Goal: Feedback & Contribution: Submit feedback/report problem

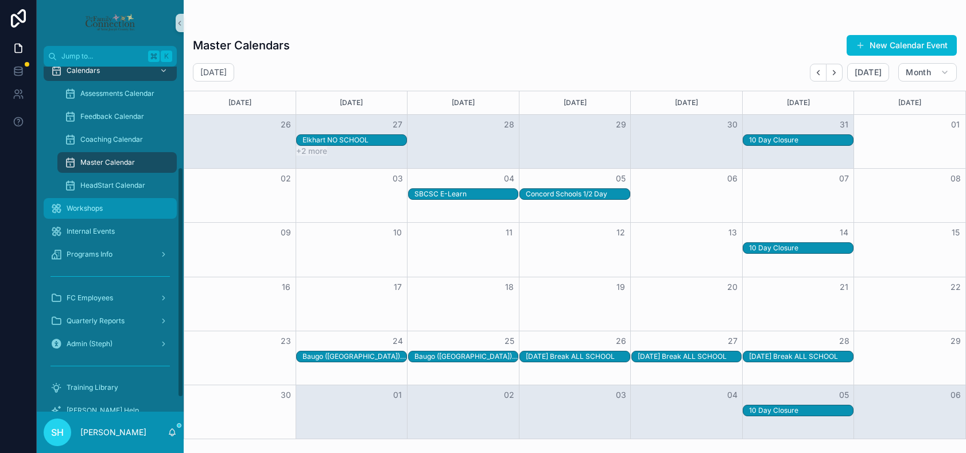
scroll to position [147, 0]
click at [90, 209] on span "Workshops" at bounding box center [85, 208] width 36 height 9
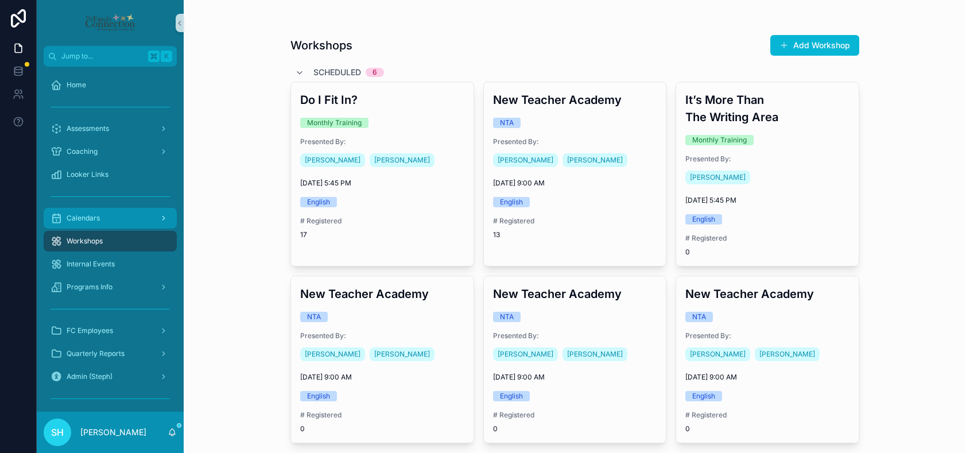
click at [83, 217] on span "Calendars" at bounding box center [83, 218] width 33 height 9
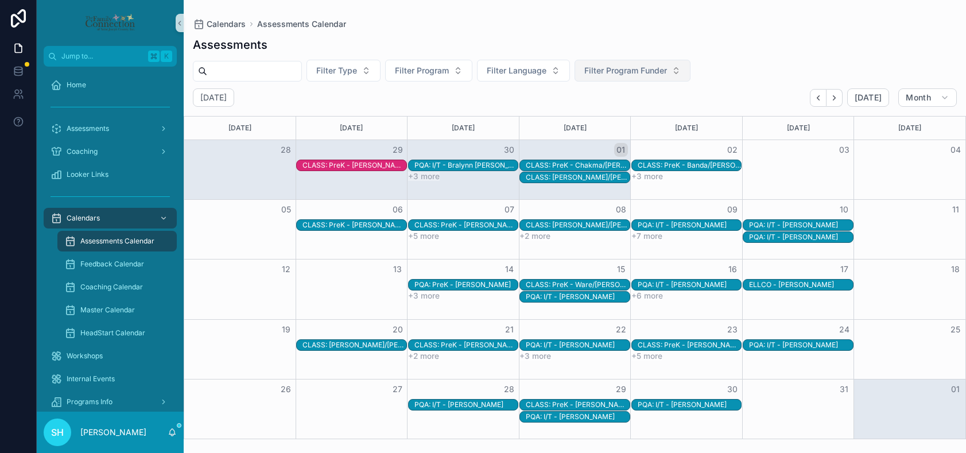
click at [667, 68] on span "Filter Program Funder" at bounding box center [626, 70] width 83 height 11
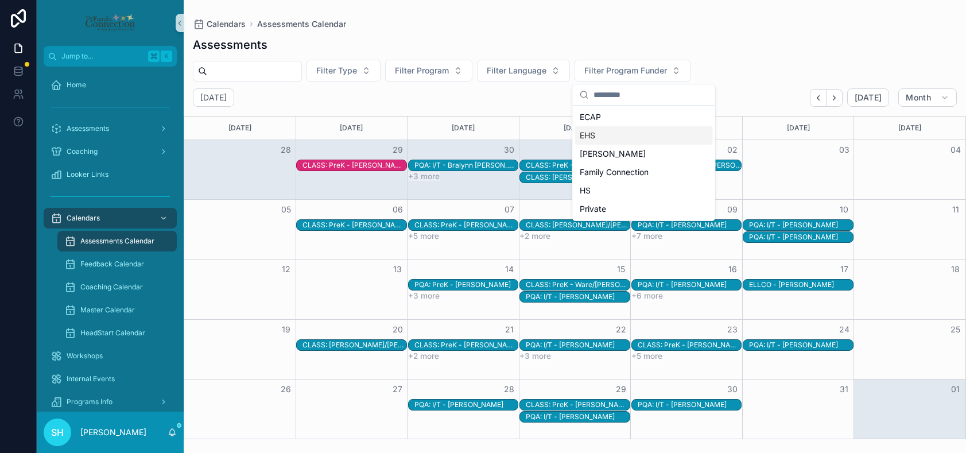
click at [596, 135] on div "EHS" at bounding box center [644, 135] width 138 height 18
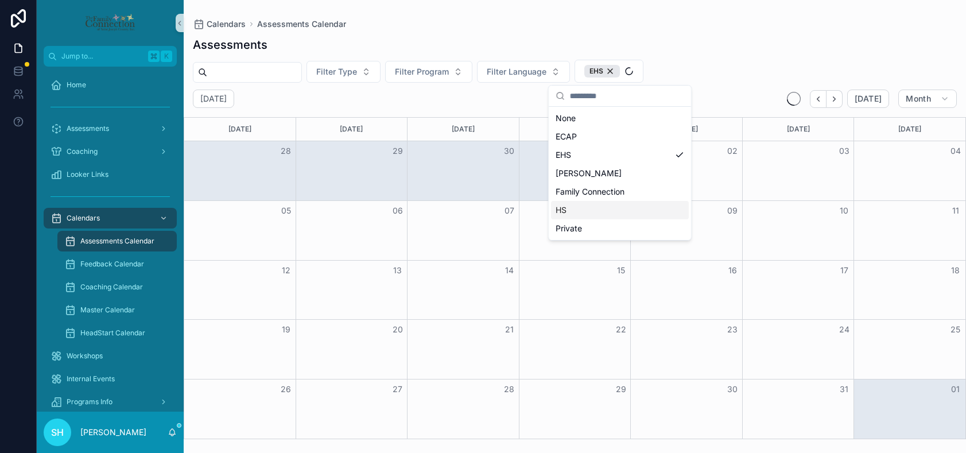
click at [566, 212] on span "HS" at bounding box center [561, 209] width 11 height 11
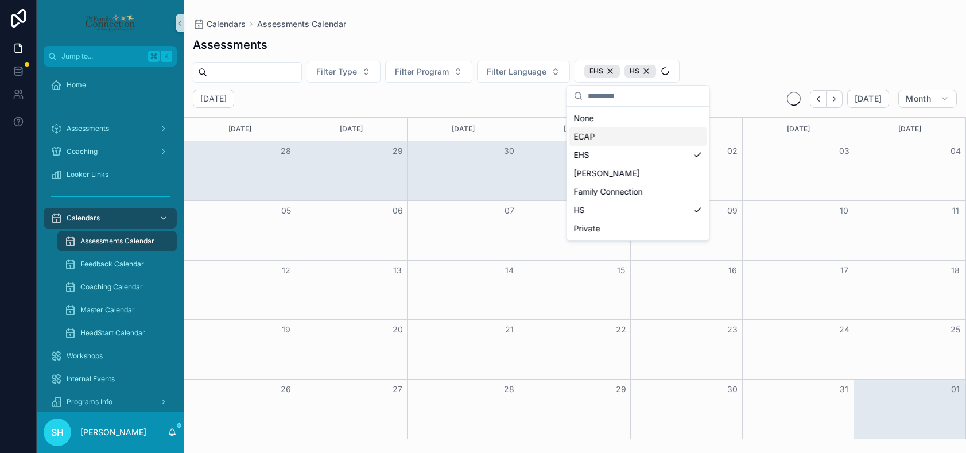
click at [749, 58] on div "Assessments Filter Type Filter Program Filter Language EHS HS [DATE] [DATE] Mon…" at bounding box center [575, 234] width 783 height 409
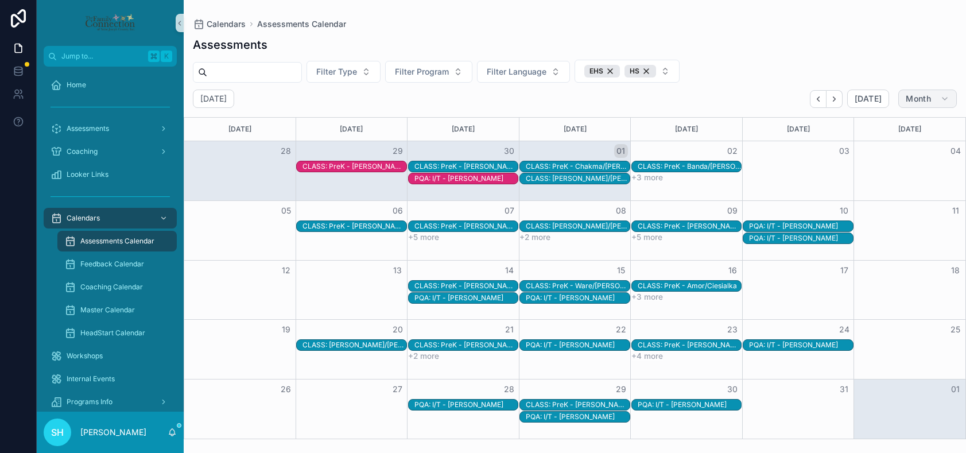
click at [943, 98] on icon "scrollable content" at bounding box center [945, 99] width 5 height 2
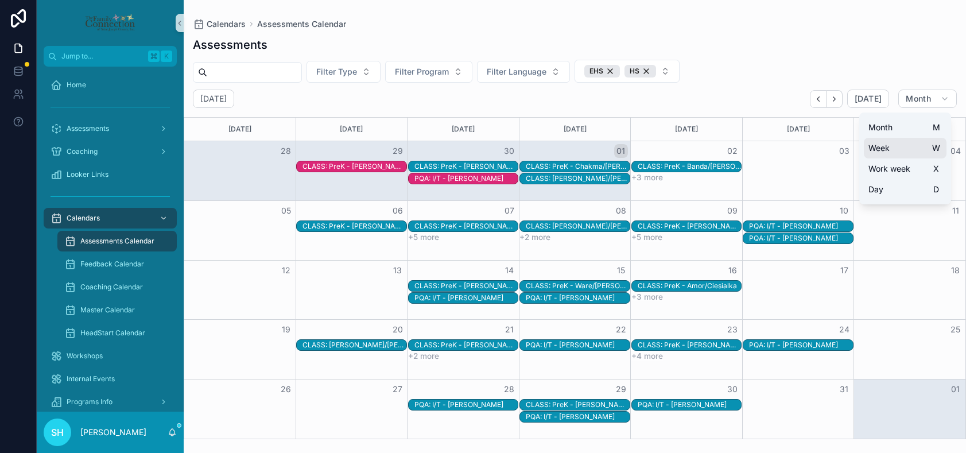
click at [883, 149] on span "Week" at bounding box center [879, 147] width 21 height 11
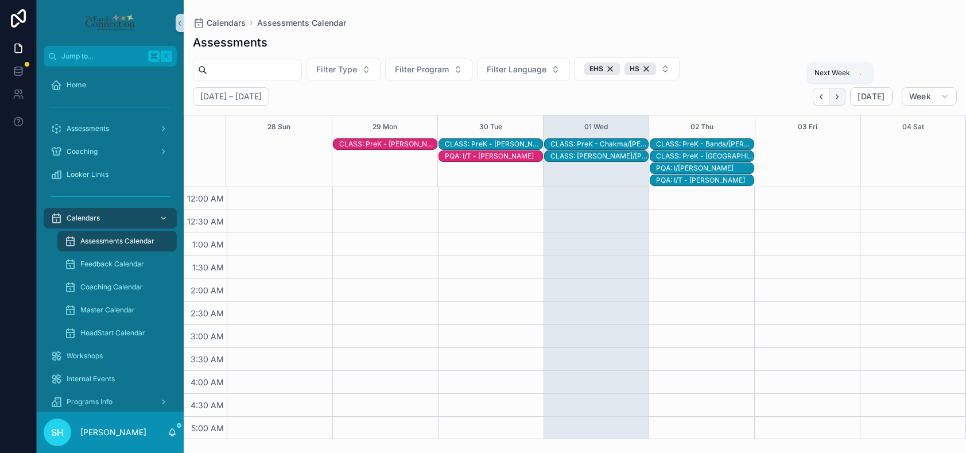
click at [840, 98] on icon "Next" at bounding box center [837, 96] width 9 height 9
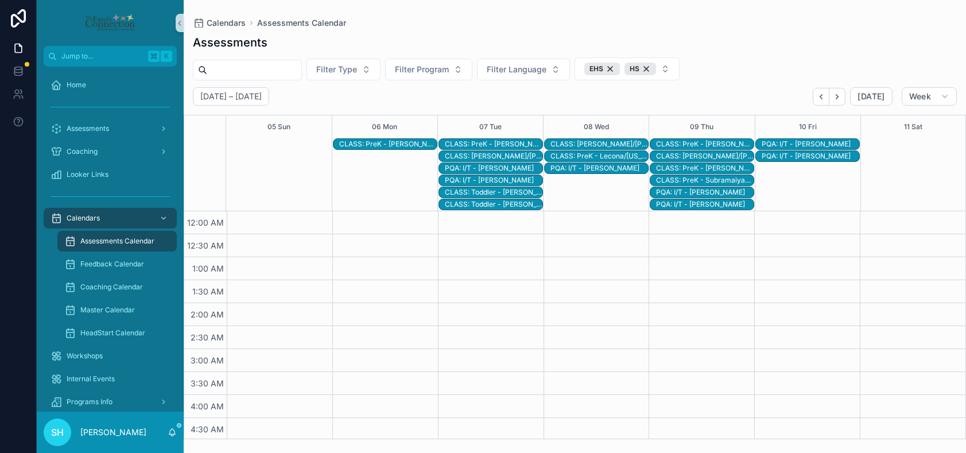
click at [415, 143] on div "CLASS: PreK - [PERSON_NAME]/[PERSON_NAME]" at bounding box center [388, 144] width 98 height 9
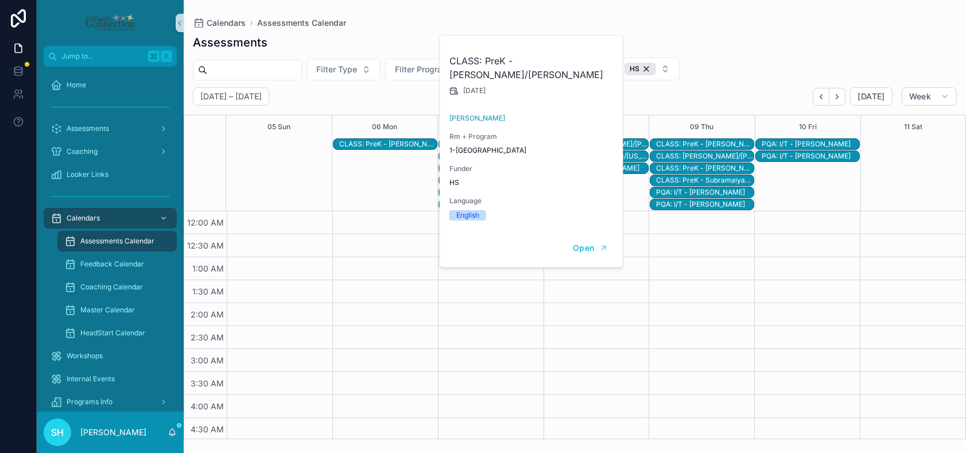
click at [832, 44] on div "Assessments" at bounding box center [575, 42] width 764 height 16
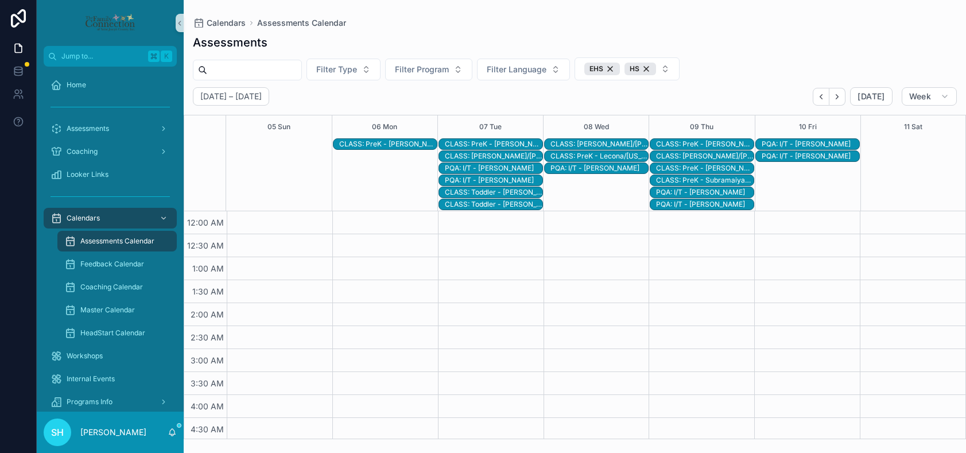
click at [388, 144] on div "CLASS: PreK - [PERSON_NAME]/[PERSON_NAME]" at bounding box center [388, 144] width 98 height 9
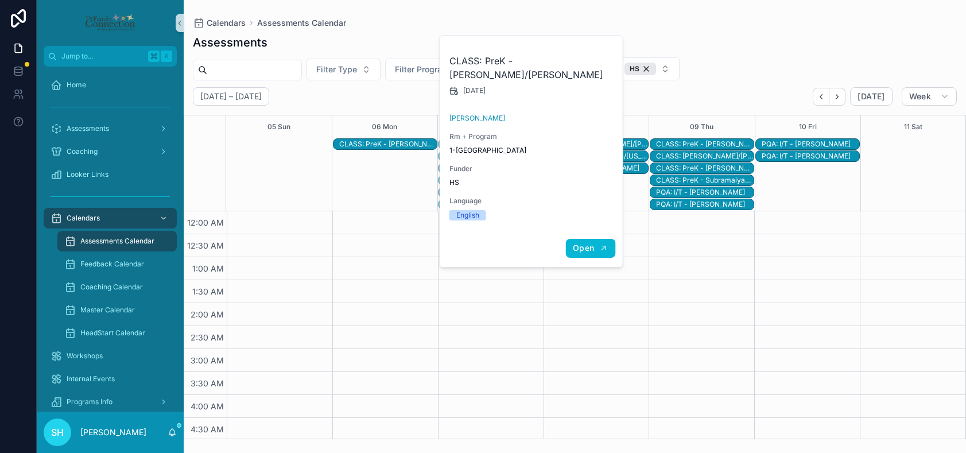
click at [579, 240] on button "Open" at bounding box center [591, 248] width 50 height 19
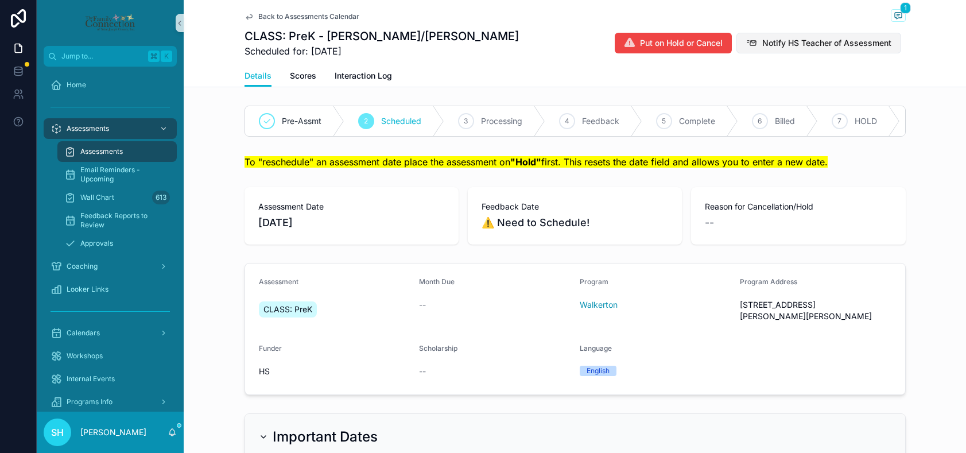
click at [811, 44] on span "Notify HS Teacher of Assessment" at bounding box center [827, 42] width 129 height 11
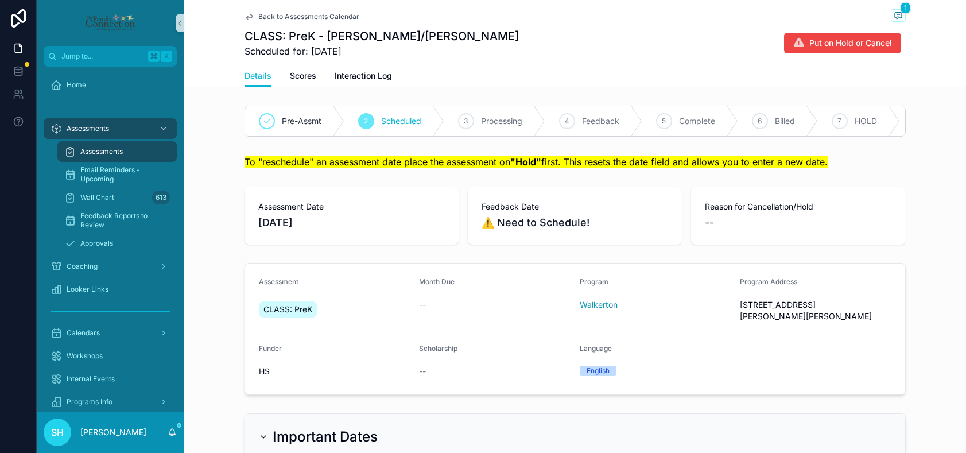
click at [288, 16] on span "Back to Assessments Calendar" at bounding box center [308, 16] width 101 height 9
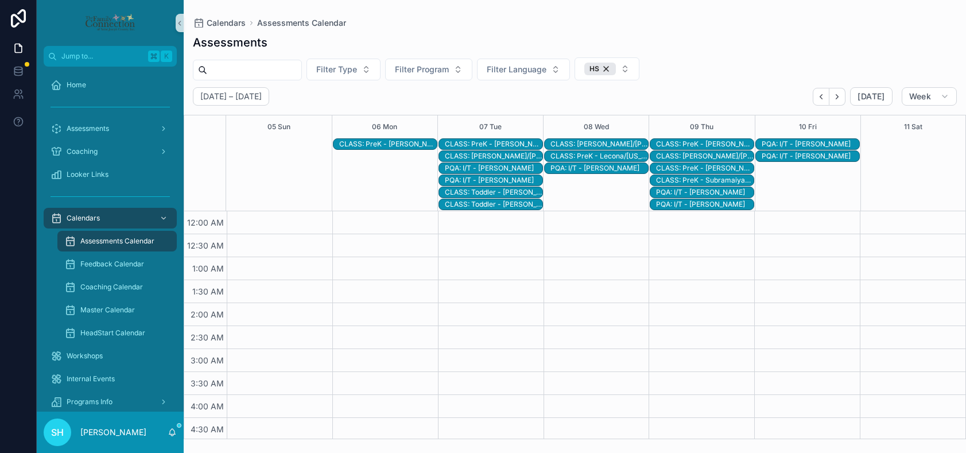
click at [483, 142] on div "CLASS: PreK - [PERSON_NAME]/[PERSON_NAME]" at bounding box center [494, 144] width 98 height 9
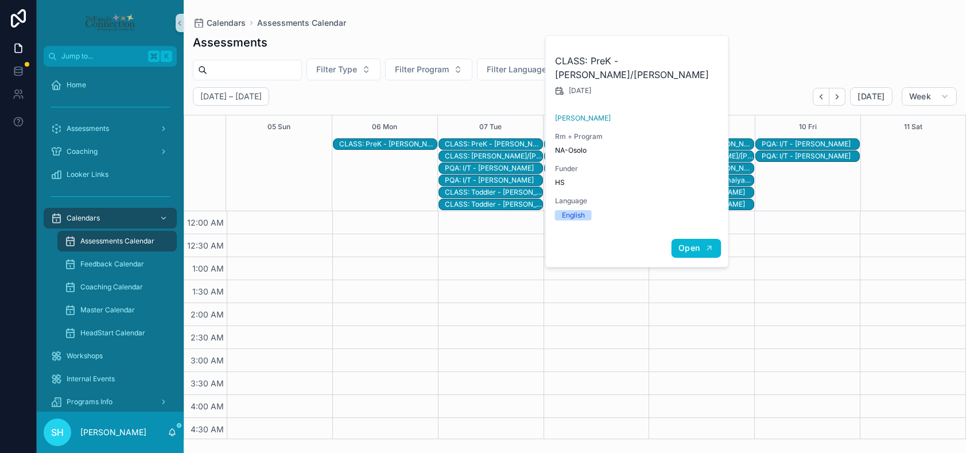
click at [687, 243] on span "Open" at bounding box center [689, 248] width 21 height 10
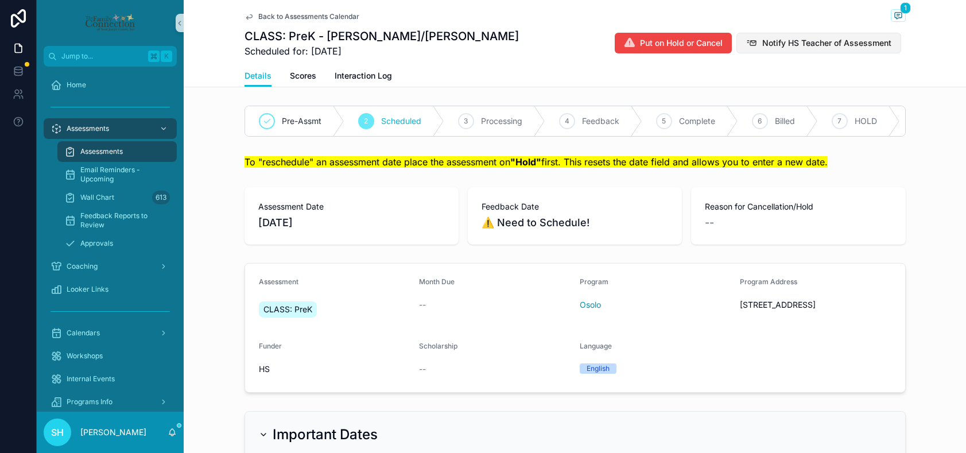
click at [816, 42] on span "Notify HS Teacher of Assessment" at bounding box center [827, 42] width 129 height 11
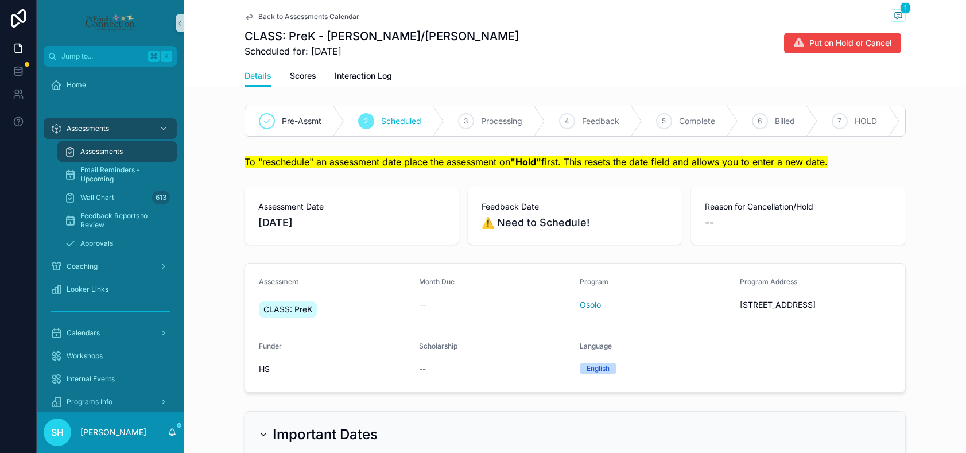
click at [268, 18] on span "Back to Assessments Calendar" at bounding box center [308, 16] width 101 height 9
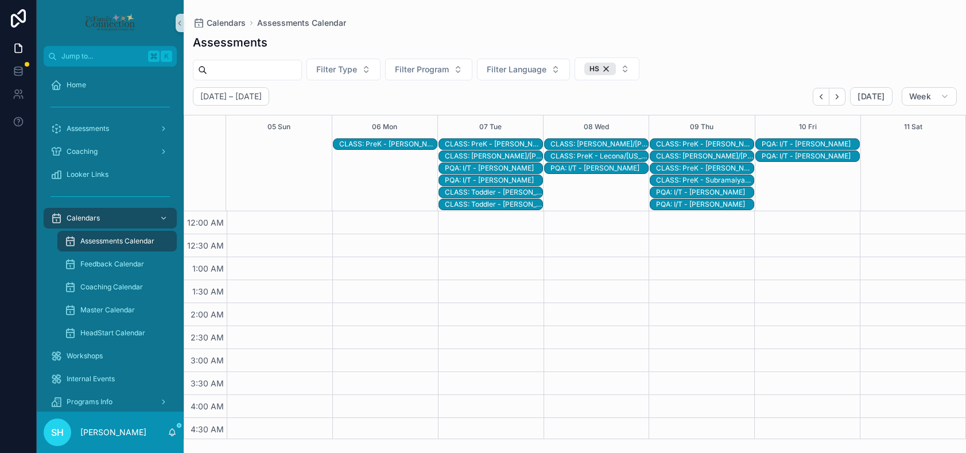
click at [520, 155] on div "CLASS: [PERSON_NAME]/[PERSON_NAME]" at bounding box center [494, 156] width 98 height 9
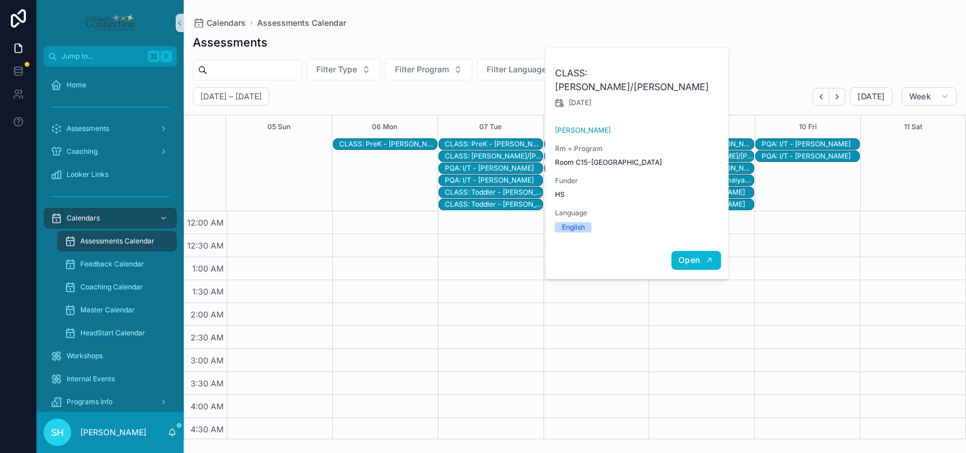
click at [696, 255] on span "Open" at bounding box center [689, 260] width 21 height 10
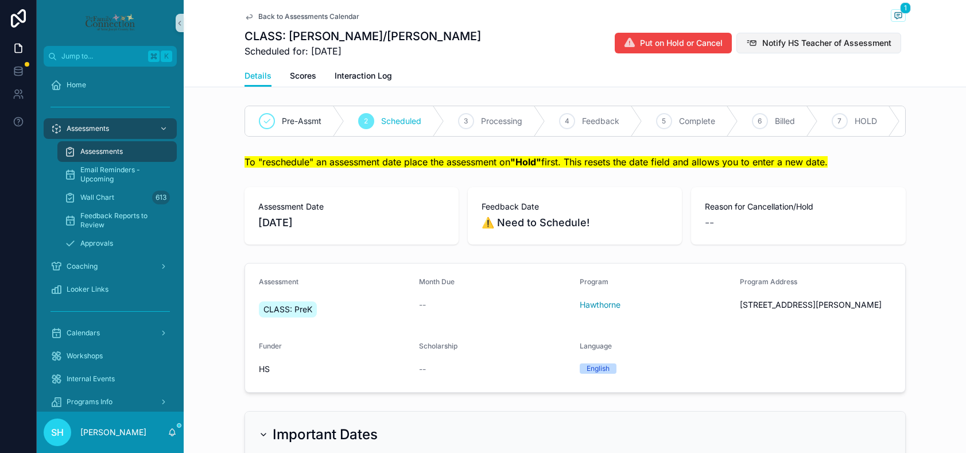
click at [814, 39] on span "Notify HS Teacher of Assessment" at bounding box center [827, 42] width 129 height 11
click at [262, 16] on span "Back to Assessments Calendar" at bounding box center [308, 16] width 101 height 9
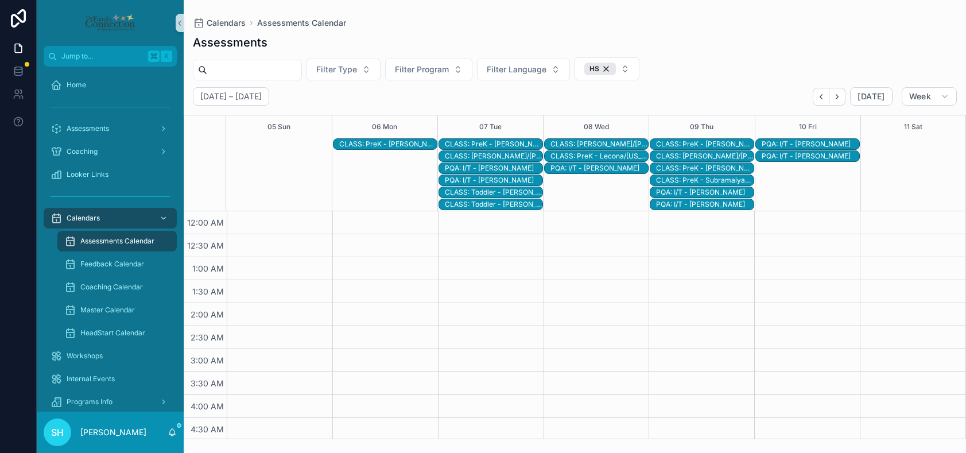
click at [490, 169] on div "PQA: I/T - [PERSON_NAME]" at bounding box center [494, 168] width 98 height 9
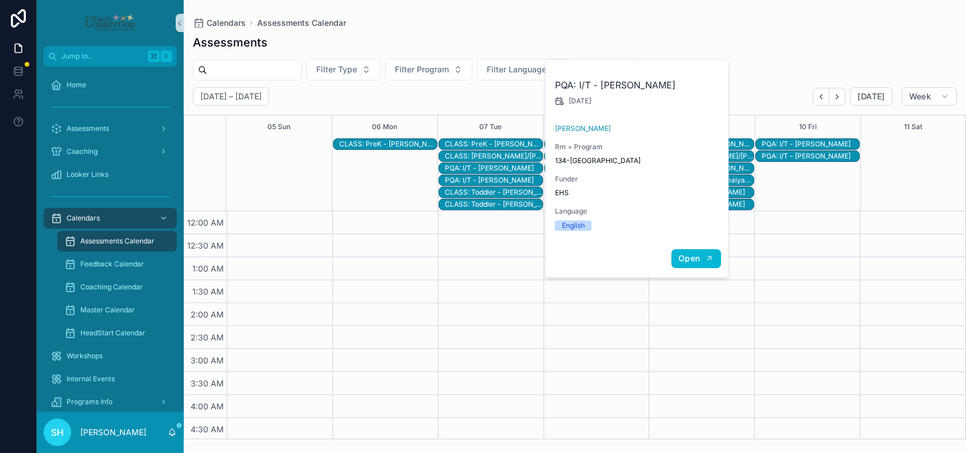
click at [695, 256] on span "Open" at bounding box center [689, 258] width 21 height 10
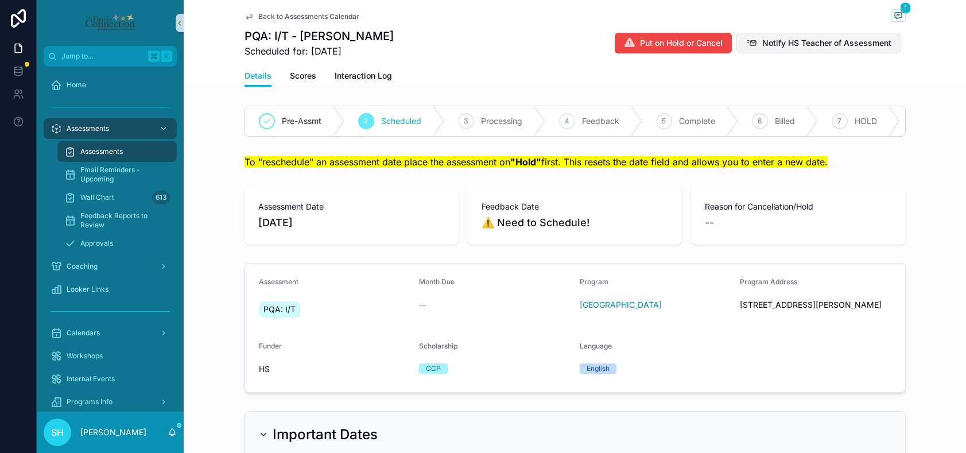
click at [778, 46] on span "Notify HS Teacher of Assessment" at bounding box center [827, 42] width 129 height 11
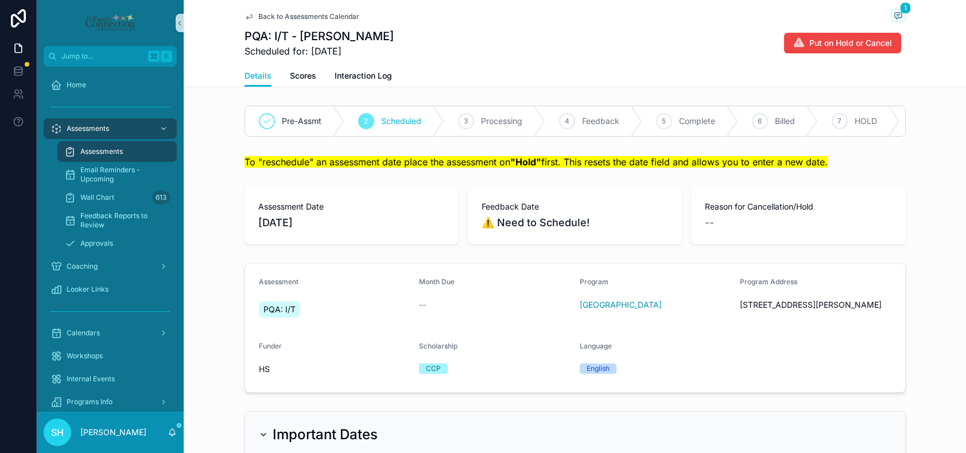
click at [277, 17] on span "Back to Assessments Calendar" at bounding box center [308, 16] width 101 height 9
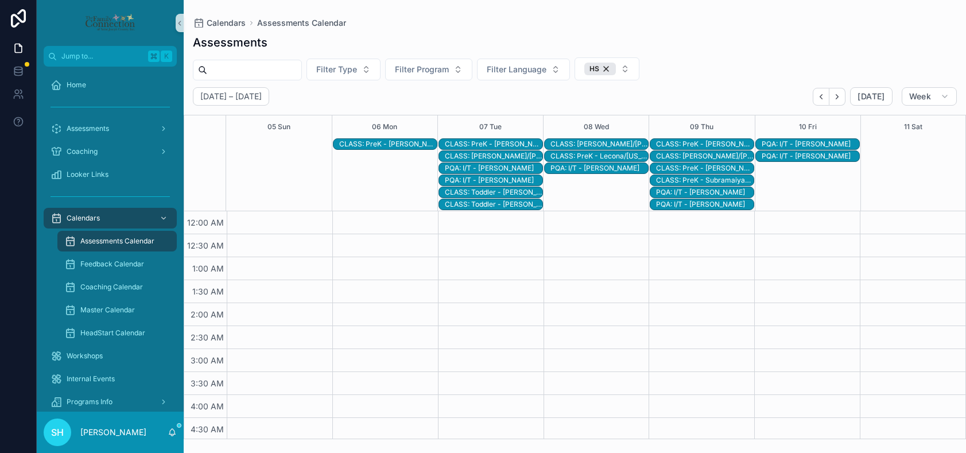
click at [487, 179] on div "PQA: I/T - [PERSON_NAME]" at bounding box center [494, 180] width 98 height 9
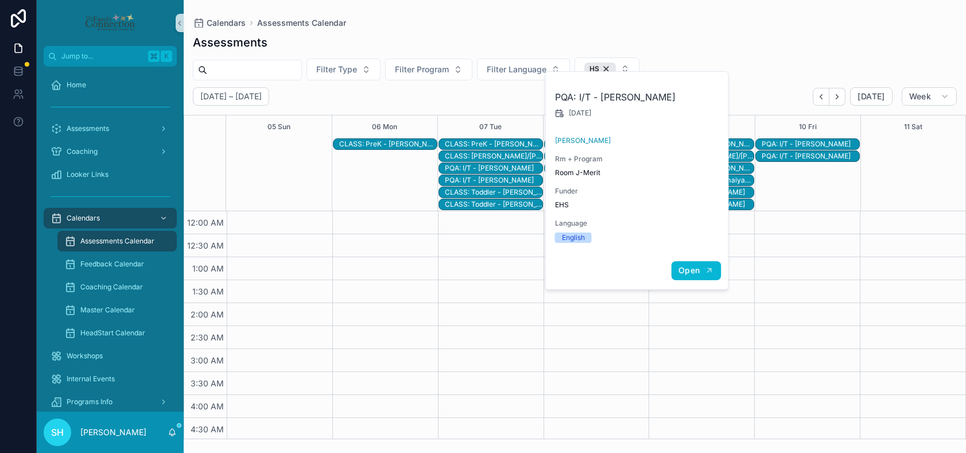
click at [696, 269] on span "Open" at bounding box center [689, 270] width 21 height 10
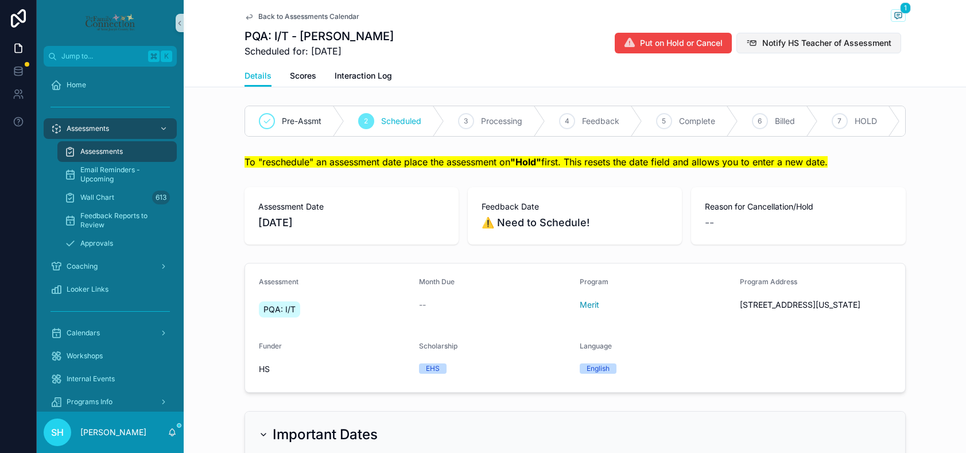
click at [795, 44] on span "Notify HS Teacher of Assessment" at bounding box center [827, 42] width 129 height 11
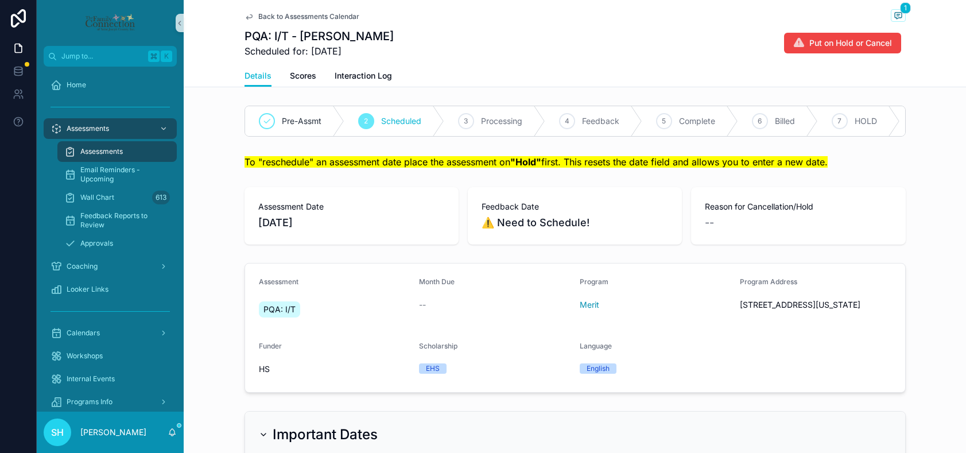
click at [287, 16] on span "Back to Assessments Calendar" at bounding box center [308, 16] width 101 height 9
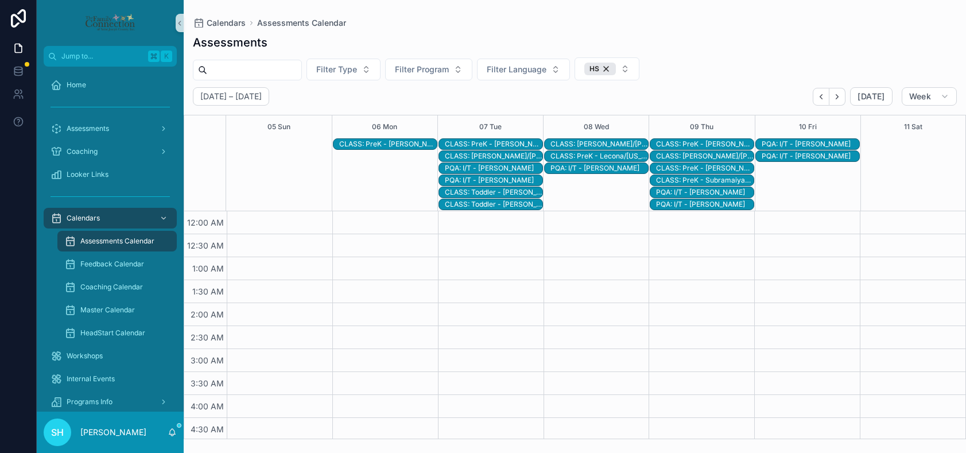
click at [498, 191] on div "CLASS: Toddler - [PERSON_NAME]/[PERSON_NAME]" at bounding box center [494, 192] width 98 height 9
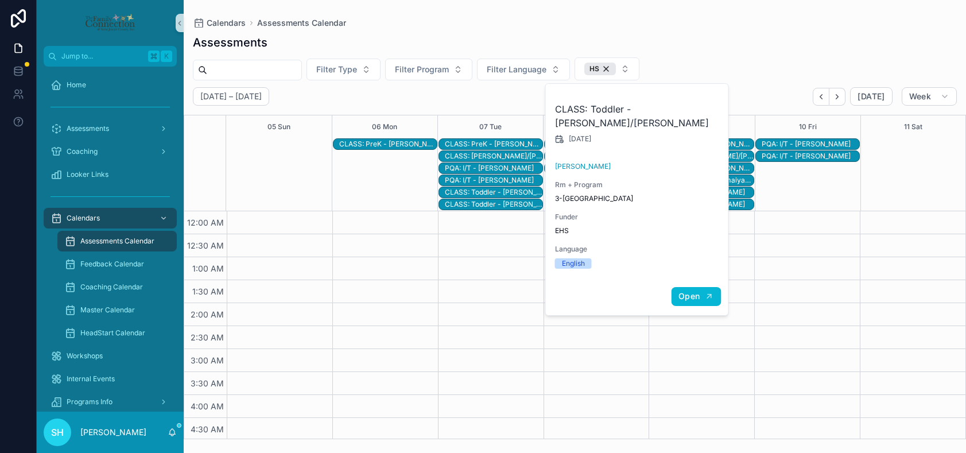
click at [686, 291] on span "Open" at bounding box center [689, 296] width 21 height 10
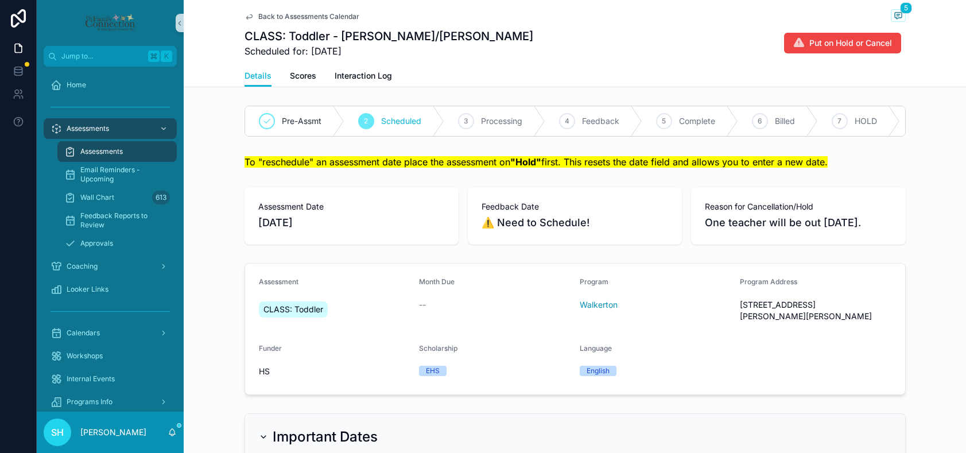
click at [326, 16] on span "Back to Assessments Calendar" at bounding box center [308, 16] width 101 height 9
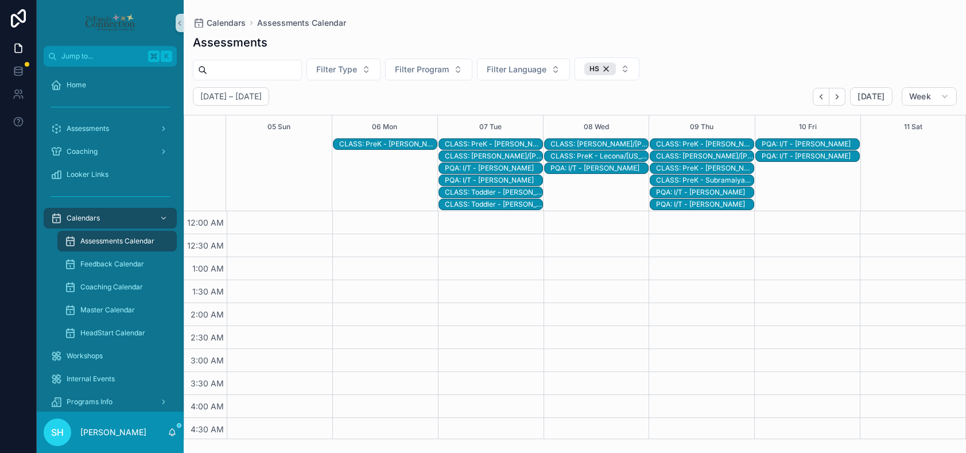
click at [459, 192] on div "CLASS: Toddler - [PERSON_NAME]/[PERSON_NAME]" at bounding box center [494, 192] width 98 height 9
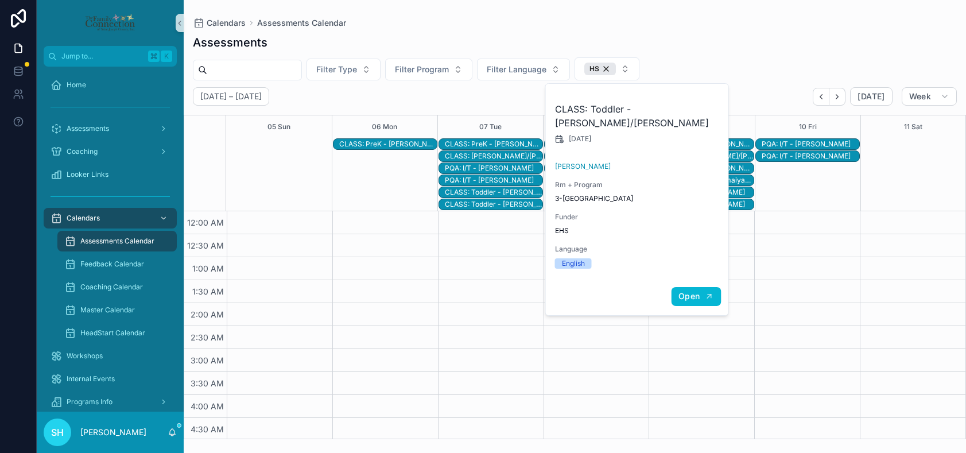
click at [689, 291] on span "Open" at bounding box center [689, 296] width 21 height 10
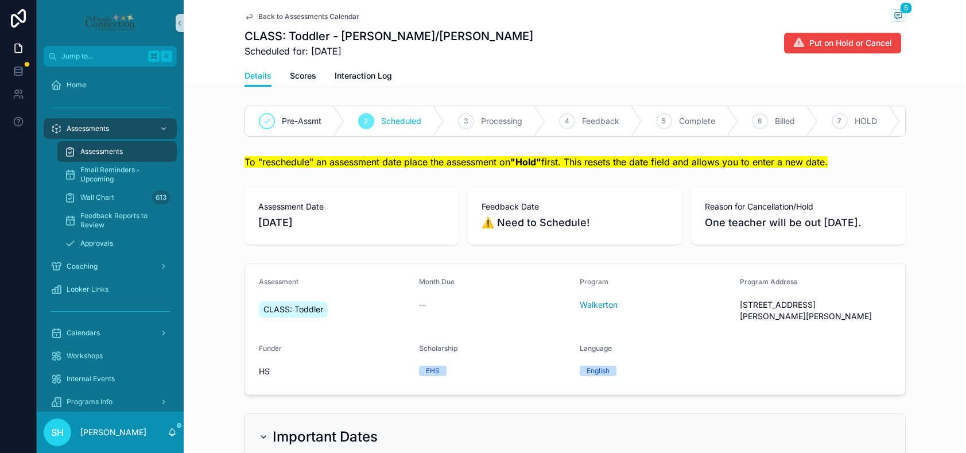
click at [264, 17] on span "Back to Assessments Calendar" at bounding box center [308, 16] width 101 height 9
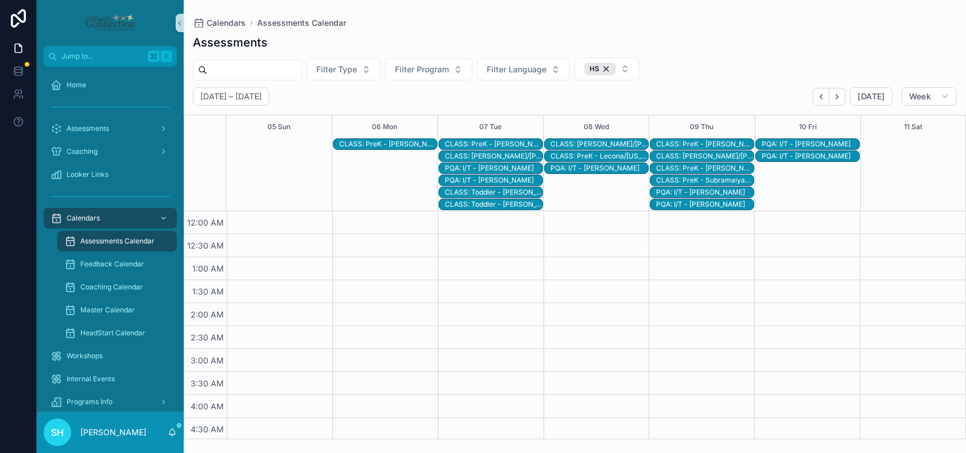
click at [500, 204] on div "CLASS: Toddler - [PERSON_NAME]/[PERSON_NAME]" at bounding box center [494, 204] width 98 height 9
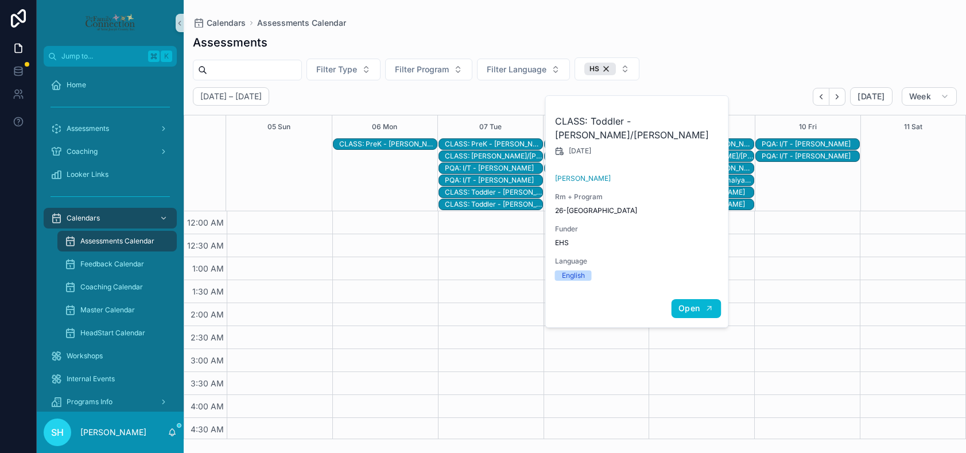
click at [688, 303] on span "Open" at bounding box center [689, 308] width 21 height 10
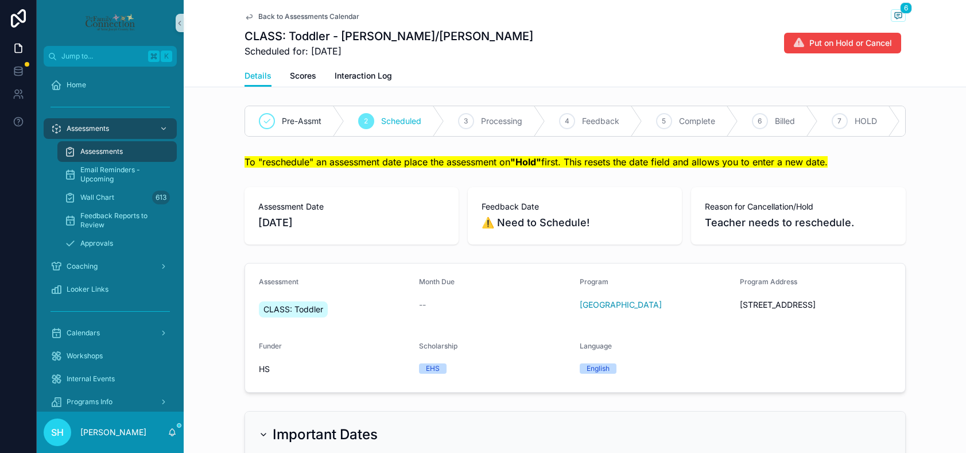
click at [293, 18] on span "Back to Assessments Calendar" at bounding box center [308, 16] width 101 height 9
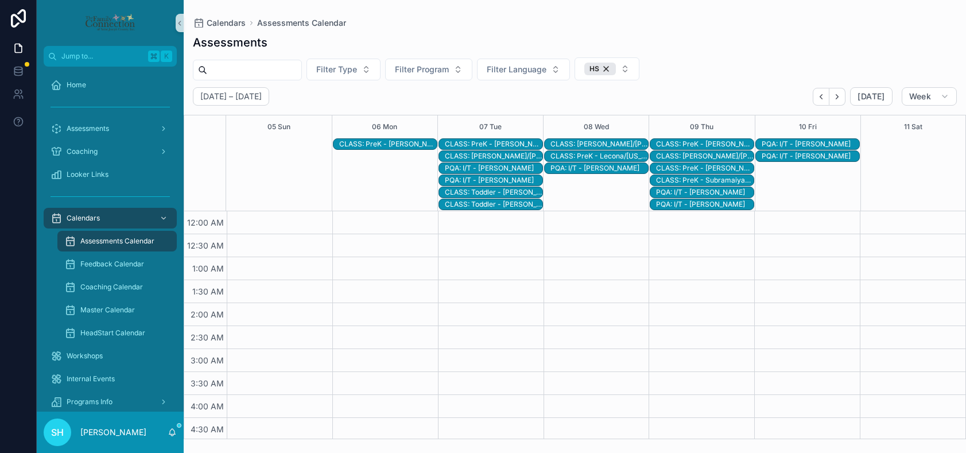
click at [621, 144] on div "CLASS: [PERSON_NAME]/[PERSON_NAME]" at bounding box center [600, 144] width 98 height 9
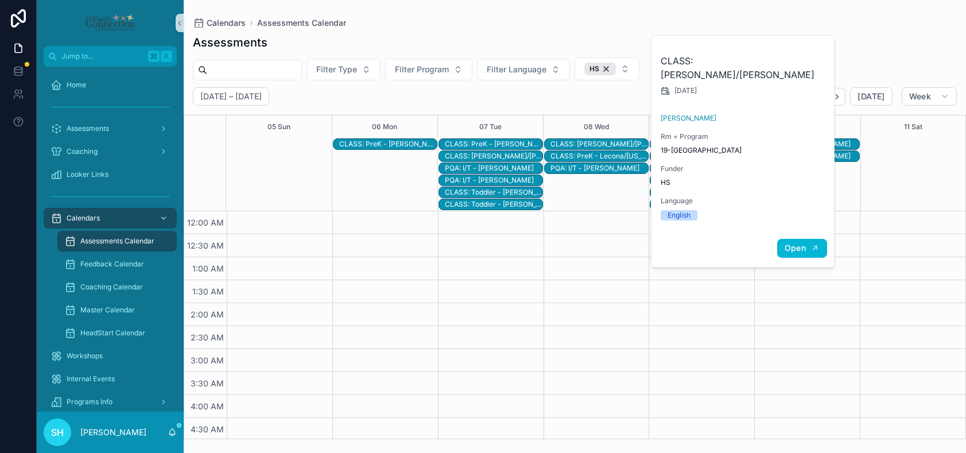
click at [807, 239] on button "Open" at bounding box center [802, 248] width 50 height 19
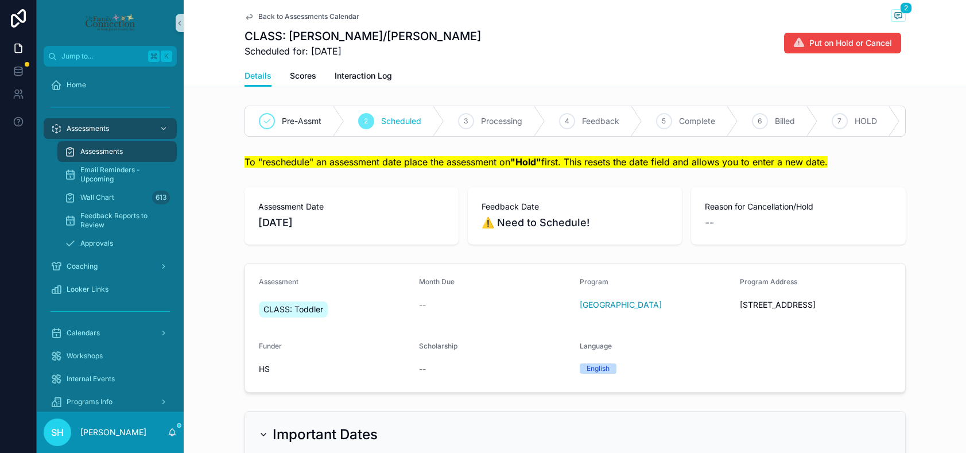
click at [326, 16] on span "Back to Assessments Calendar" at bounding box center [308, 16] width 101 height 9
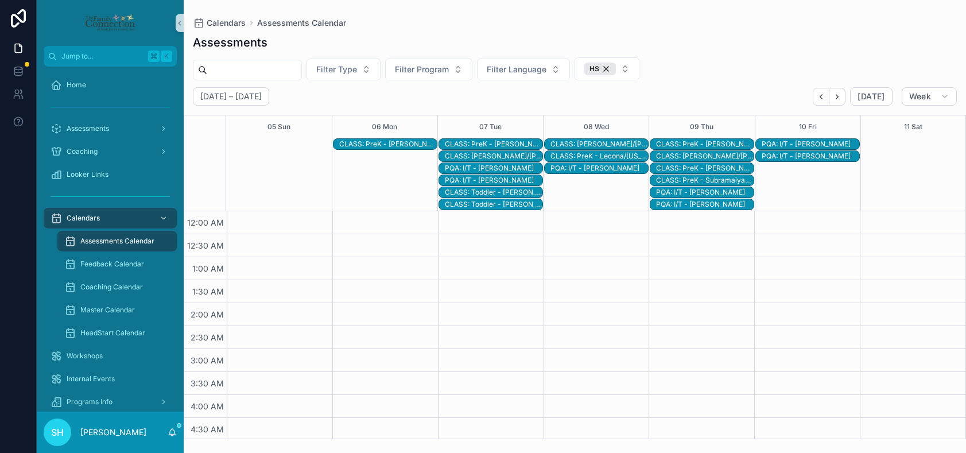
click at [509, 192] on div "CLASS: Toddler - [PERSON_NAME]/[PERSON_NAME]" at bounding box center [494, 192] width 98 height 9
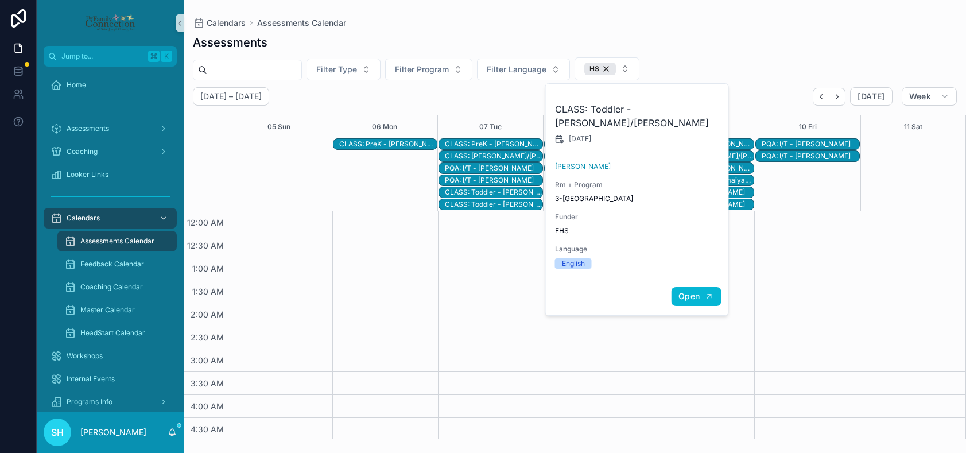
click at [695, 291] on span "Open" at bounding box center [689, 296] width 21 height 10
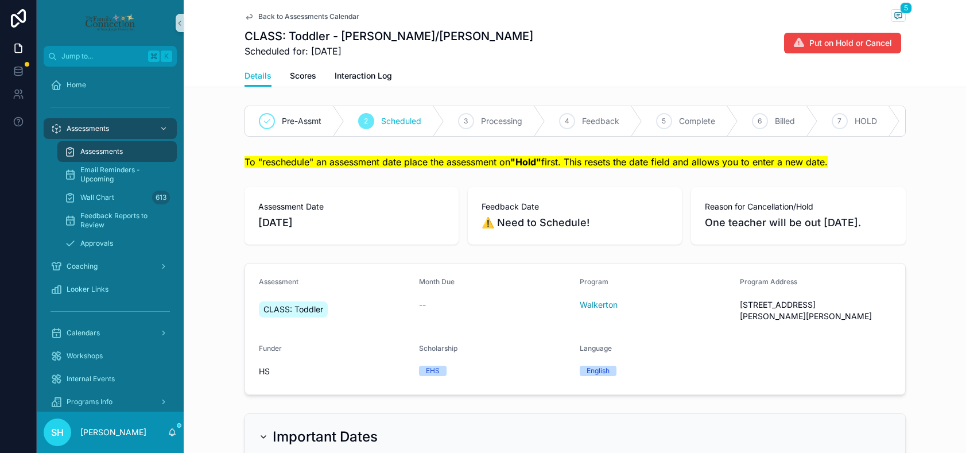
click at [270, 16] on span "Back to Assessments Calendar" at bounding box center [308, 16] width 101 height 9
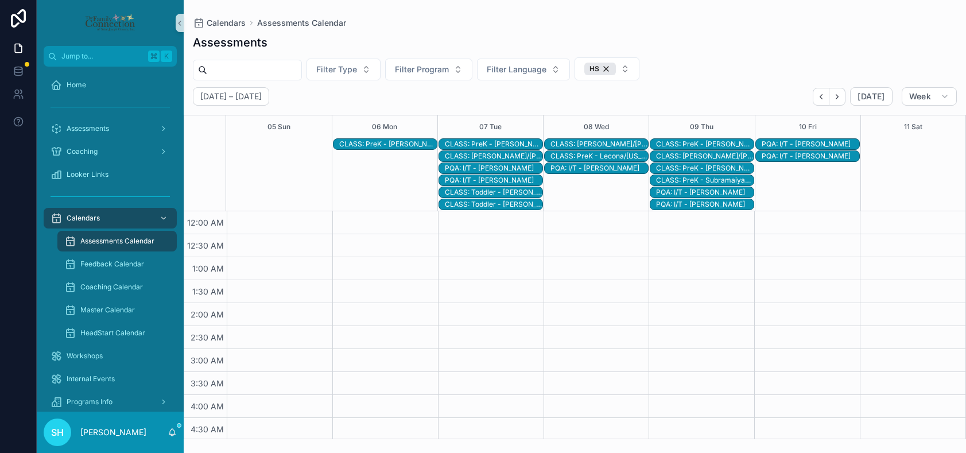
click at [597, 144] on div "CLASS: [PERSON_NAME]/[PERSON_NAME]" at bounding box center [600, 144] width 98 height 9
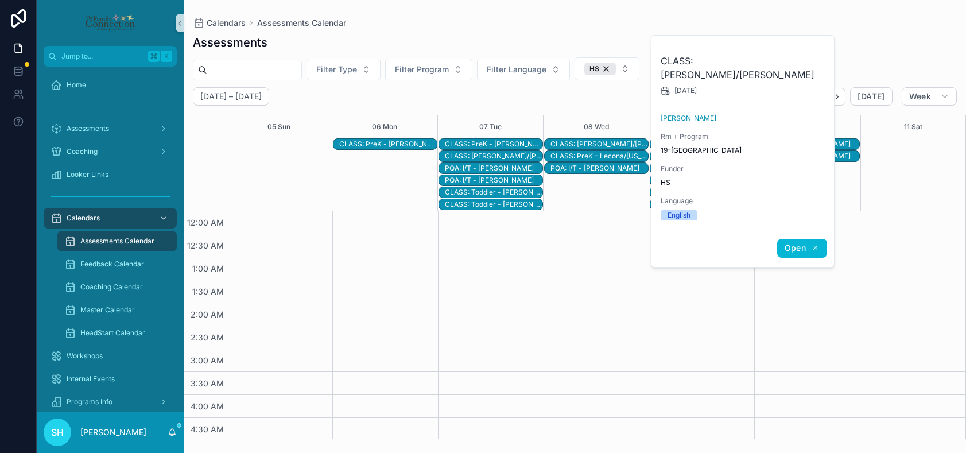
click at [796, 243] on span "Open" at bounding box center [795, 248] width 21 height 10
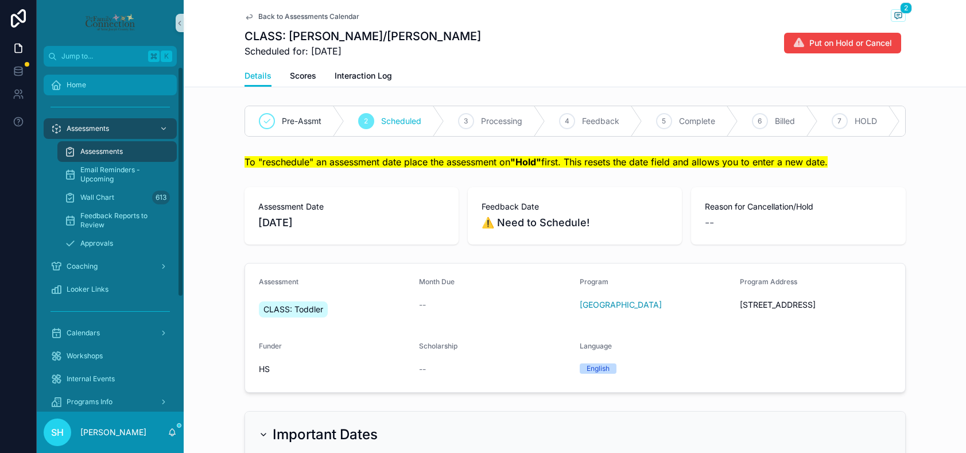
click at [73, 84] on span "Home" at bounding box center [77, 84] width 20 height 9
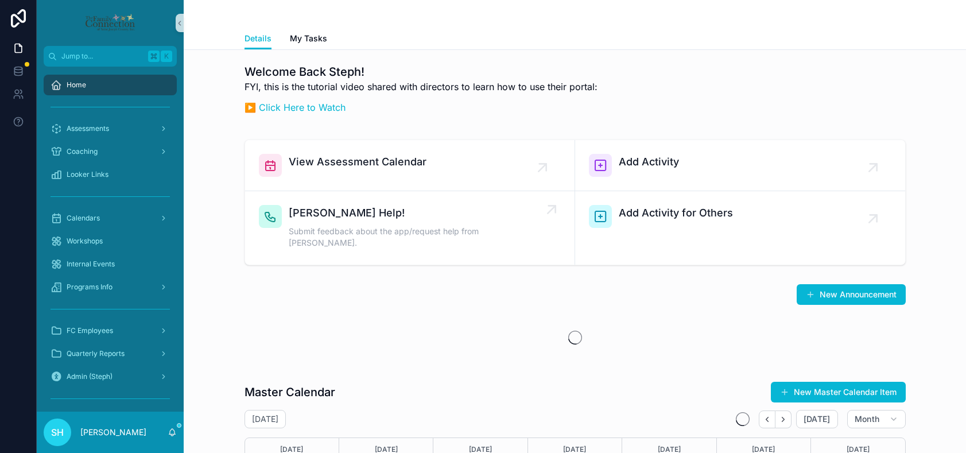
click at [391, 215] on span "Trisha Help!" at bounding box center [416, 213] width 254 height 16
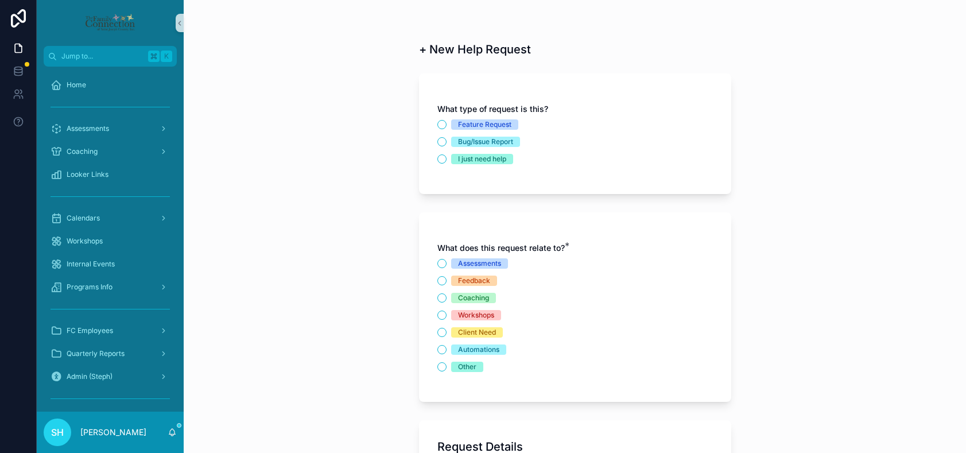
click at [447, 140] on div "Bug/Issue Report" at bounding box center [576, 142] width 276 height 10
click at [445, 140] on button "Bug/Issue Report" at bounding box center [442, 141] width 9 height 9
click at [440, 265] on button "Assessments" at bounding box center [442, 263] width 9 height 9
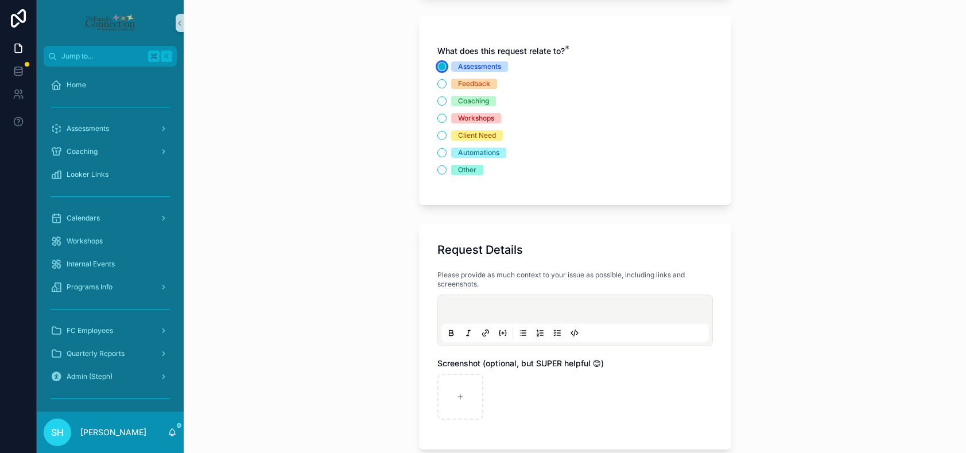
scroll to position [204, 0]
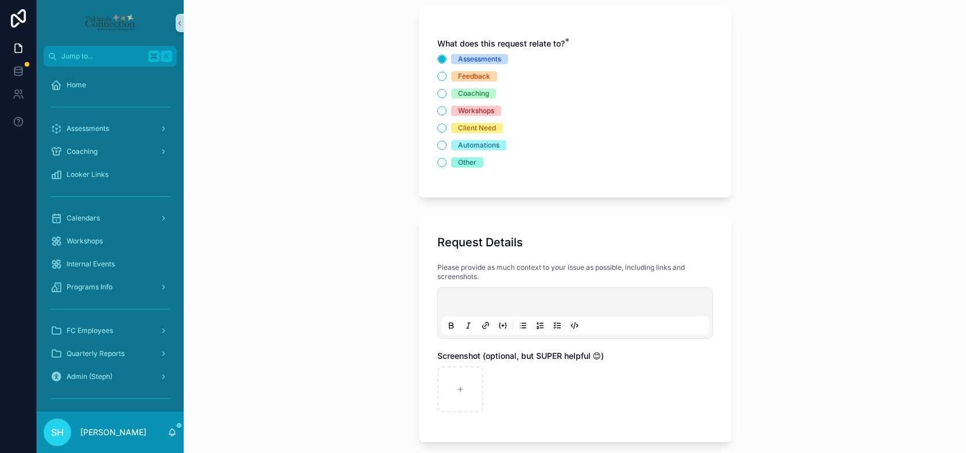
click at [465, 299] on p "scrollable content" at bounding box center [578, 303] width 268 height 11
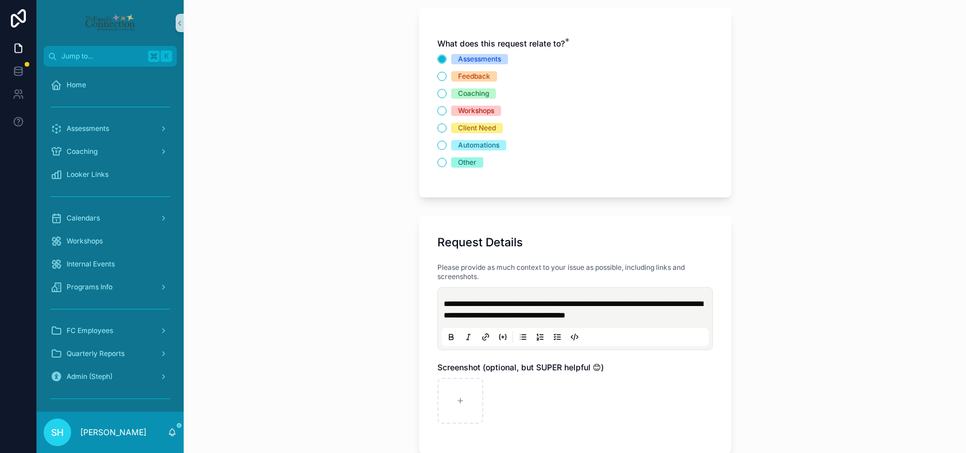
click at [652, 316] on span "**********" at bounding box center [573, 310] width 259 height 20
click at [458, 401] on icon "scrollable content" at bounding box center [460, 401] width 5 height 0
type input "**********"
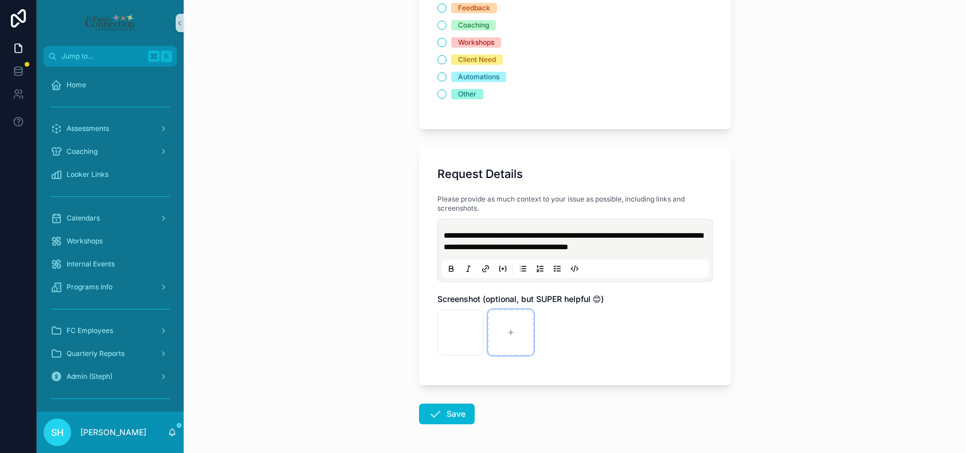
scroll to position [318, 0]
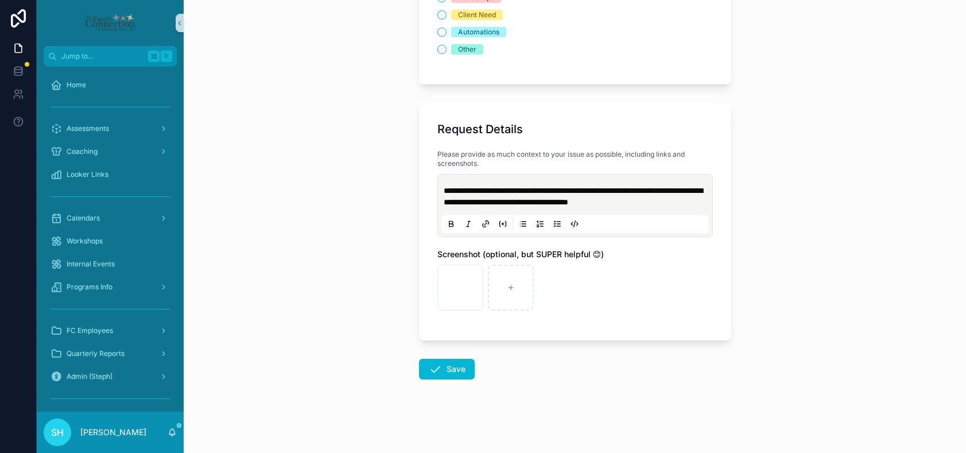
click at [661, 190] on span "**********" at bounding box center [573, 197] width 259 height 20
click at [446, 368] on button "Save" at bounding box center [447, 369] width 56 height 21
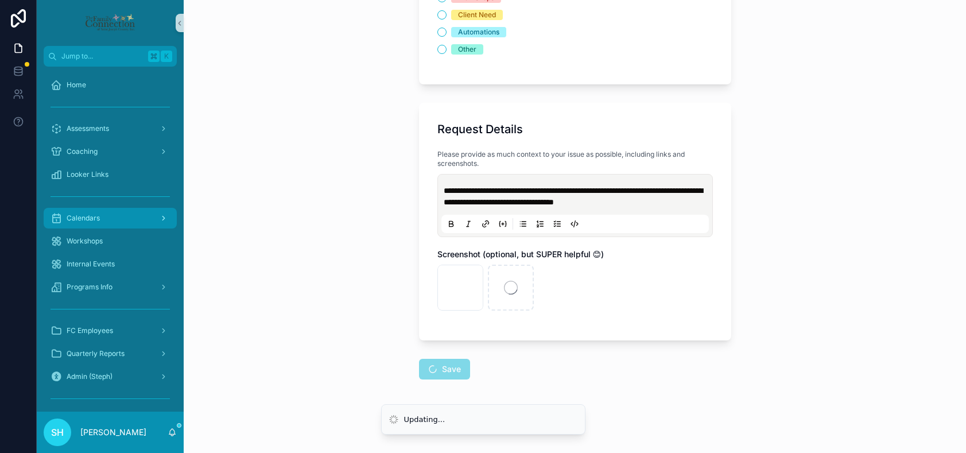
click at [92, 222] on span "Calendars" at bounding box center [83, 218] width 33 height 9
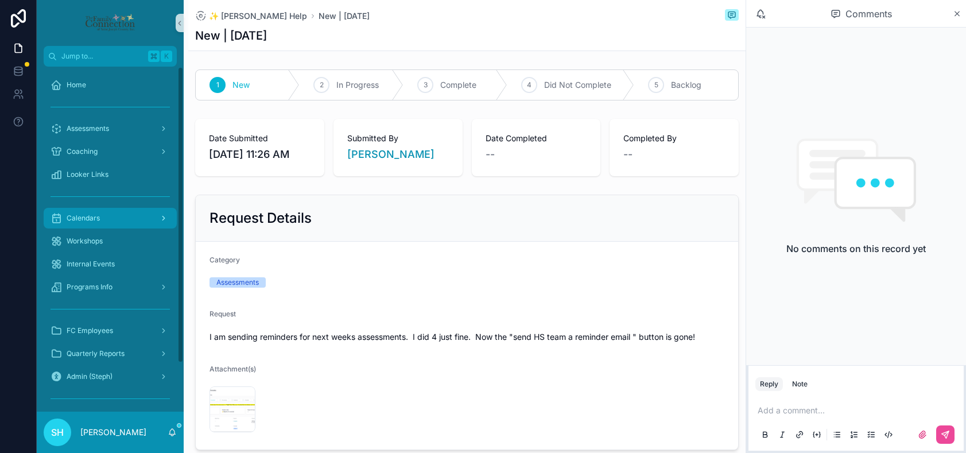
click at [88, 212] on div "Calendars" at bounding box center [110, 218] width 119 height 18
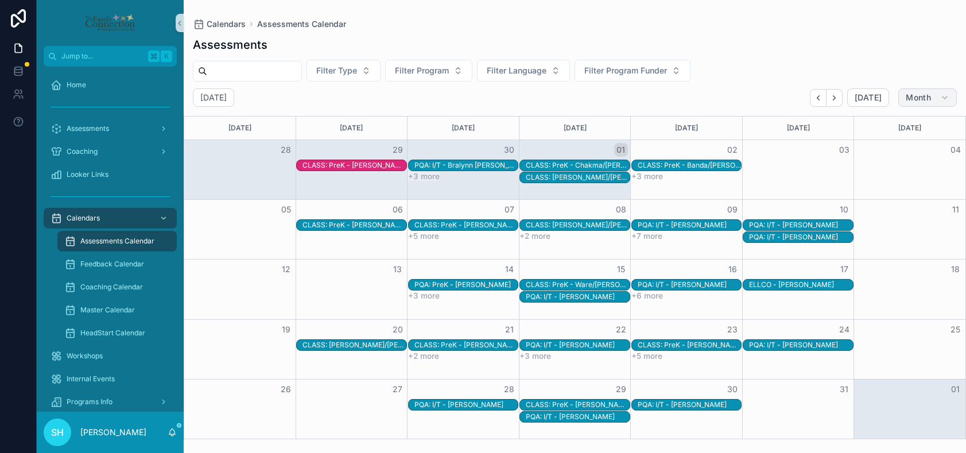
click at [933, 95] on button "Month" at bounding box center [928, 97] width 59 height 18
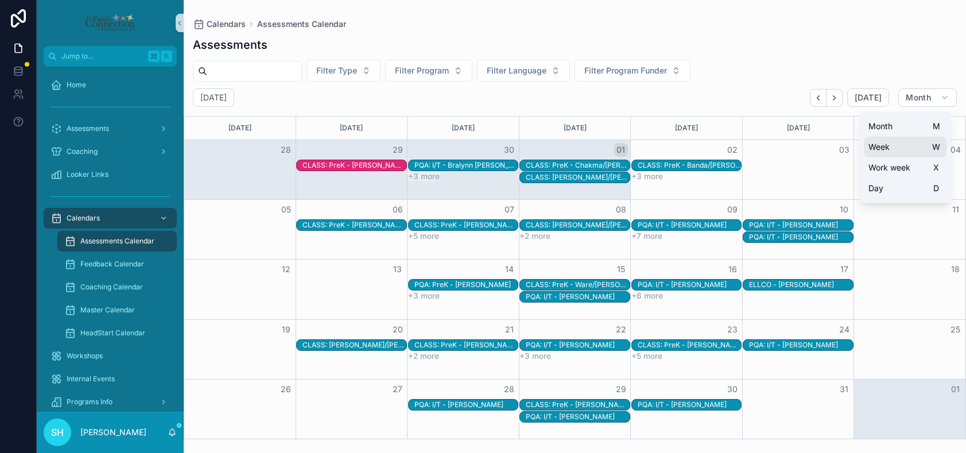
click at [877, 145] on span "Week" at bounding box center [879, 146] width 21 height 11
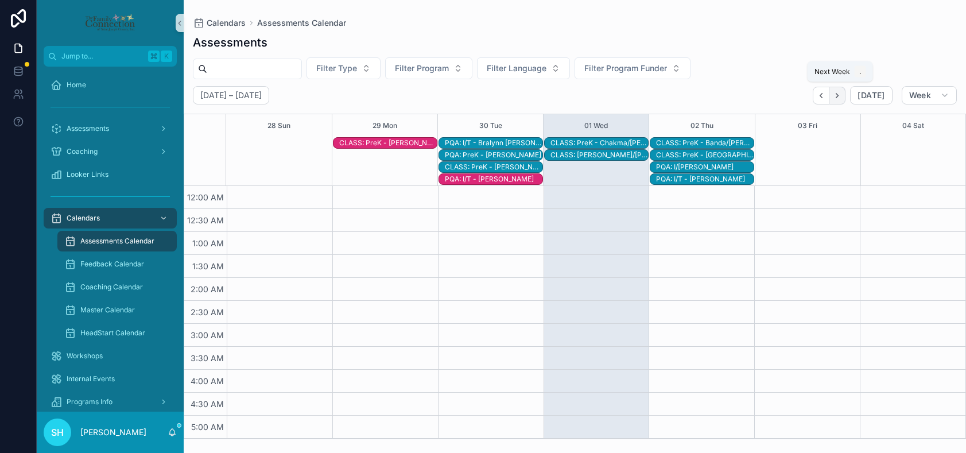
click at [845, 94] on button "Next" at bounding box center [838, 96] width 16 height 18
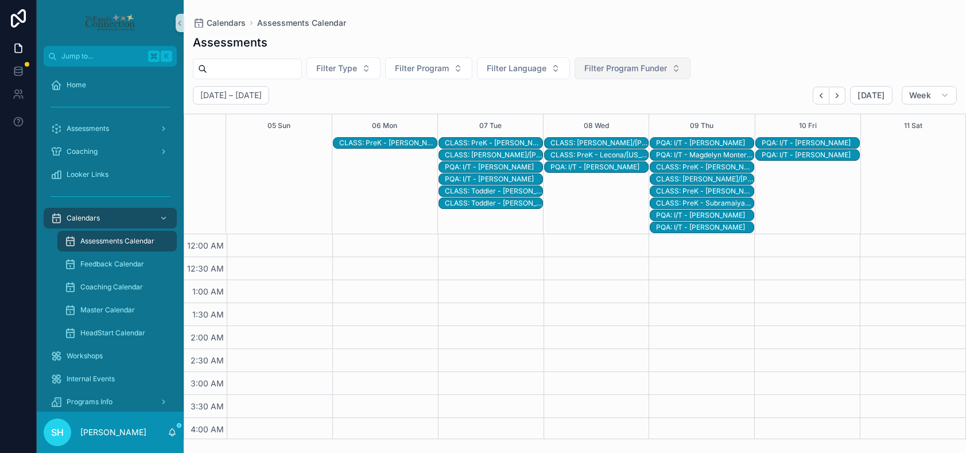
click at [632, 65] on span "Filter Program Funder" at bounding box center [626, 68] width 83 height 11
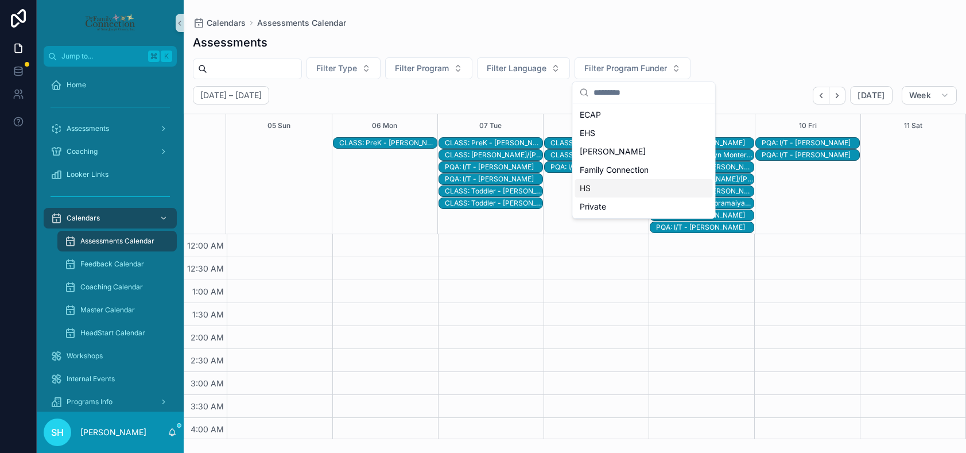
click at [589, 185] on span "HS" at bounding box center [585, 188] width 11 height 11
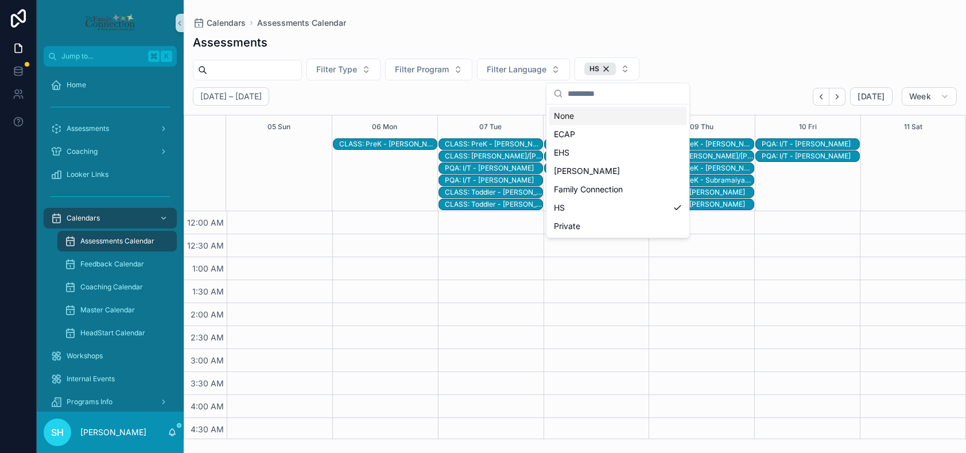
click at [750, 42] on div "Assessments" at bounding box center [575, 42] width 764 height 16
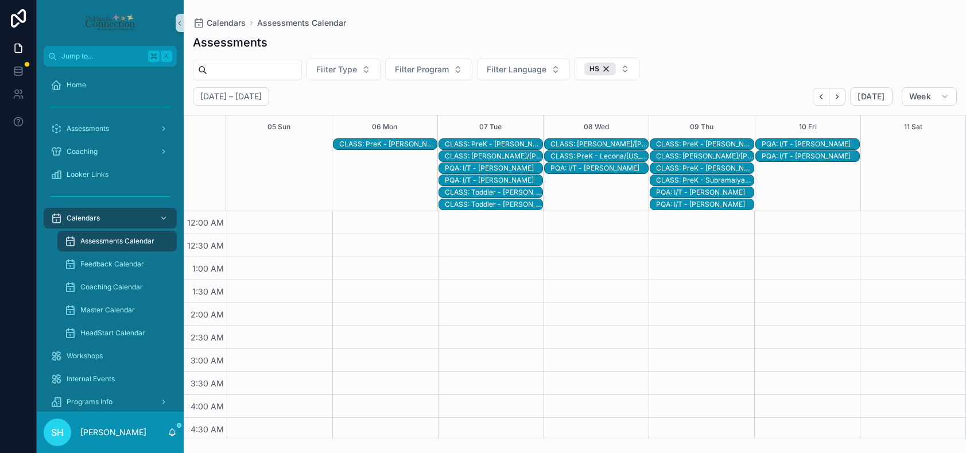
click at [577, 142] on div "CLASS: [PERSON_NAME]/[PERSON_NAME]" at bounding box center [600, 144] width 98 height 9
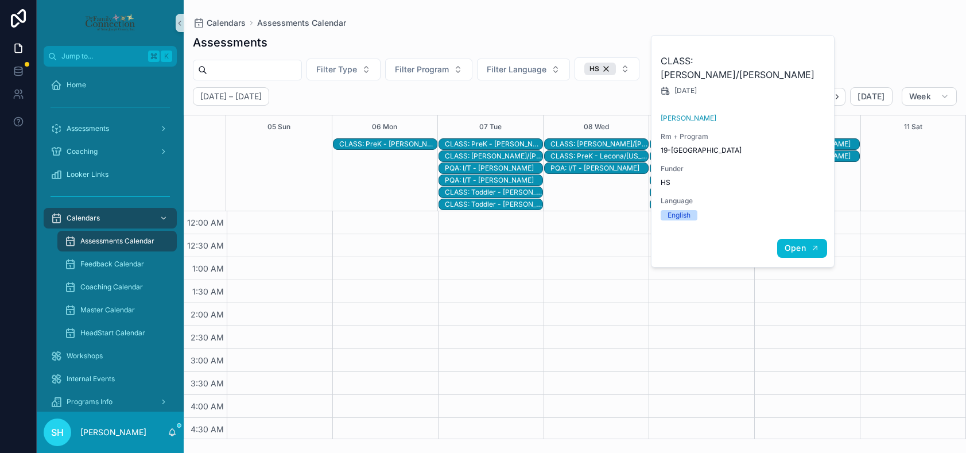
click at [796, 243] on span "Open" at bounding box center [795, 248] width 21 height 10
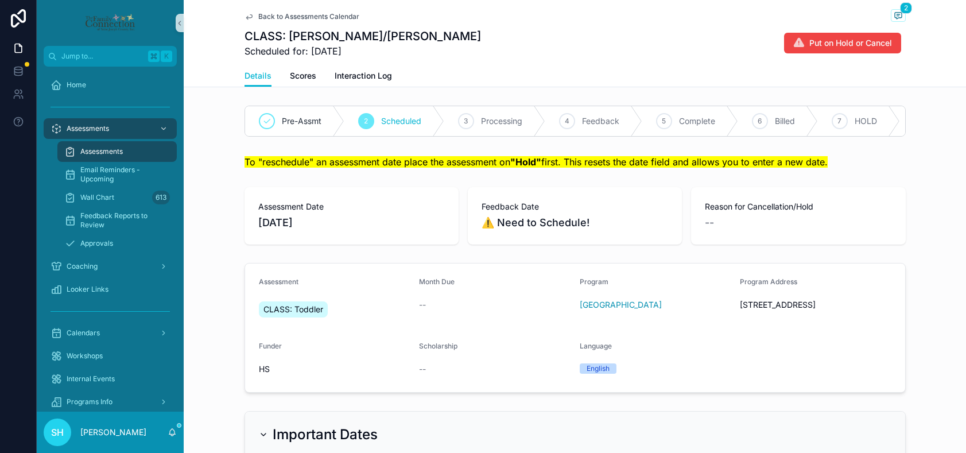
click at [273, 15] on span "Back to Assessments Calendar" at bounding box center [308, 16] width 101 height 9
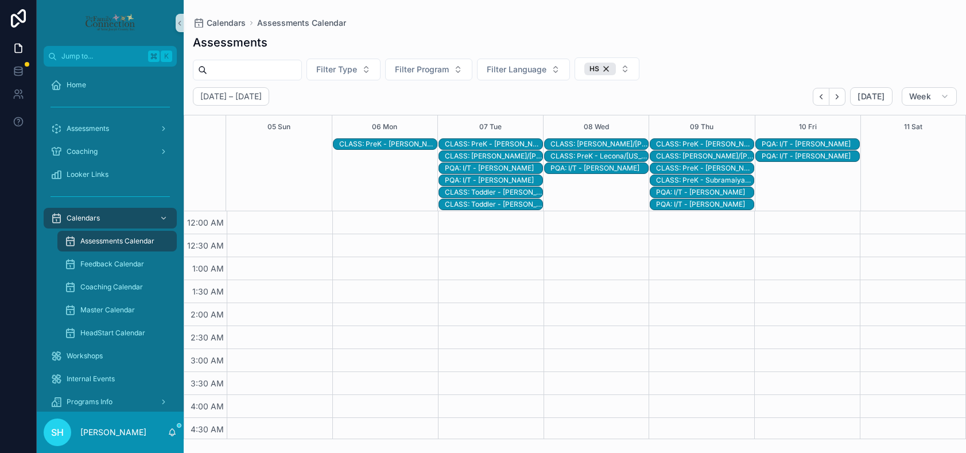
click at [728, 178] on div "CLASS: PreK - Subramaiyam/[PERSON_NAME]" at bounding box center [705, 180] width 98 height 9
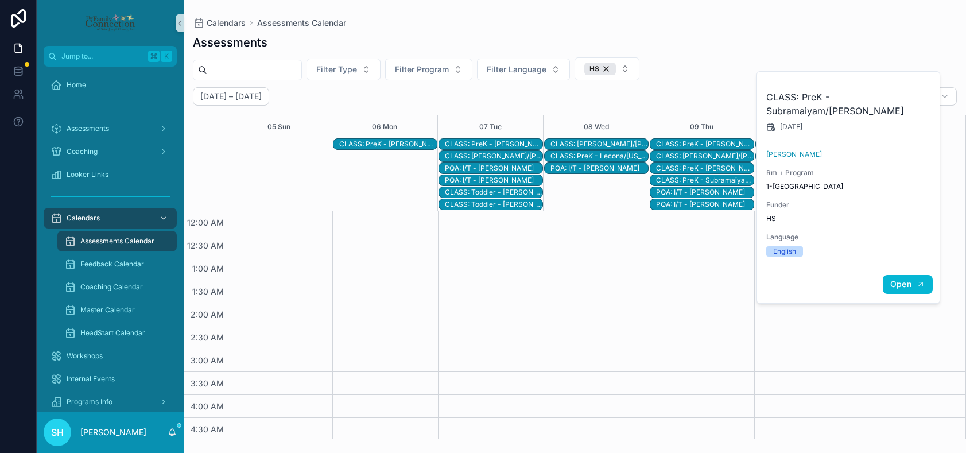
click at [898, 279] on span "Open" at bounding box center [901, 284] width 21 height 10
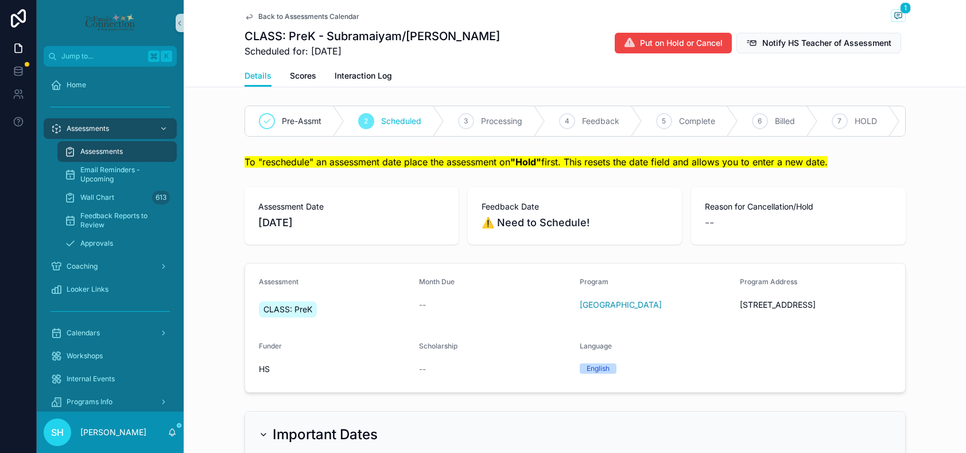
click at [291, 16] on span "Back to Assessments Calendar" at bounding box center [308, 16] width 101 height 9
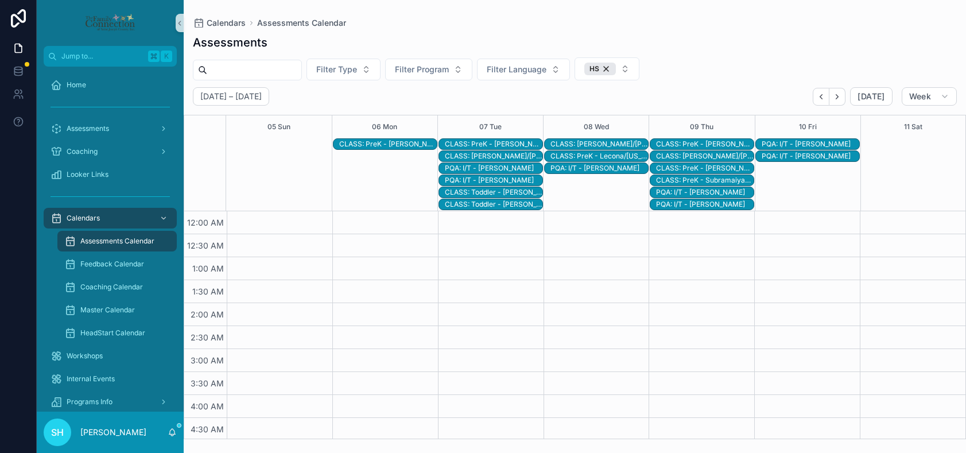
click at [567, 156] on div "CLASS: PreK - Lecona/[US_STATE]" at bounding box center [600, 156] width 98 height 9
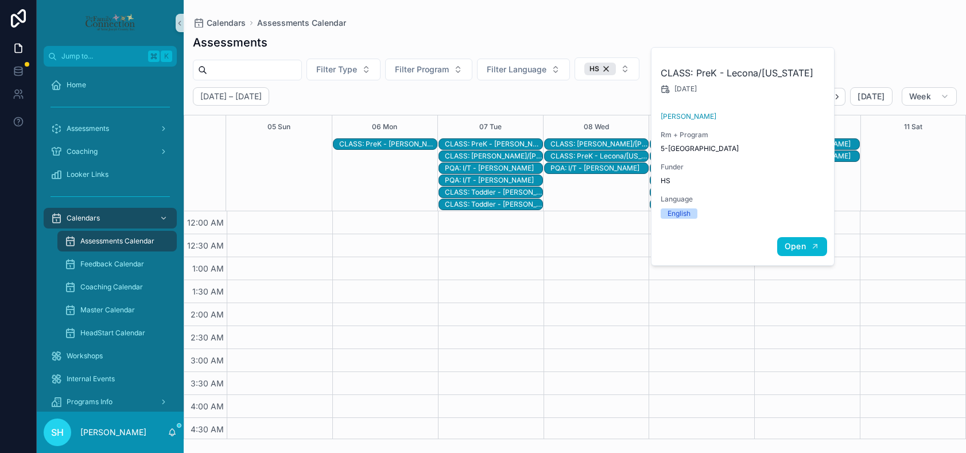
click at [801, 246] on span "Open" at bounding box center [795, 246] width 21 height 10
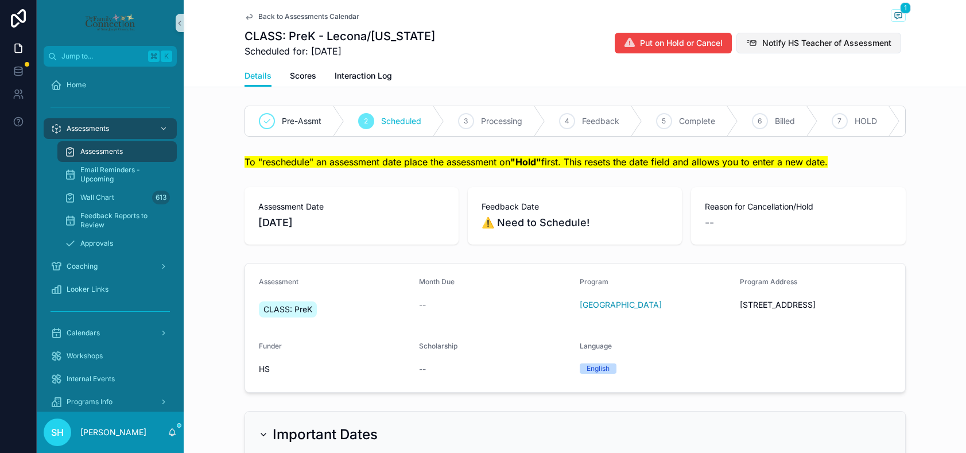
click at [797, 42] on span "Notify HS Teacher of Assessment" at bounding box center [827, 42] width 129 height 11
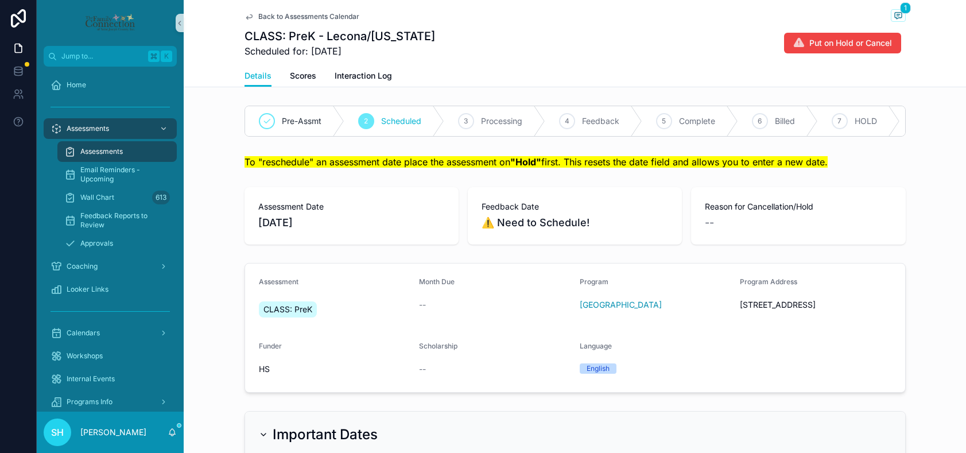
click at [285, 15] on span "Back to Assessments Calendar" at bounding box center [308, 16] width 101 height 9
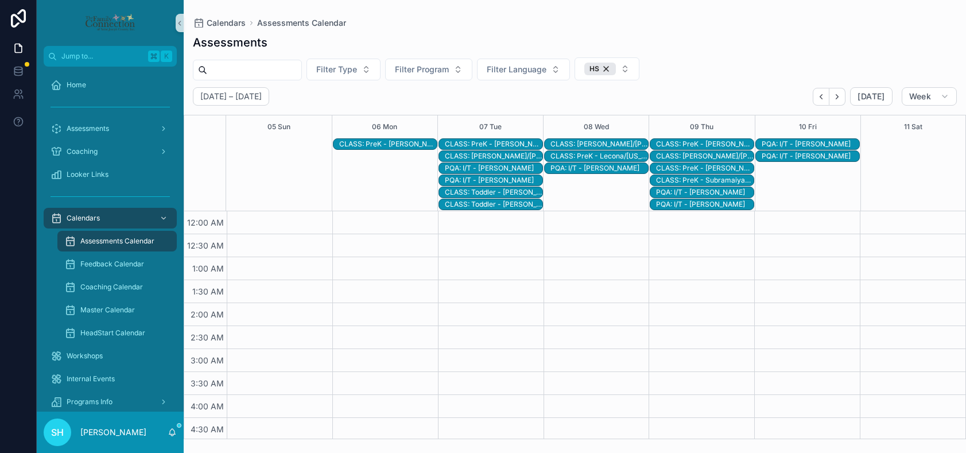
click at [591, 168] on div "PQA: I/T - [PERSON_NAME]" at bounding box center [600, 168] width 98 height 9
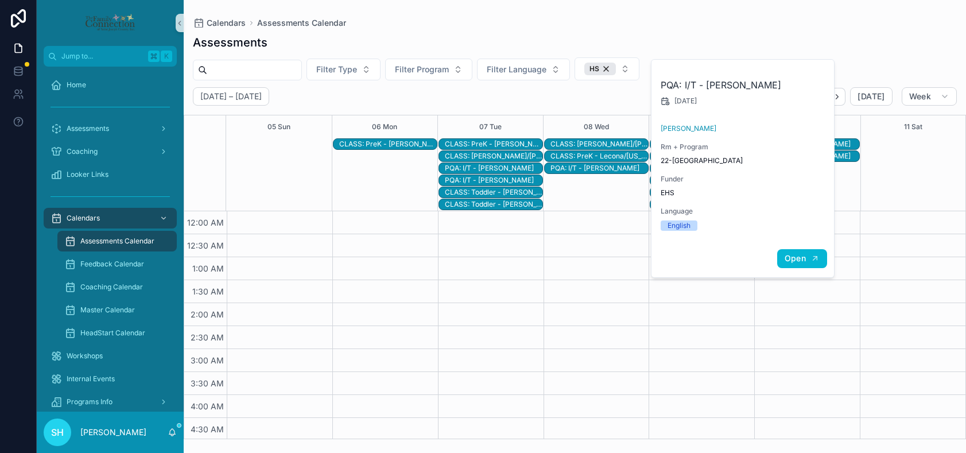
click at [805, 257] on span "Open" at bounding box center [795, 258] width 21 height 10
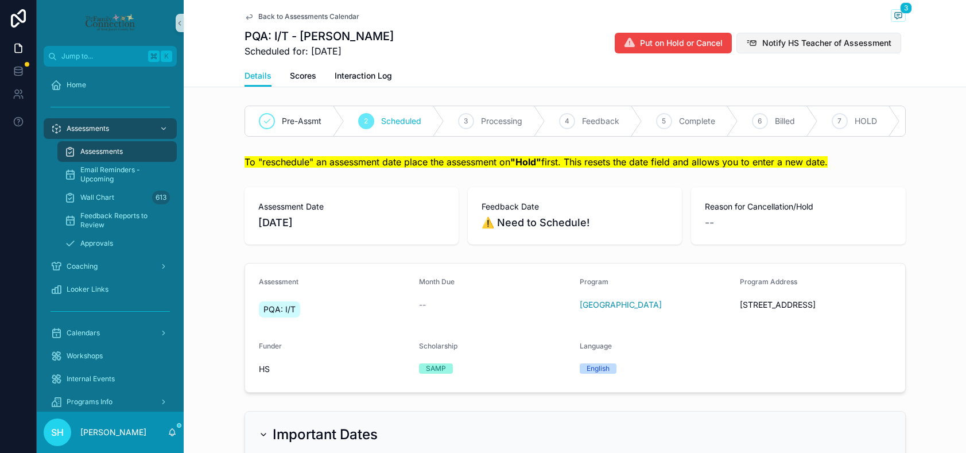
click at [799, 44] on span "Notify HS Teacher of Assessment" at bounding box center [827, 42] width 129 height 11
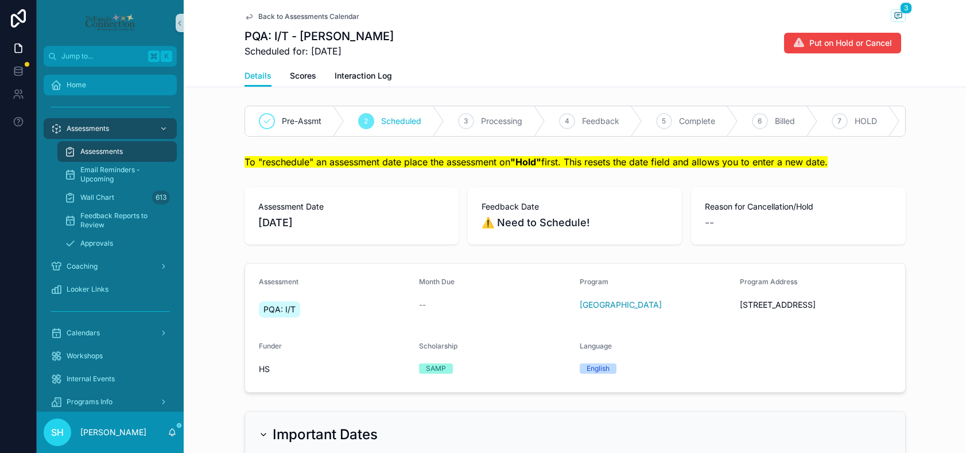
click at [89, 77] on div "Home" at bounding box center [110, 85] width 119 height 18
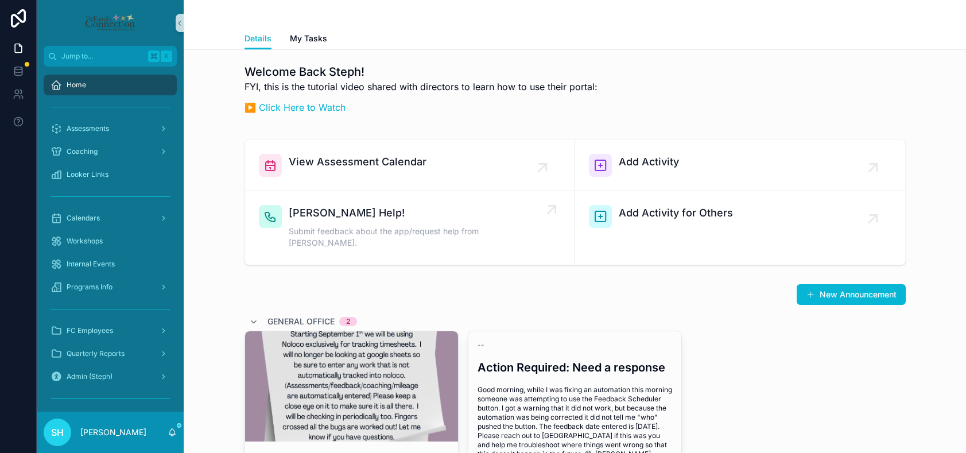
click at [351, 224] on div "Trisha Help! Submit feedback about the app/request help from Trish." at bounding box center [416, 228] width 254 height 46
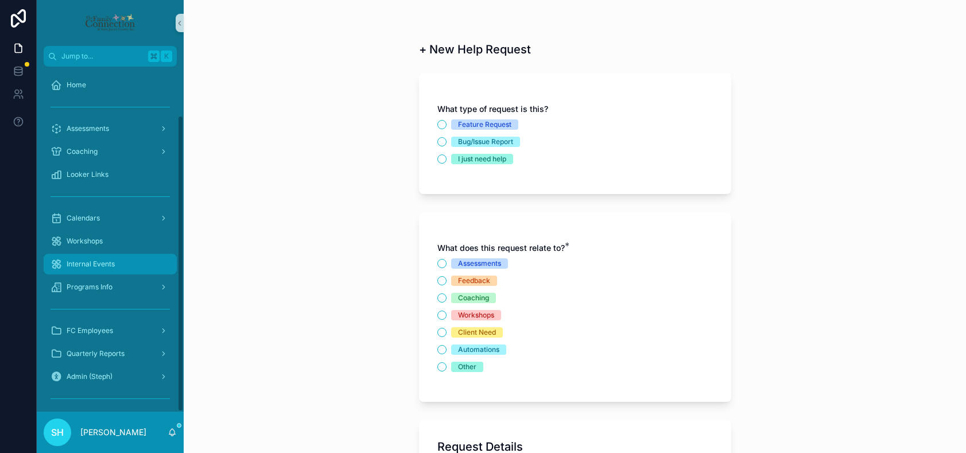
scroll to position [57, 0]
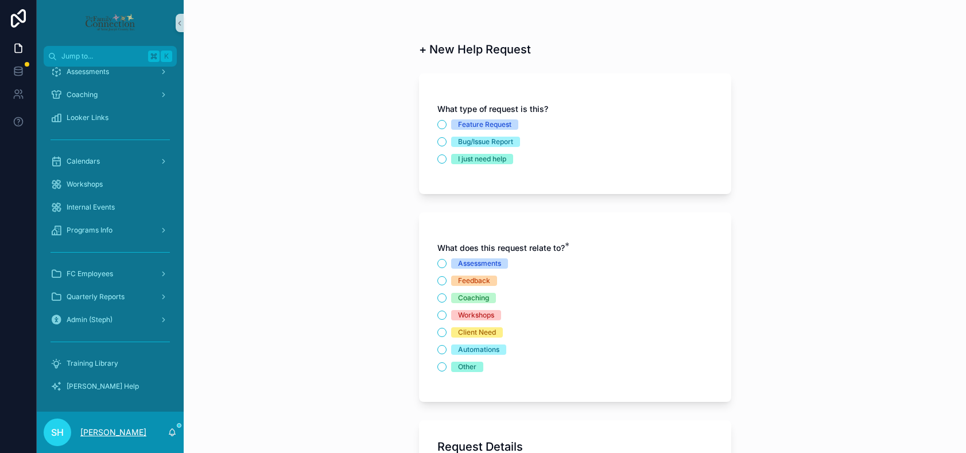
click at [89, 431] on p "[PERSON_NAME]" at bounding box center [113, 432] width 66 height 11
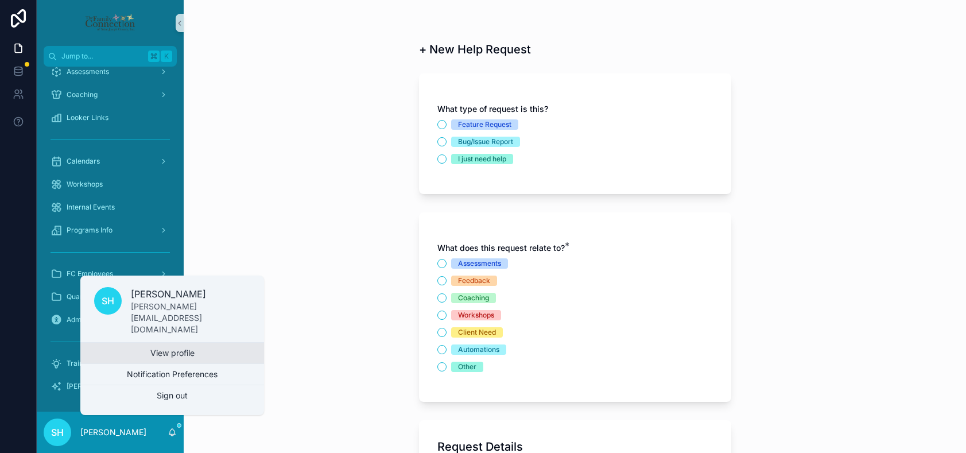
click at [148, 349] on link "View profile" at bounding box center [172, 353] width 184 height 21
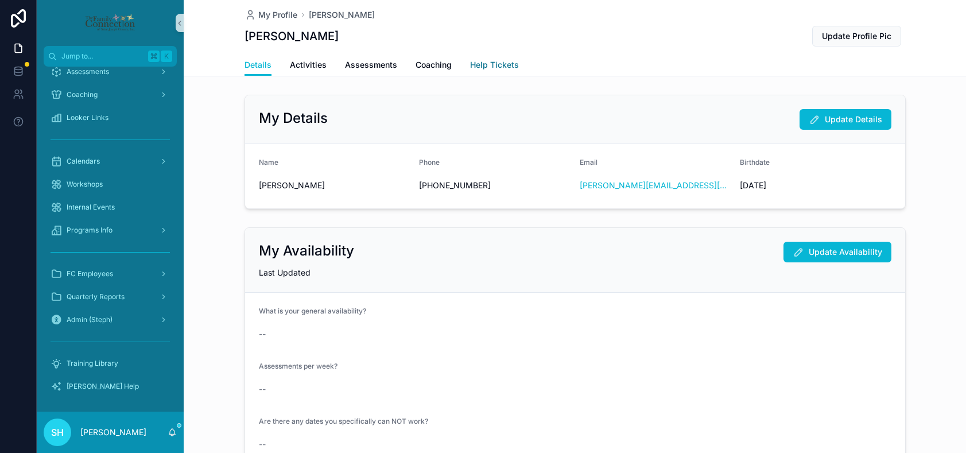
click at [487, 70] on span "Help Tickets" at bounding box center [494, 64] width 49 height 11
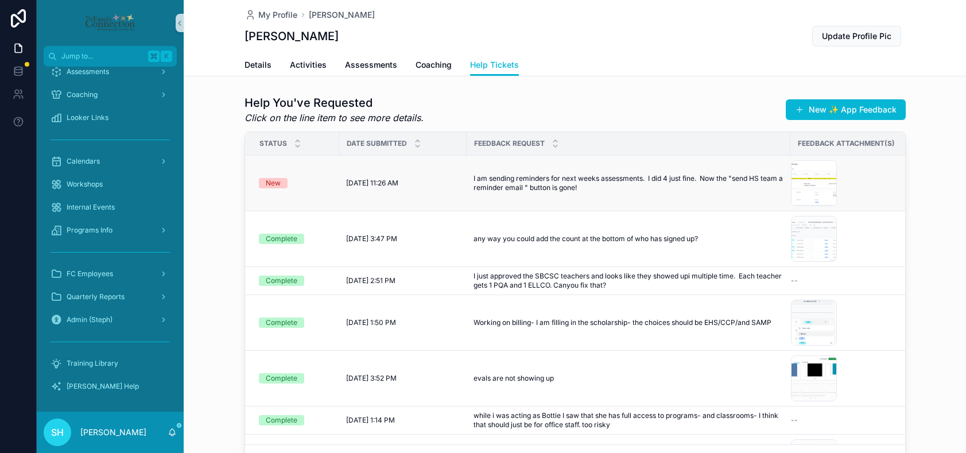
click at [734, 176] on span "I am sending reminders for next weeks assessments. I did 4 just fine. Now the "…" at bounding box center [629, 183] width 310 height 18
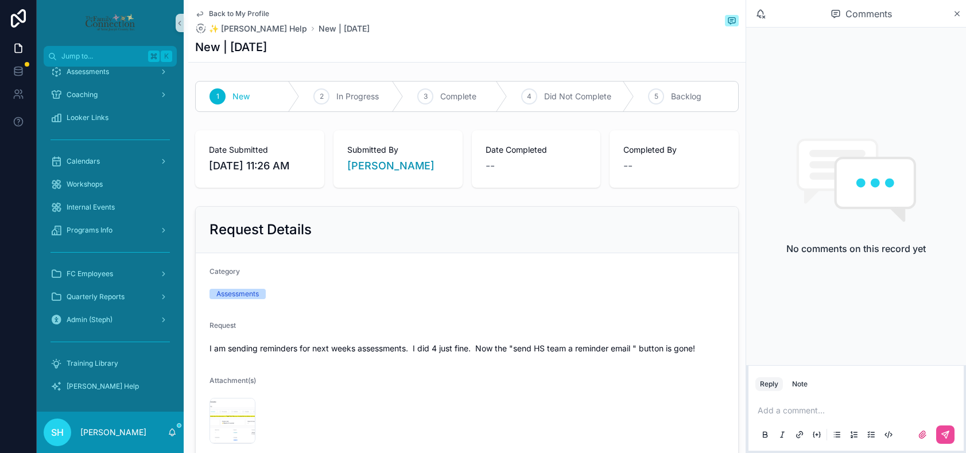
click at [783, 413] on p "scrollable content" at bounding box center [859, 410] width 202 height 11
click at [818, 409] on span "**********" at bounding box center [799, 411] width 82 height 8
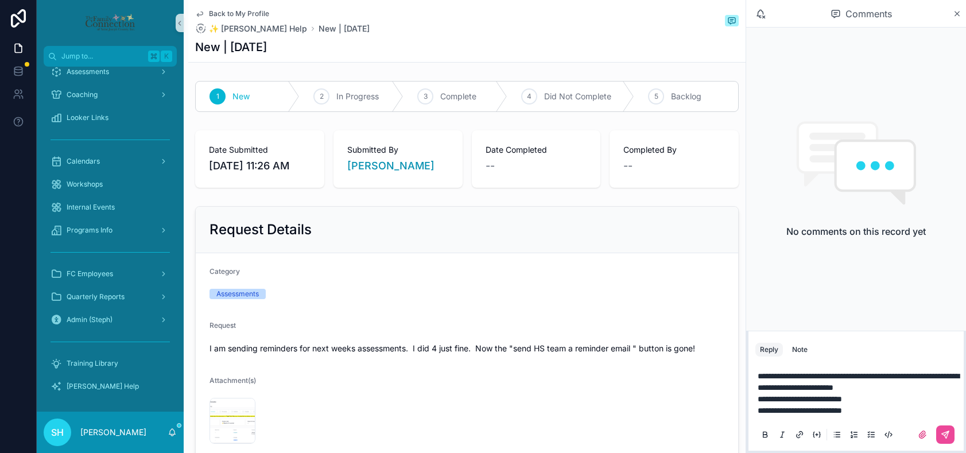
drag, startPoint x: 943, startPoint y: 435, endPoint x: 790, endPoint y: 393, distance: 158.9
click at [790, 393] on div "**********" at bounding box center [857, 404] width 202 height 83
click at [800, 392] on span "**********" at bounding box center [859, 382] width 202 height 20
click at [806, 387] on span "**********" at bounding box center [859, 382] width 202 height 20
click at [945, 434] on icon "scrollable content" at bounding box center [945, 434] width 9 height 9
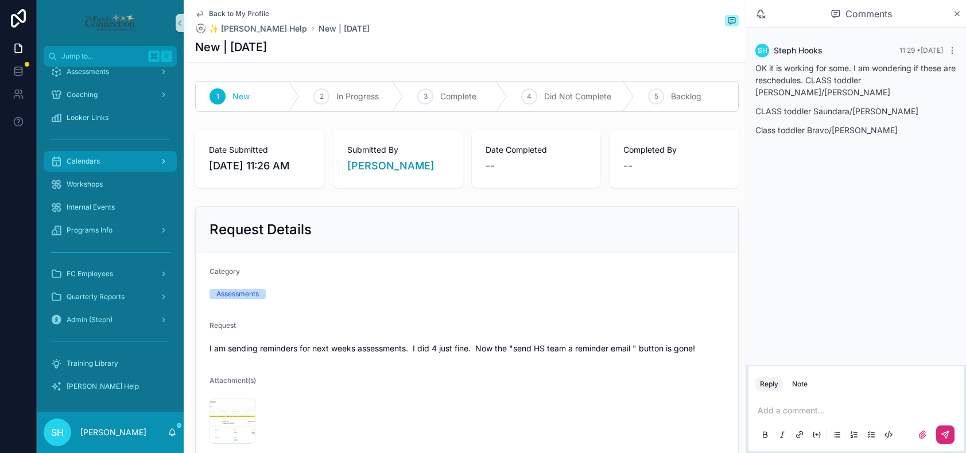
click at [92, 157] on span "Calendars" at bounding box center [83, 161] width 33 height 9
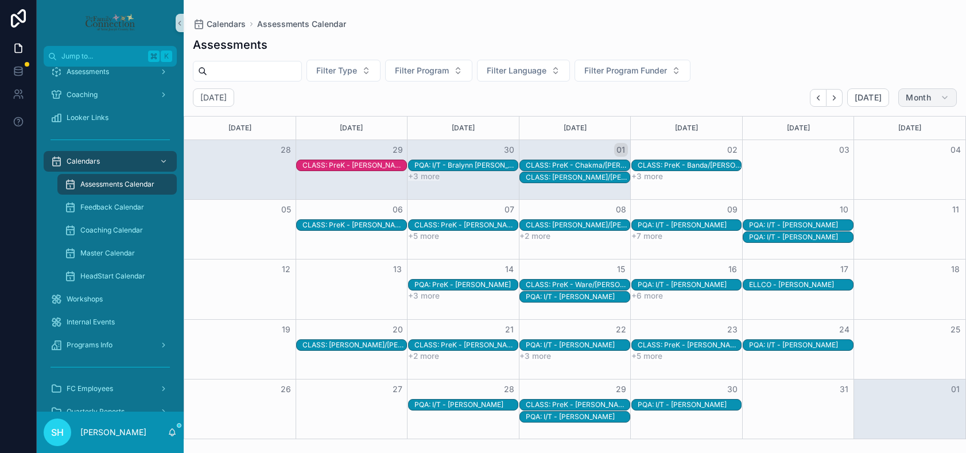
click at [920, 96] on span "Month" at bounding box center [918, 97] width 25 height 10
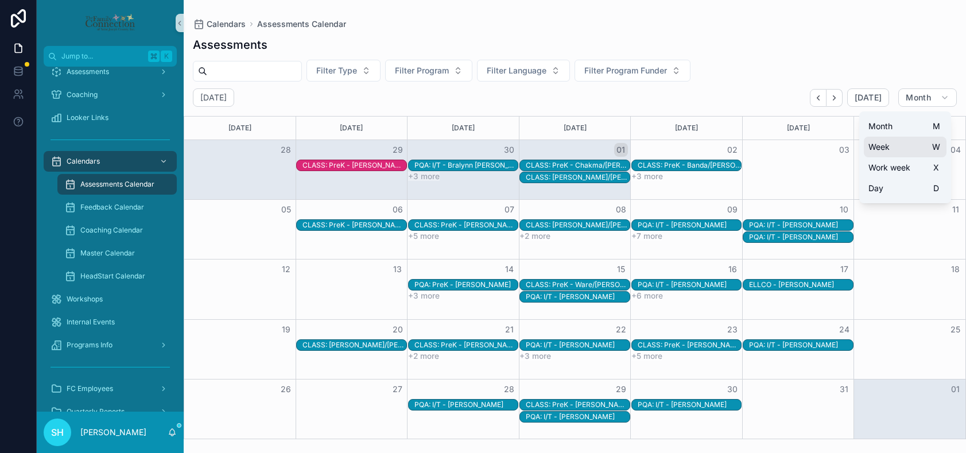
click at [908, 144] on button "Week W" at bounding box center [905, 147] width 83 height 21
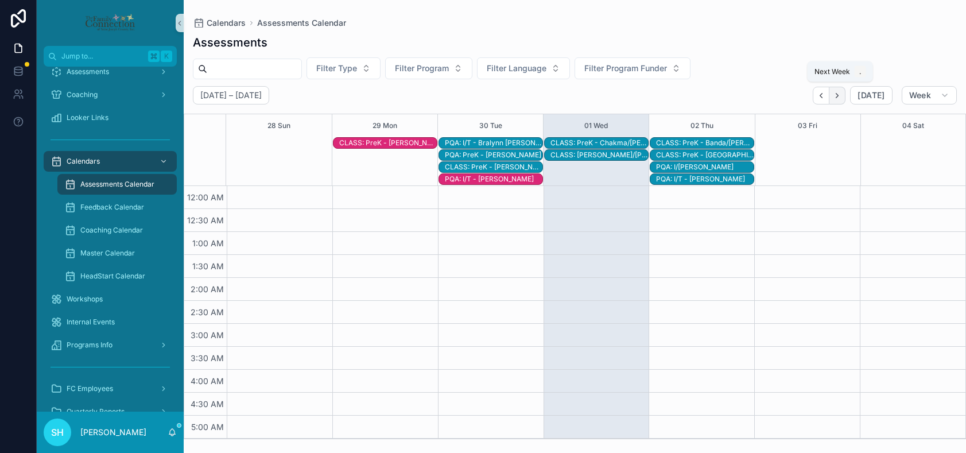
click at [842, 94] on icon "Next" at bounding box center [837, 95] width 9 height 9
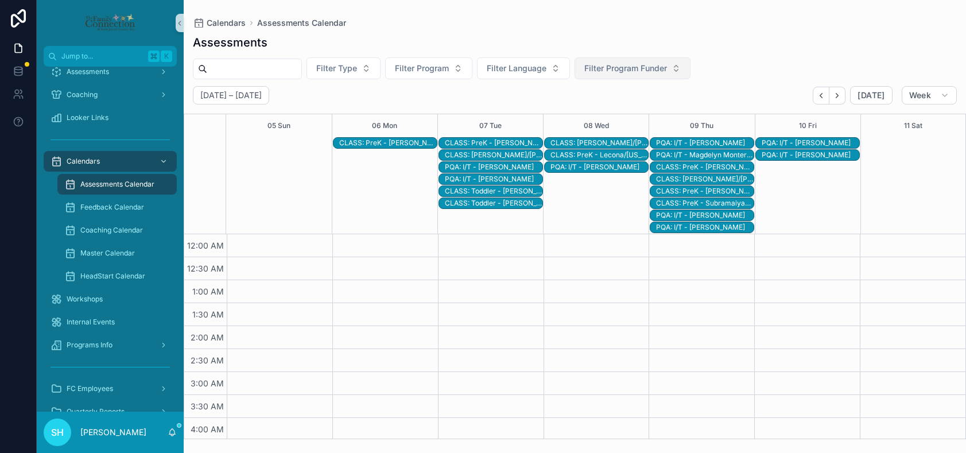
click at [691, 67] on button "Filter Program Funder" at bounding box center [633, 68] width 116 height 22
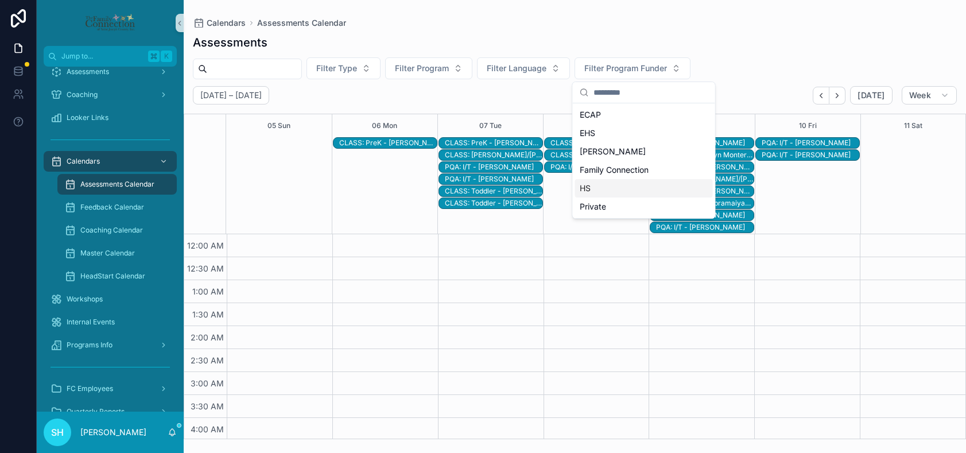
click at [596, 191] on div "HS" at bounding box center [644, 188] width 138 height 18
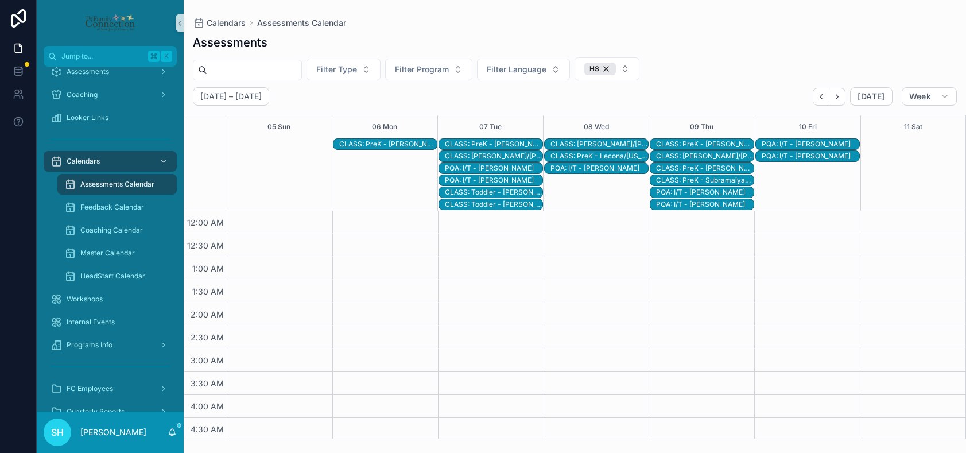
click at [721, 143] on div "CLASS: PreK - [PERSON_NAME]/[GEOGRAPHIC_DATA]" at bounding box center [705, 144] width 98 height 9
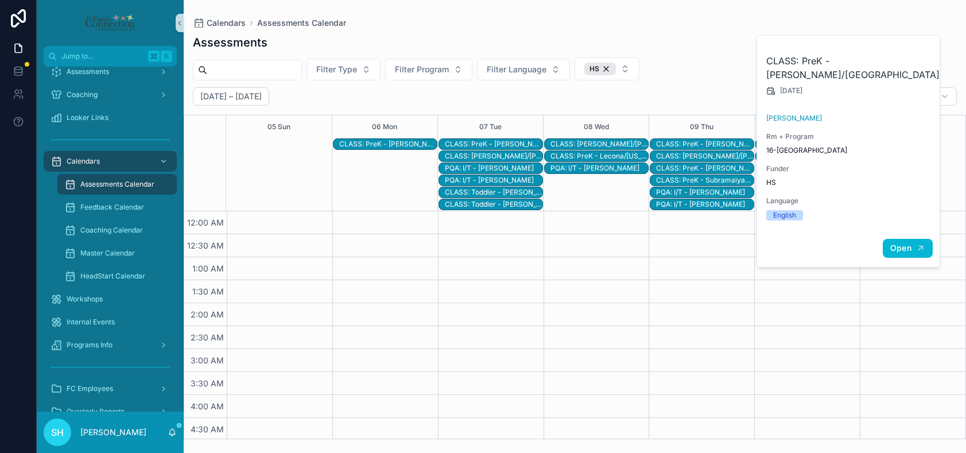
click at [905, 243] on span "Open" at bounding box center [901, 248] width 21 height 10
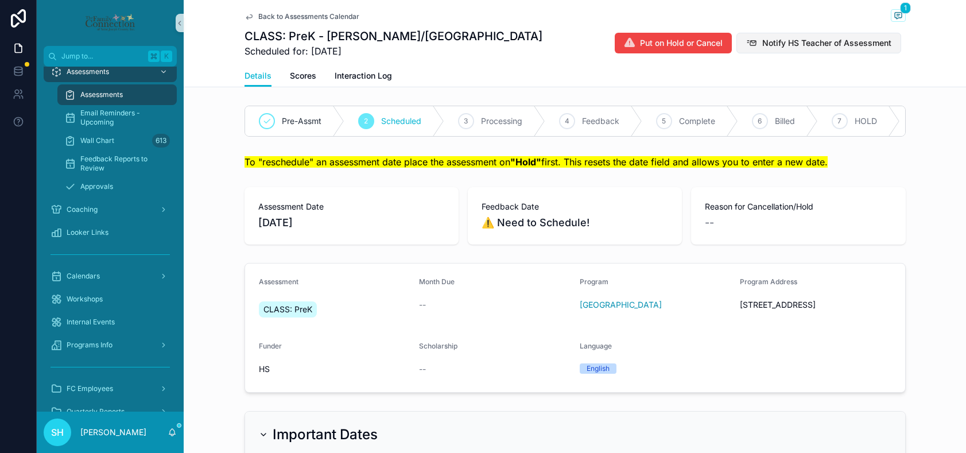
click at [804, 49] on span "Notify HS Teacher of Assessment" at bounding box center [827, 42] width 129 height 11
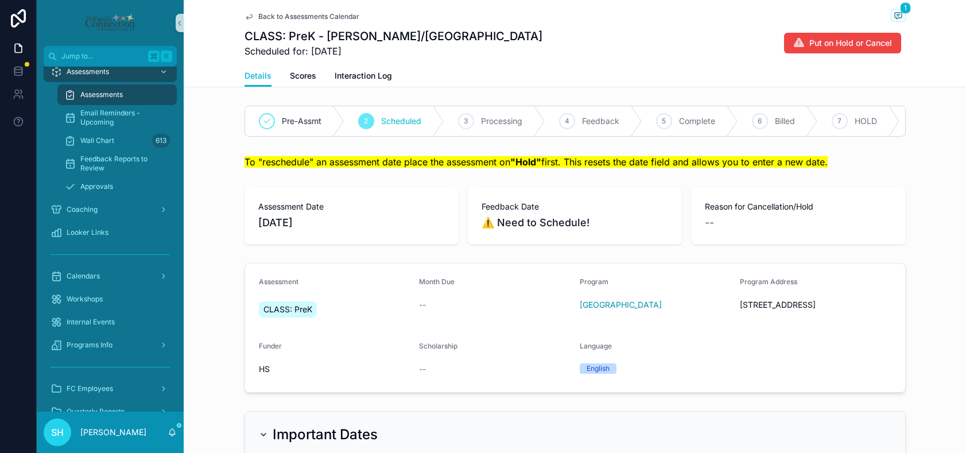
click at [278, 19] on span "Back to Assessments Calendar" at bounding box center [308, 16] width 101 height 9
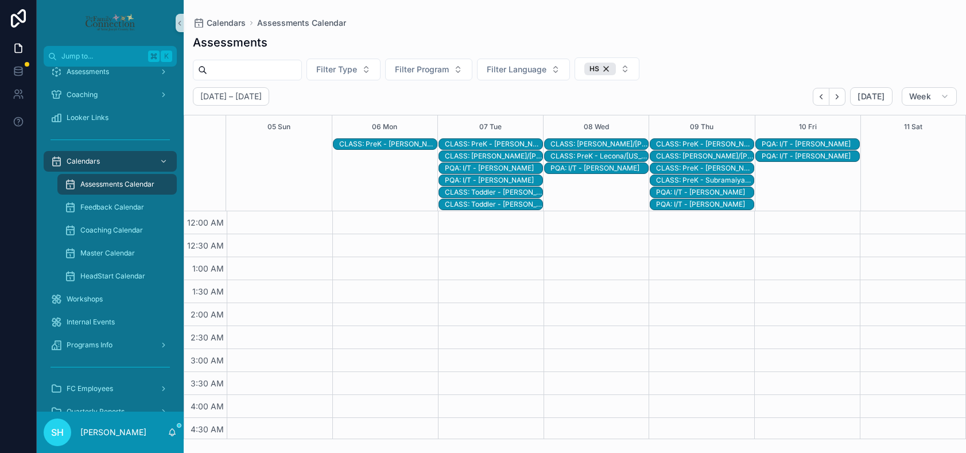
click at [693, 156] on div "CLASS: [PERSON_NAME]/[PERSON_NAME]" at bounding box center [705, 156] width 98 height 9
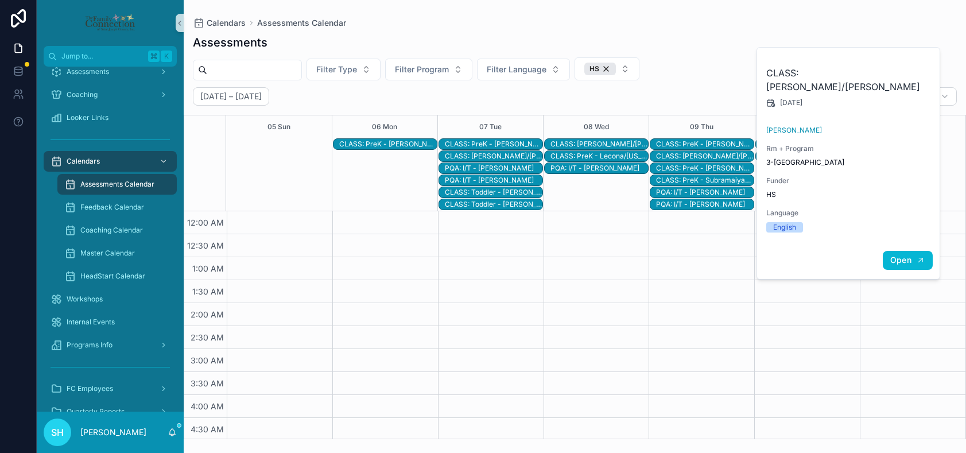
click at [902, 255] on span "Open" at bounding box center [901, 260] width 21 height 10
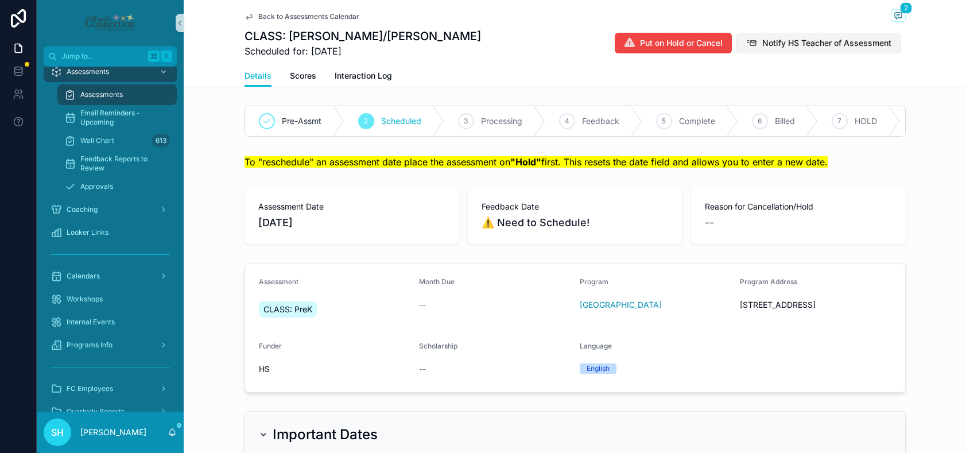
click at [836, 41] on span "Notify HS Teacher of Assessment" at bounding box center [827, 42] width 129 height 11
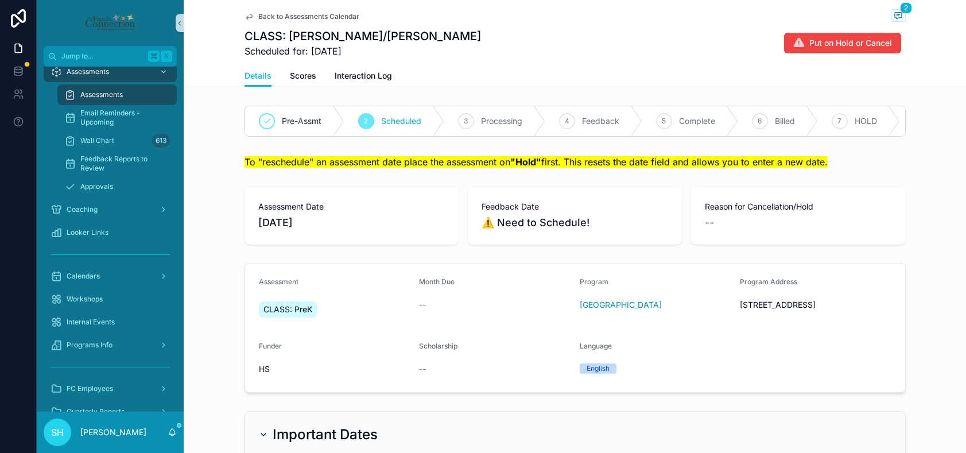
click at [309, 21] on div "Back to Assessments Calendar 2" at bounding box center [575, 16] width 661 height 14
click at [293, 17] on span "Back to Assessments Calendar" at bounding box center [308, 16] width 101 height 9
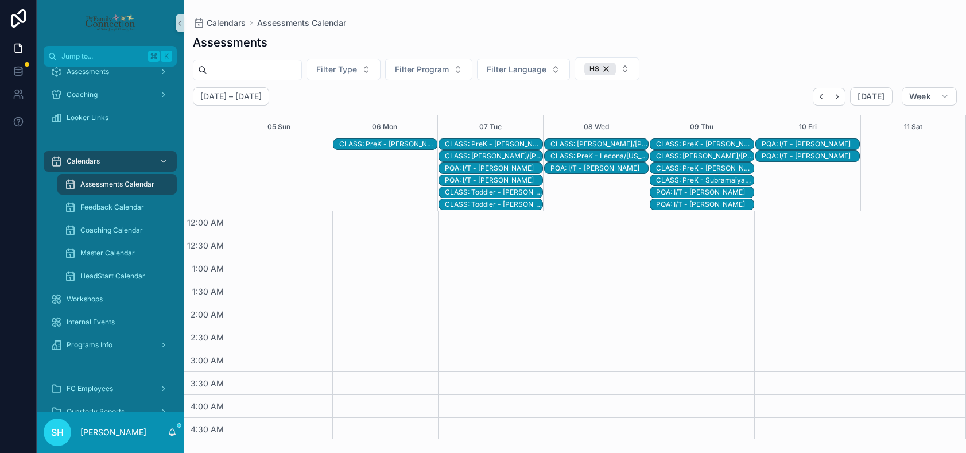
click at [724, 165] on div "CLASS: PreK - [PERSON_NAME]/[PERSON_NAME] ([PERSON_NAME])" at bounding box center [705, 168] width 98 height 9
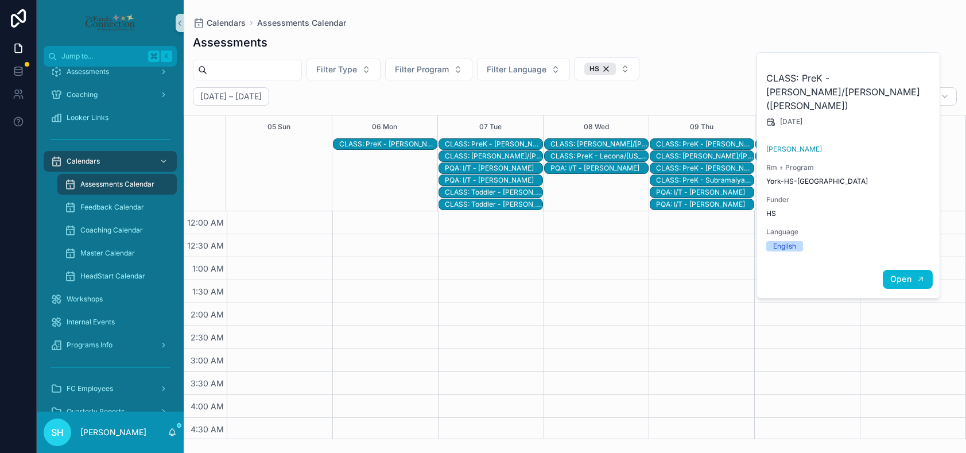
click at [903, 274] on span "Open" at bounding box center [901, 279] width 21 height 10
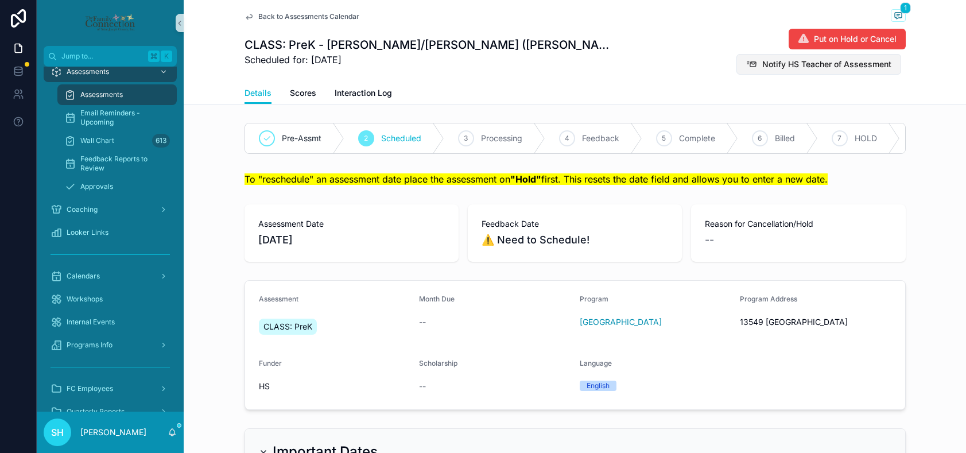
click at [840, 59] on span "Notify HS Teacher of Assessment" at bounding box center [827, 64] width 129 height 11
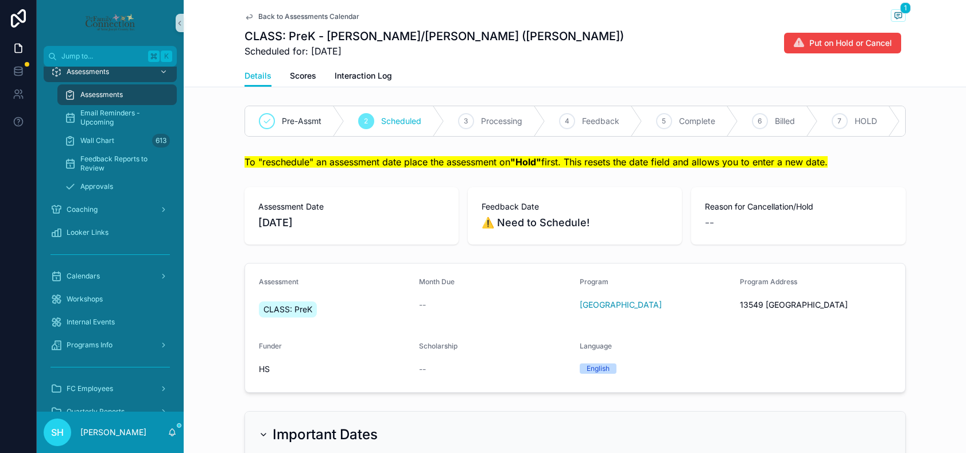
click at [308, 16] on span "Back to Assessments Calendar" at bounding box center [308, 16] width 101 height 9
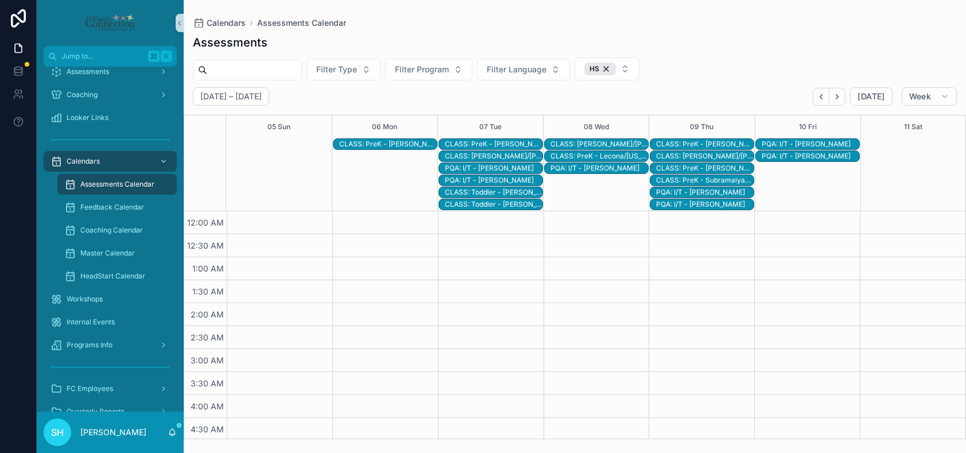
click at [718, 166] on div "CLASS: PreK - [PERSON_NAME]/[PERSON_NAME] ([PERSON_NAME])" at bounding box center [705, 168] width 98 height 9
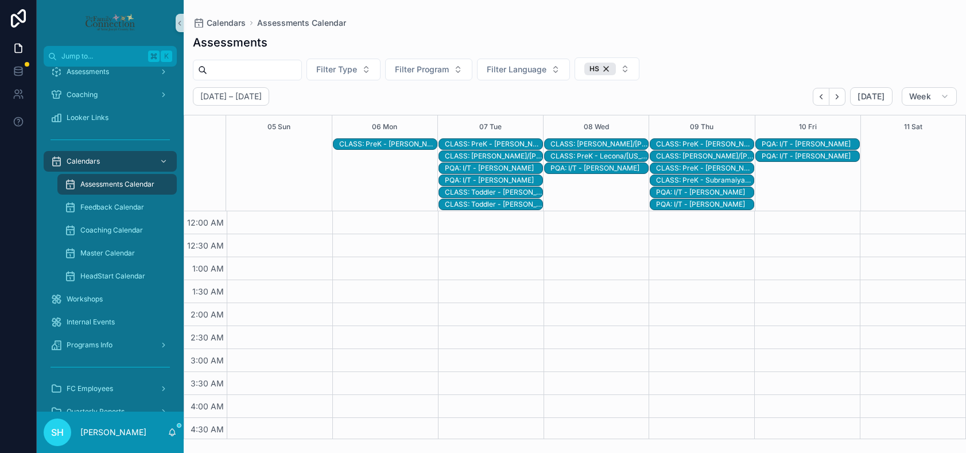
click at [710, 179] on div "CLASS: PreK - Subramaiyam/[PERSON_NAME]" at bounding box center [705, 180] width 98 height 9
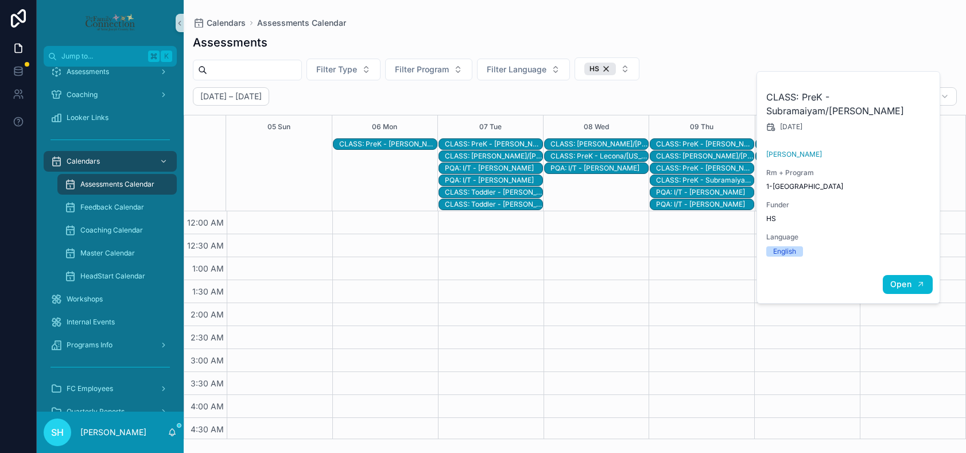
click at [900, 279] on span "Open" at bounding box center [901, 284] width 21 height 10
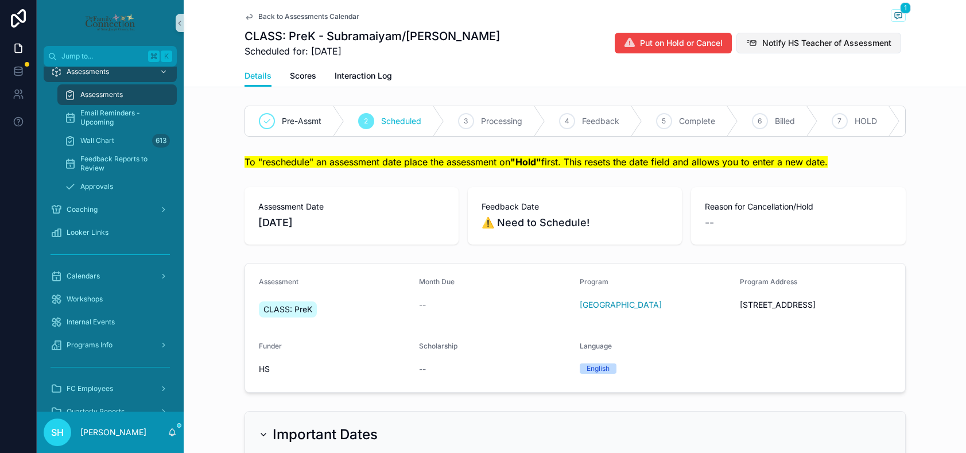
click at [781, 45] on span "Notify HS Teacher of Assessment" at bounding box center [827, 42] width 129 height 11
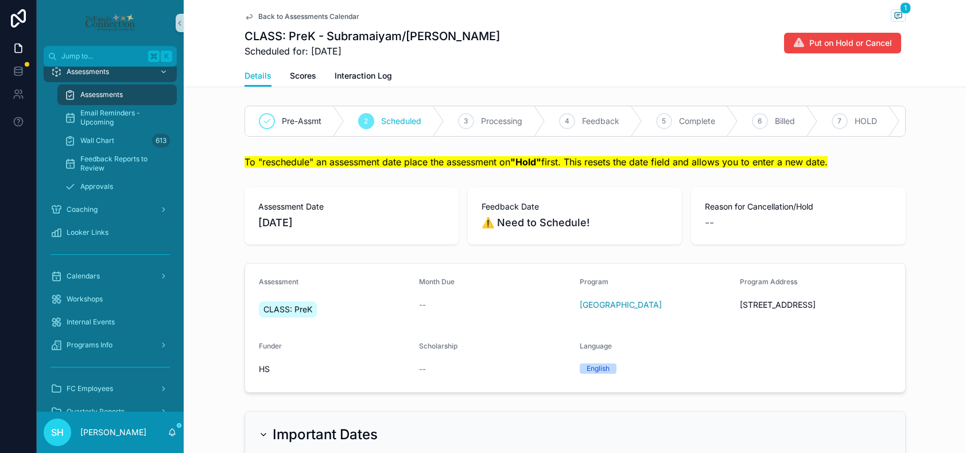
click at [264, 16] on span "Back to Assessments Calendar" at bounding box center [308, 16] width 101 height 9
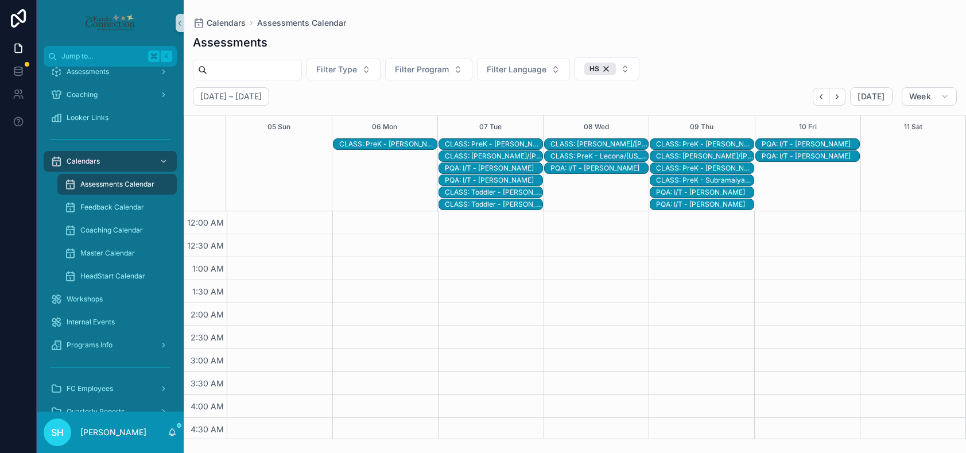
click at [721, 191] on div "PQA: I/T - [PERSON_NAME]" at bounding box center [705, 192] width 98 height 9
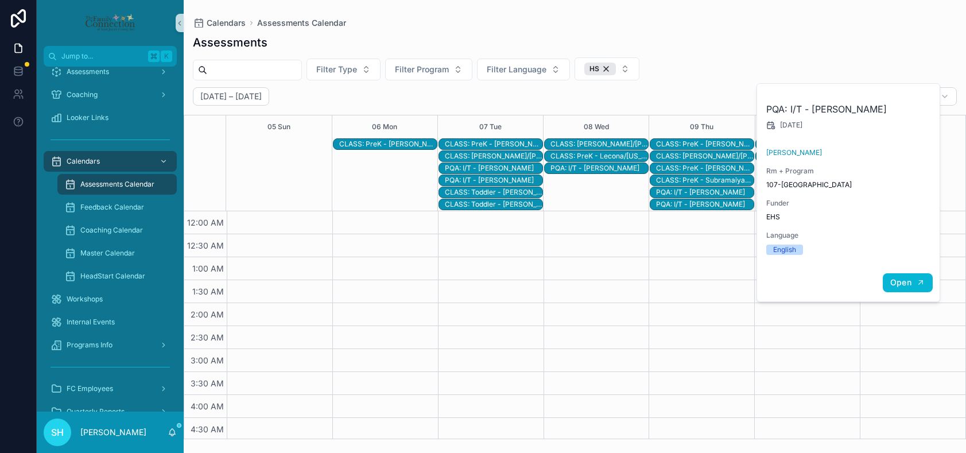
click at [909, 281] on span "Open" at bounding box center [901, 282] width 21 height 10
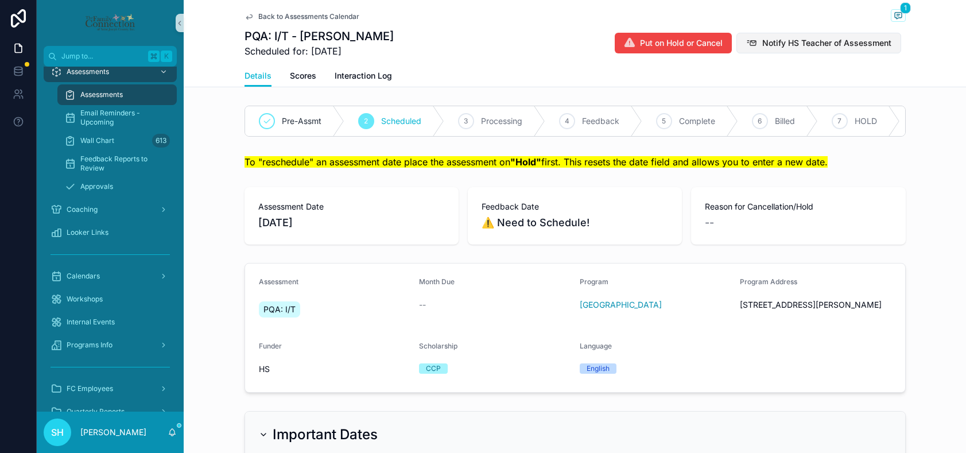
click at [811, 45] on span "Notify HS Teacher of Assessment" at bounding box center [827, 42] width 129 height 11
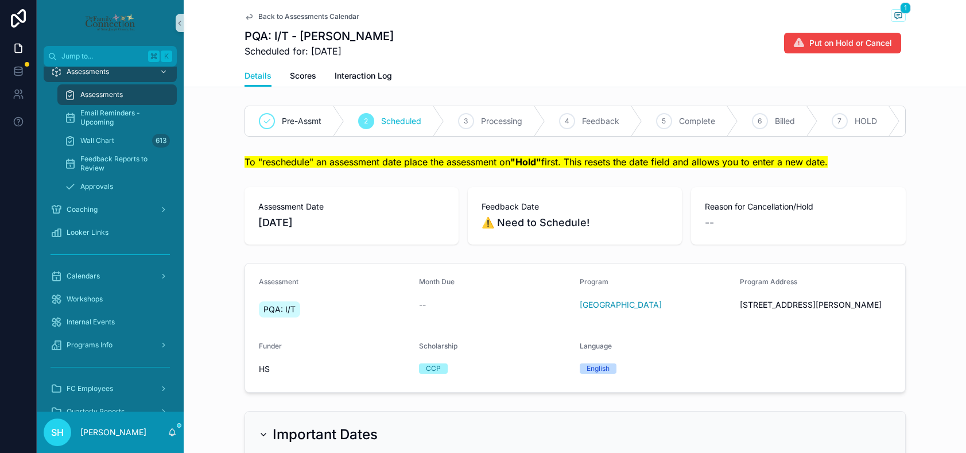
click at [281, 14] on span "Back to Assessments Calendar" at bounding box center [308, 16] width 101 height 9
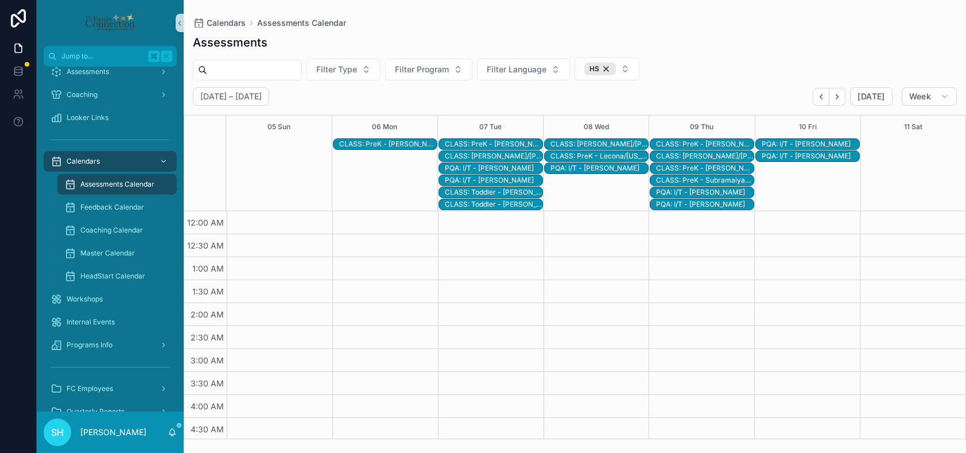
click at [703, 206] on div "PQA: I/T - [PERSON_NAME]" at bounding box center [705, 204] width 98 height 9
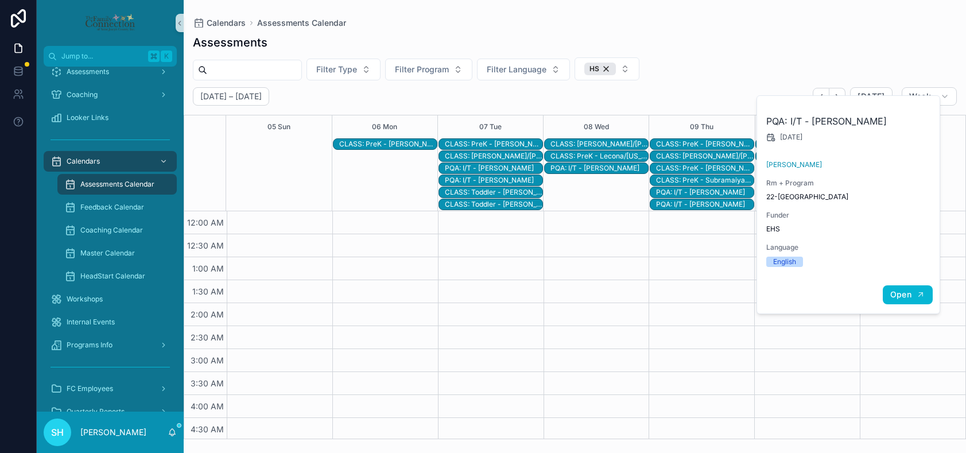
click at [899, 293] on span "Open" at bounding box center [901, 294] width 21 height 10
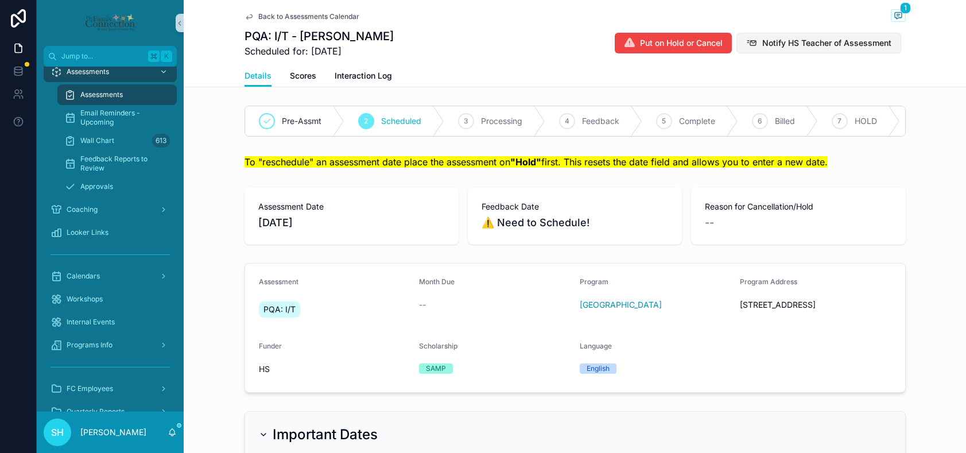
click at [800, 41] on span "Notify HS Teacher of Assessment" at bounding box center [827, 42] width 129 height 11
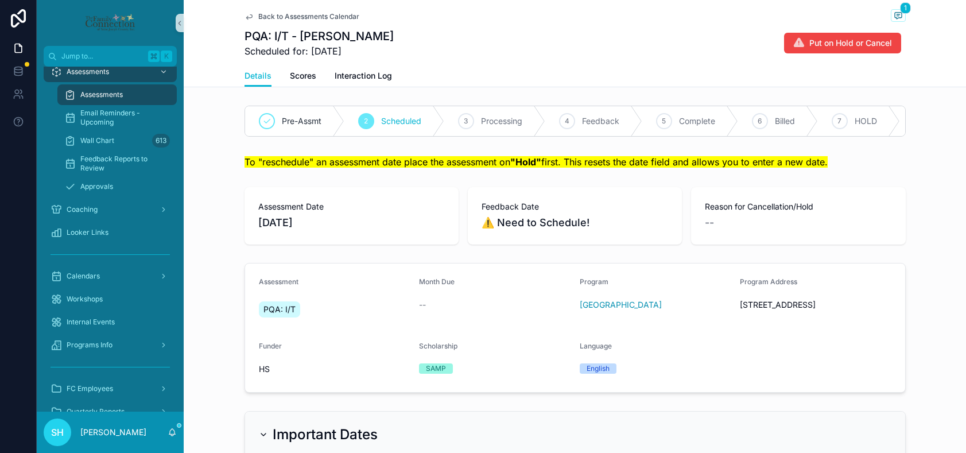
click at [285, 15] on span "Back to Assessments Calendar" at bounding box center [308, 16] width 101 height 9
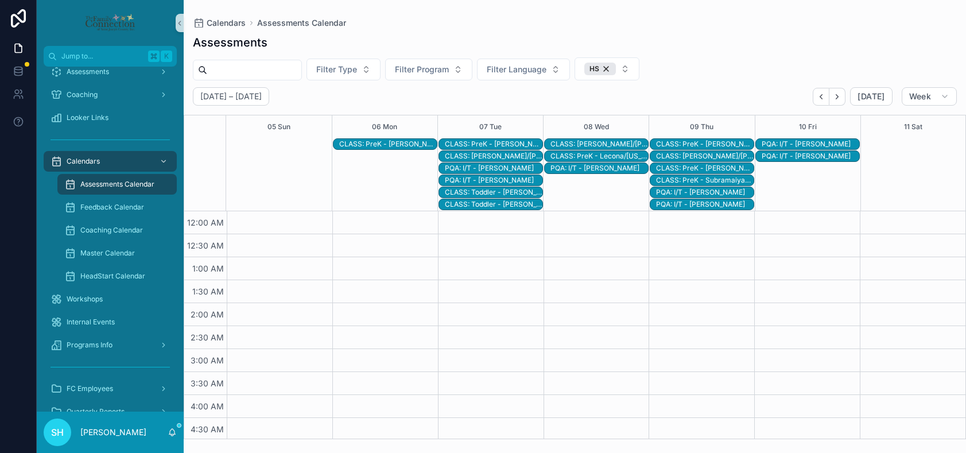
click at [803, 141] on div "PQA: I/T - [PERSON_NAME]" at bounding box center [811, 144] width 98 height 9
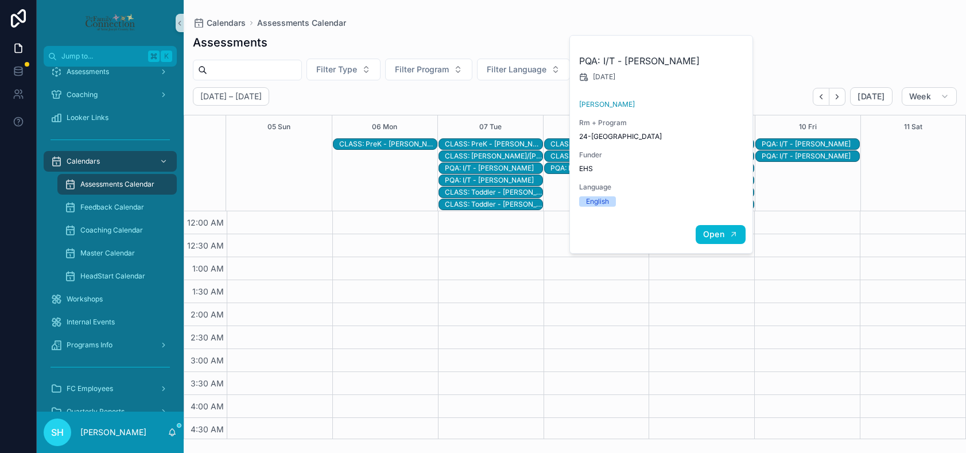
click at [714, 230] on span "Open" at bounding box center [713, 234] width 21 height 10
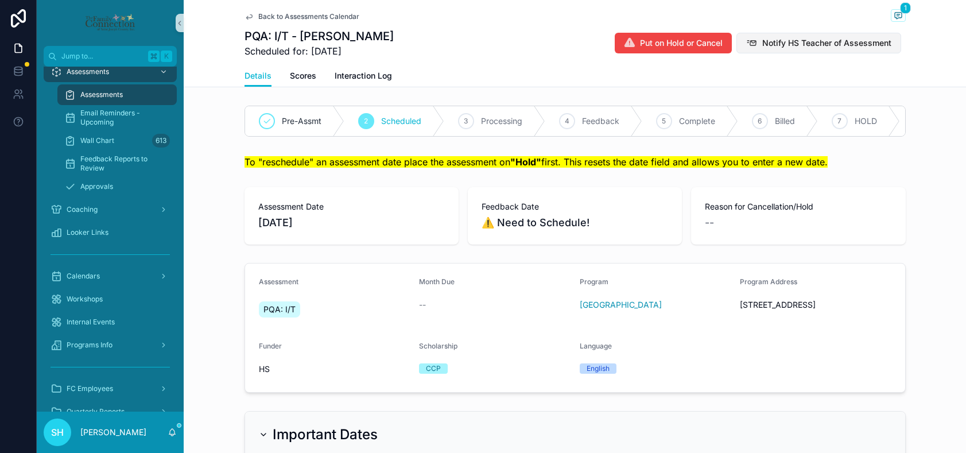
click at [813, 38] on span "Notify HS Teacher of Assessment" at bounding box center [827, 42] width 129 height 11
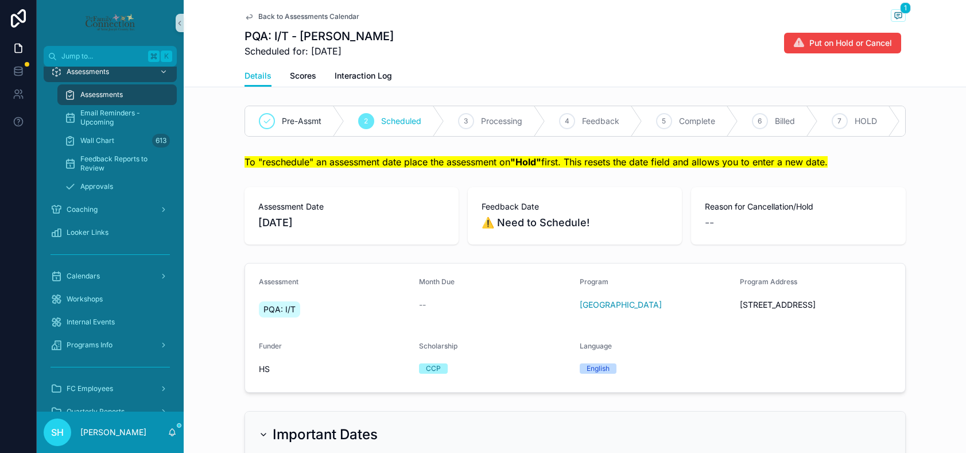
click at [334, 13] on span "Back to Assessments Calendar" at bounding box center [308, 16] width 101 height 9
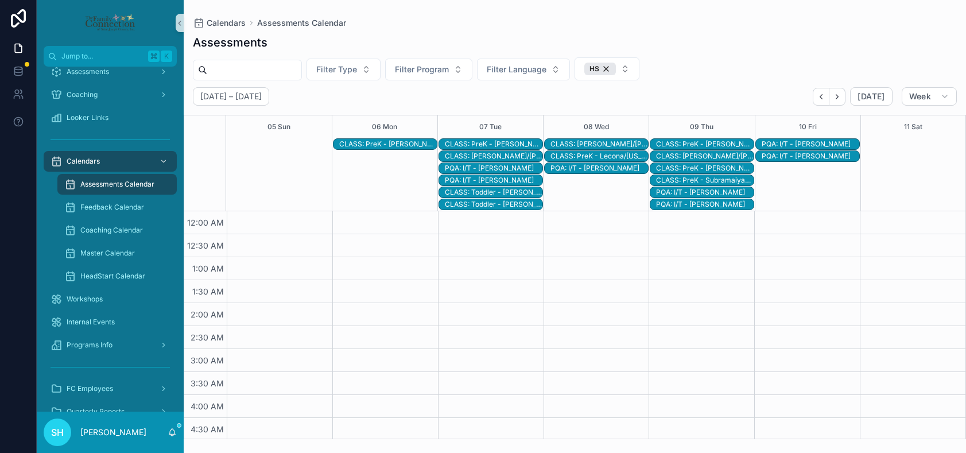
click at [811, 156] on div "PQA: I/T - [PERSON_NAME]" at bounding box center [811, 156] width 98 height 9
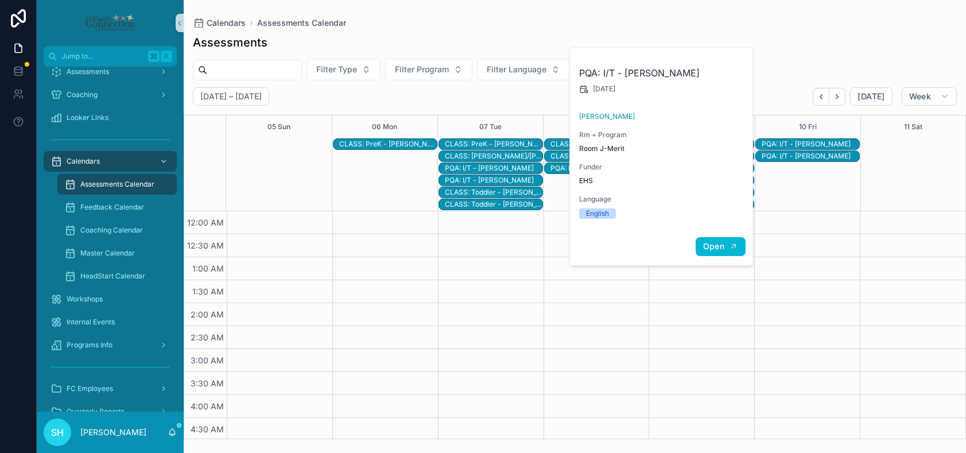
click at [705, 246] on span "Open" at bounding box center [713, 246] width 21 height 10
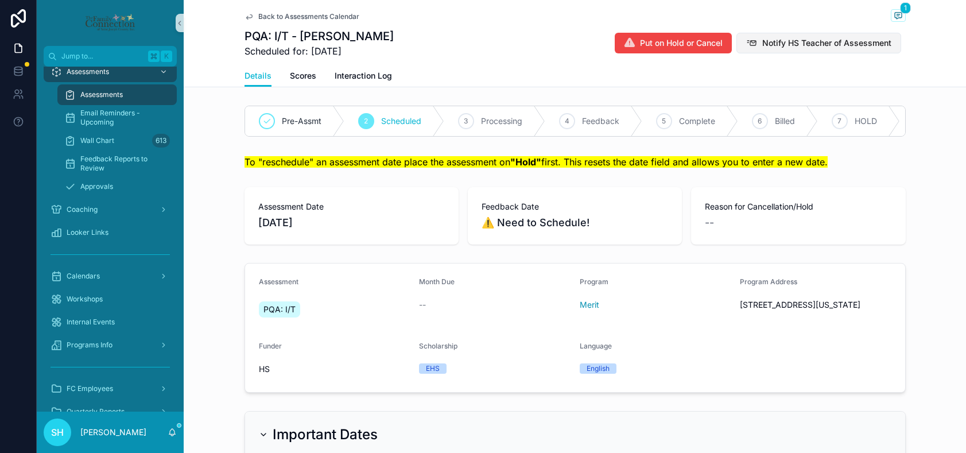
click at [792, 43] on span "Notify HS Teacher of Assessment" at bounding box center [827, 42] width 129 height 11
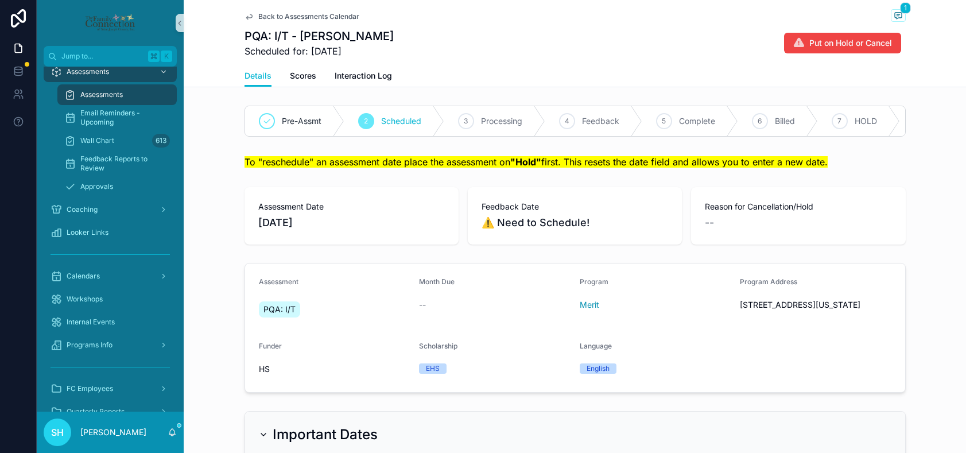
click at [280, 18] on span "Back to Assessments Calendar" at bounding box center [308, 16] width 101 height 9
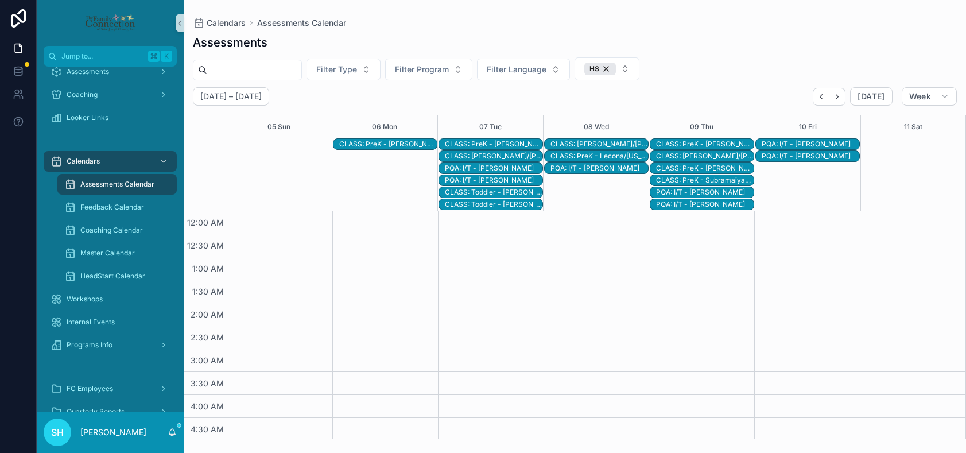
click at [482, 191] on div "CLASS: Toddler - [PERSON_NAME]/[PERSON_NAME]" at bounding box center [494, 192] width 98 height 9
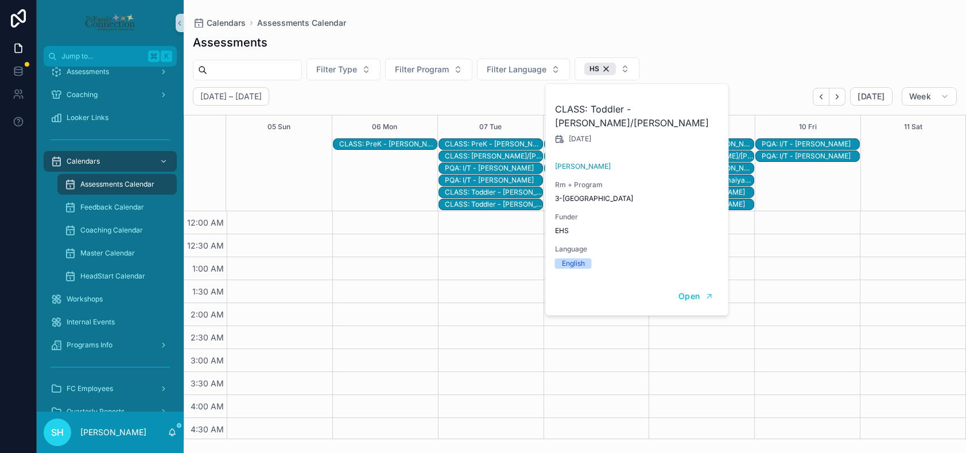
click at [486, 206] on div "CLASS: Toddler - [PERSON_NAME]/[PERSON_NAME]" at bounding box center [494, 204] width 98 height 9
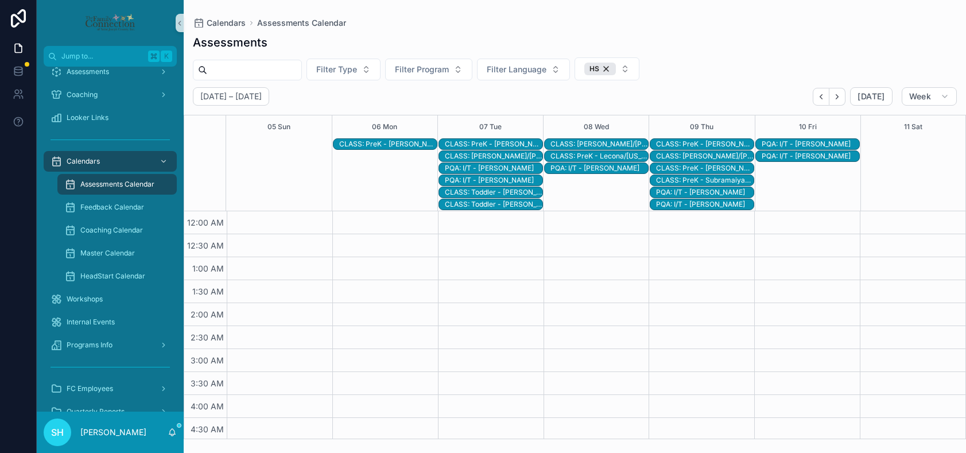
click at [610, 142] on div "CLASS: [PERSON_NAME]/[PERSON_NAME]" at bounding box center [600, 144] width 98 height 9
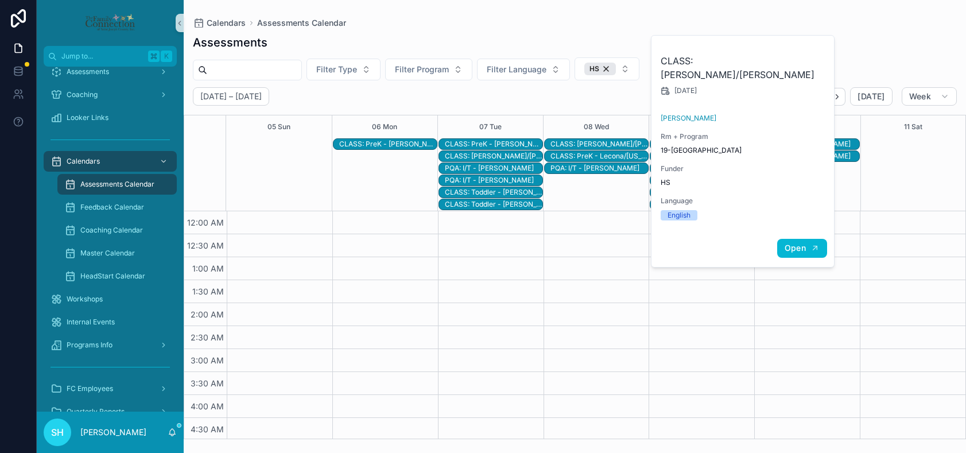
click at [806, 243] on span "Open" at bounding box center [795, 248] width 21 height 10
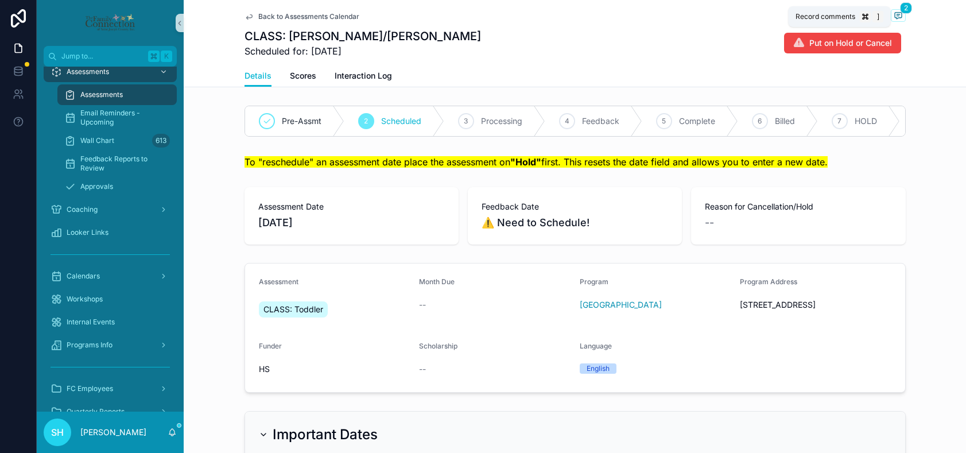
click at [899, 13] on icon "scrollable content" at bounding box center [898, 15] width 9 height 9
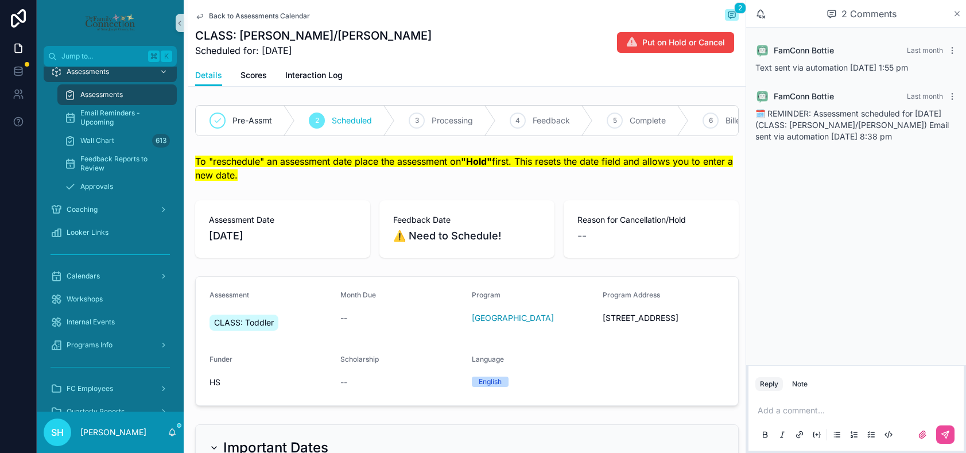
click at [957, 14] on icon "scrollable content" at bounding box center [957, 13] width 5 height 5
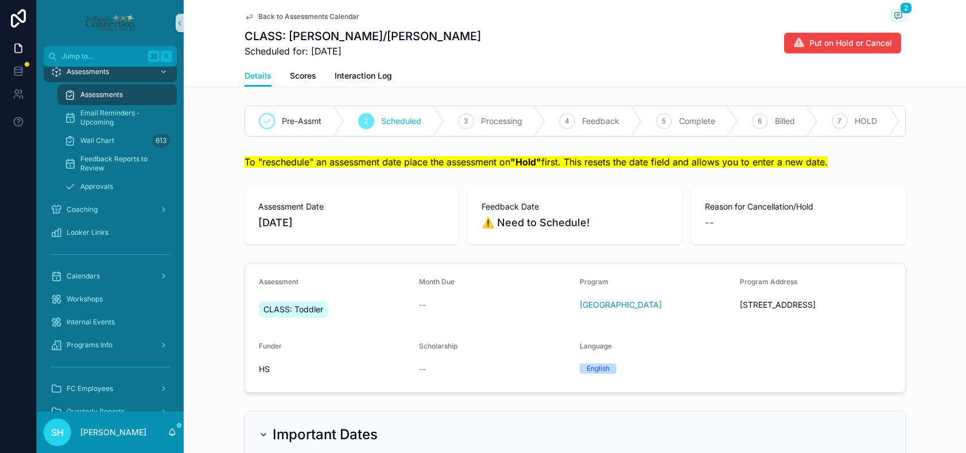
click at [287, 16] on span "Back to Assessments Calendar" at bounding box center [308, 16] width 101 height 9
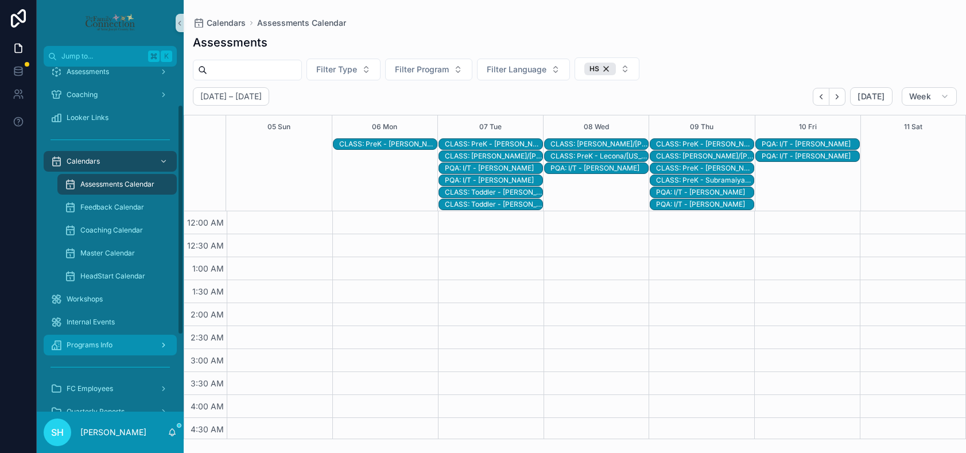
scroll to position [172, 0]
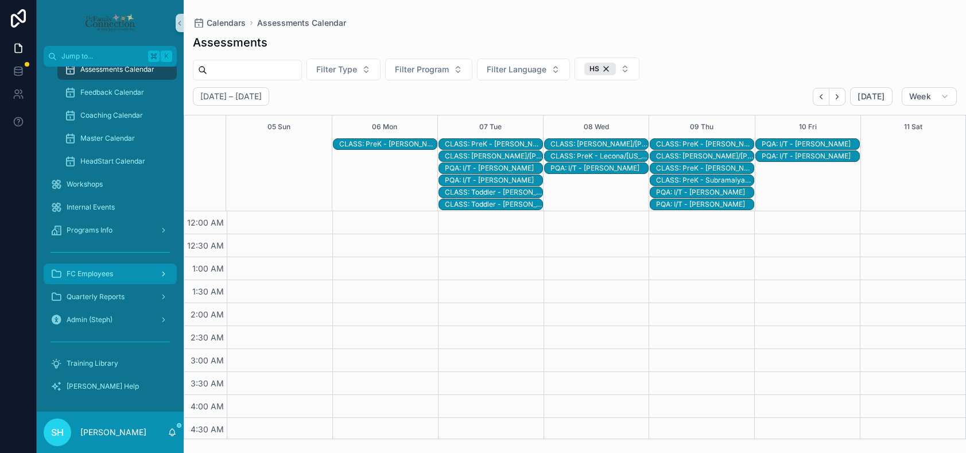
click at [87, 278] on span "FC Employees" at bounding box center [90, 273] width 47 height 9
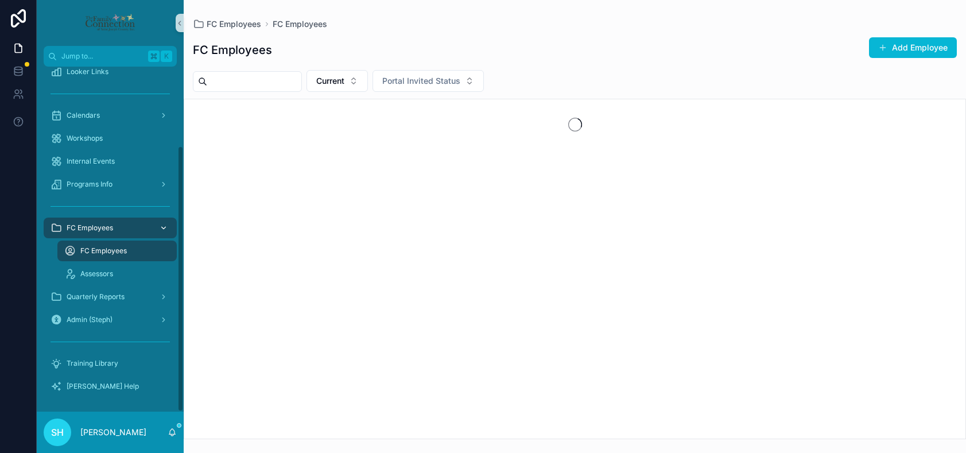
scroll to position [103, 0]
click at [86, 273] on span "Assessors" at bounding box center [96, 273] width 33 height 9
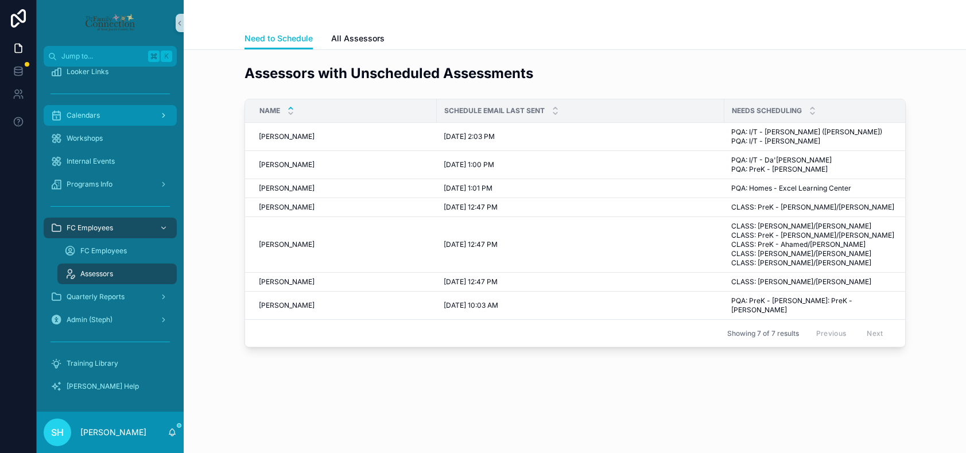
click at [84, 111] on span "Calendars" at bounding box center [83, 115] width 33 height 9
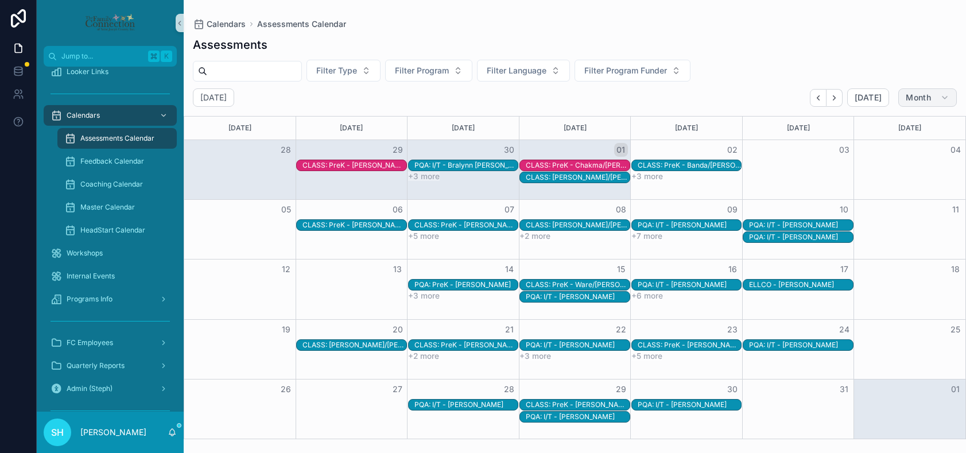
click at [917, 97] on span "Month" at bounding box center [918, 97] width 25 height 10
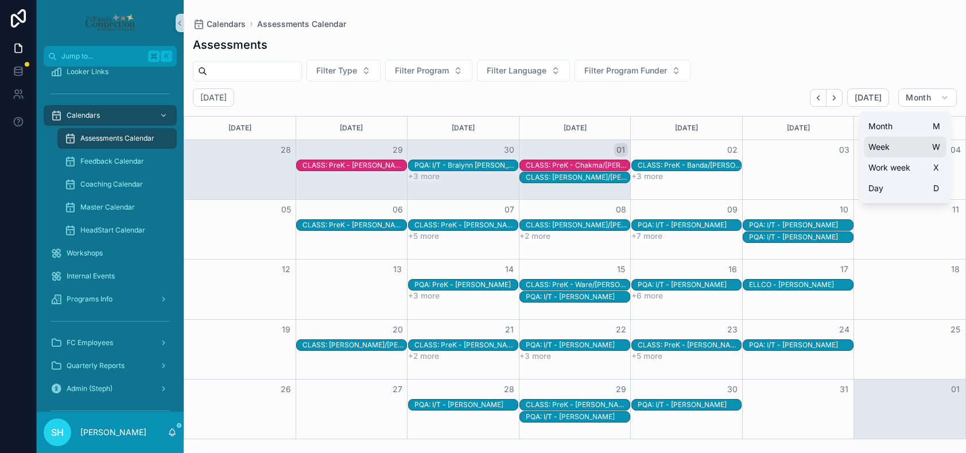
click at [905, 145] on button "Week W" at bounding box center [905, 147] width 83 height 21
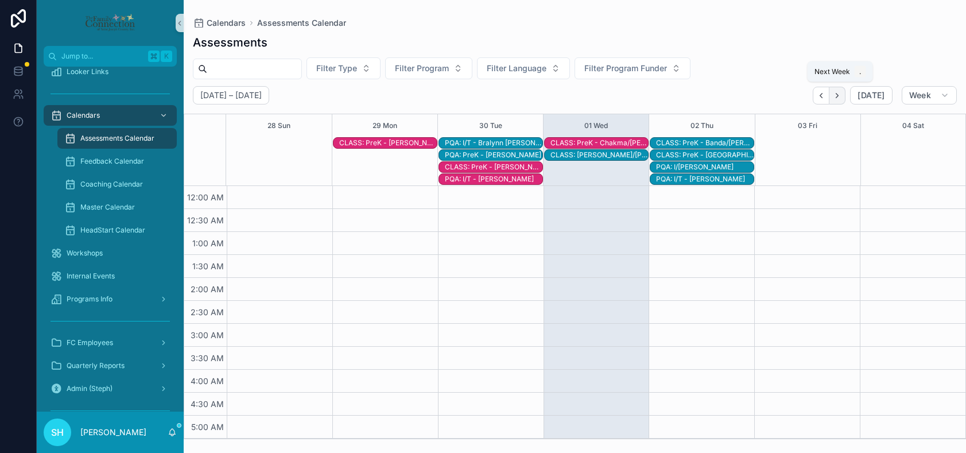
click at [842, 94] on icon "Next" at bounding box center [837, 95] width 9 height 9
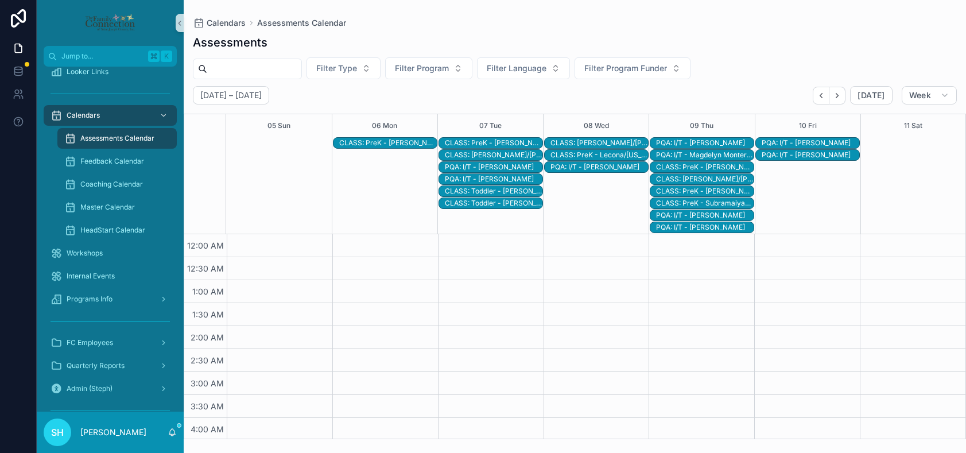
click at [510, 189] on div "CLASS: Toddler - [PERSON_NAME]/[PERSON_NAME]" at bounding box center [494, 191] width 98 height 9
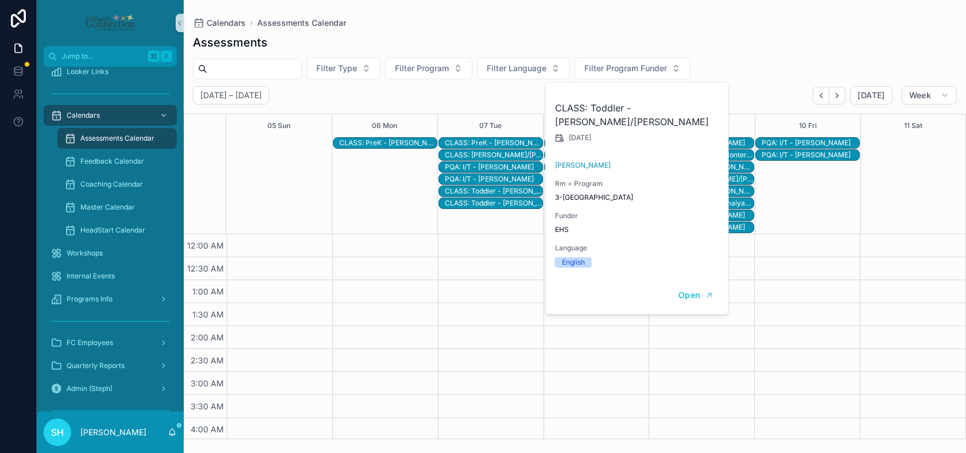
click at [466, 223] on div "scrollable content" at bounding box center [437, 228] width 423 height 12
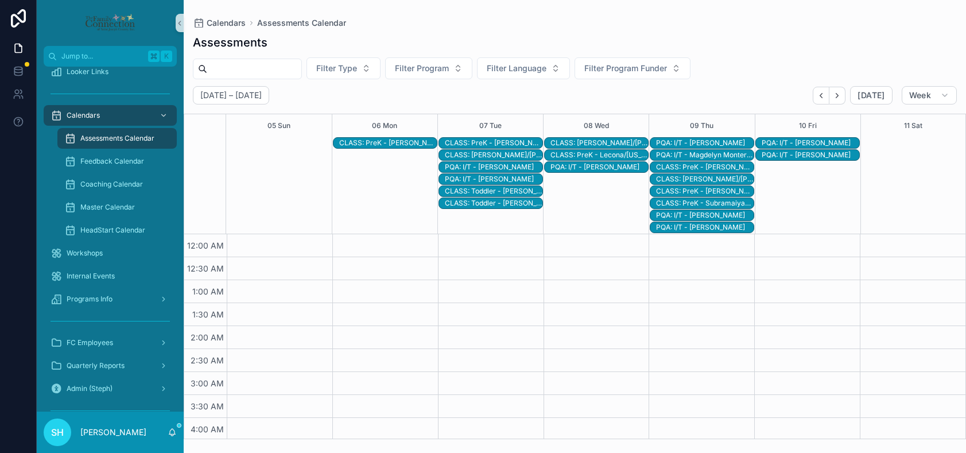
click at [478, 204] on div "CLASS: Toddler - [PERSON_NAME]/[PERSON_NAME]" at bounding box center [494, 203] width 98 height 9
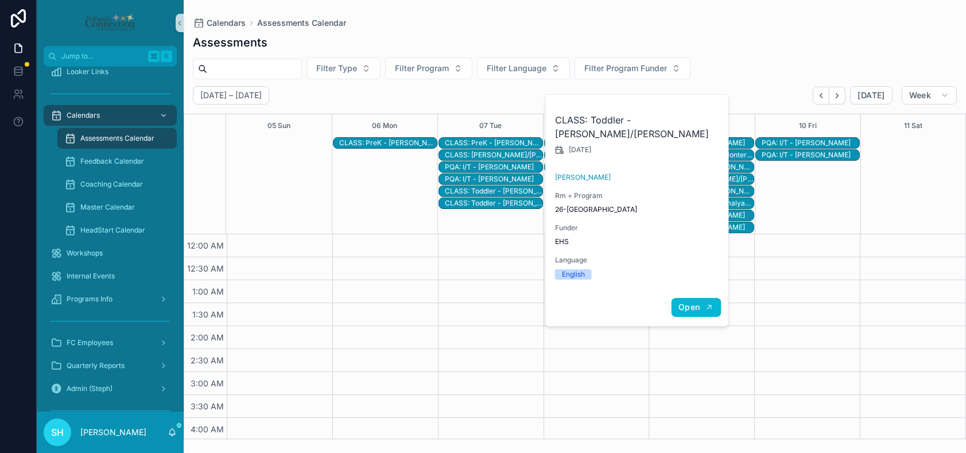
click at [694, 302] on span "Open" at bounding box center [689, 307] width 21 height 10
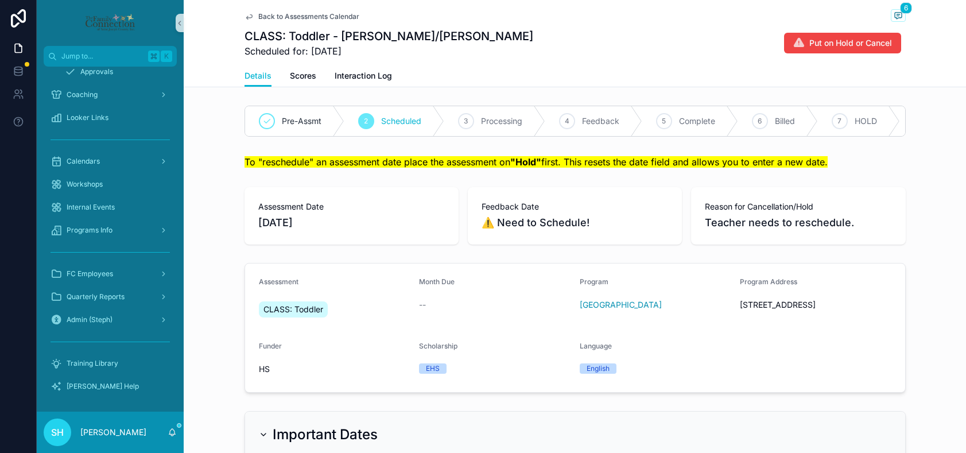
click at [274, 15] on span "Back to Assessments Calendar" at bounding box center [308, 16] width 101 height 9
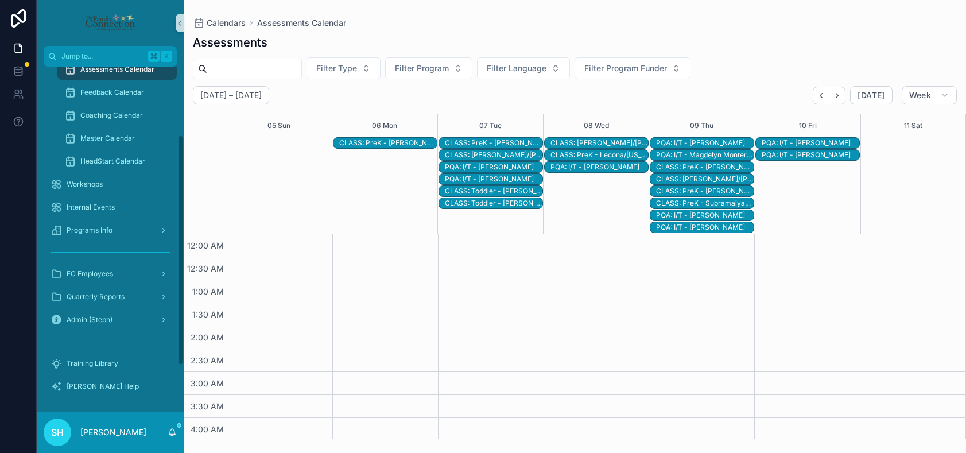
scroll to position [103, 0]
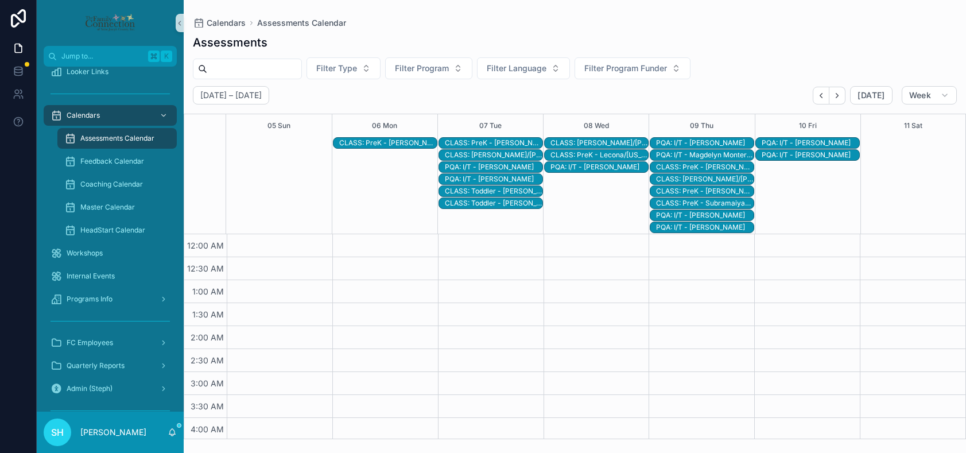
click at [510, 204] on div "CLASS: Toddler - [PERSON_NAME]/[PERSON_NAME]" at bounding box center [494, 203] width 98 height 9
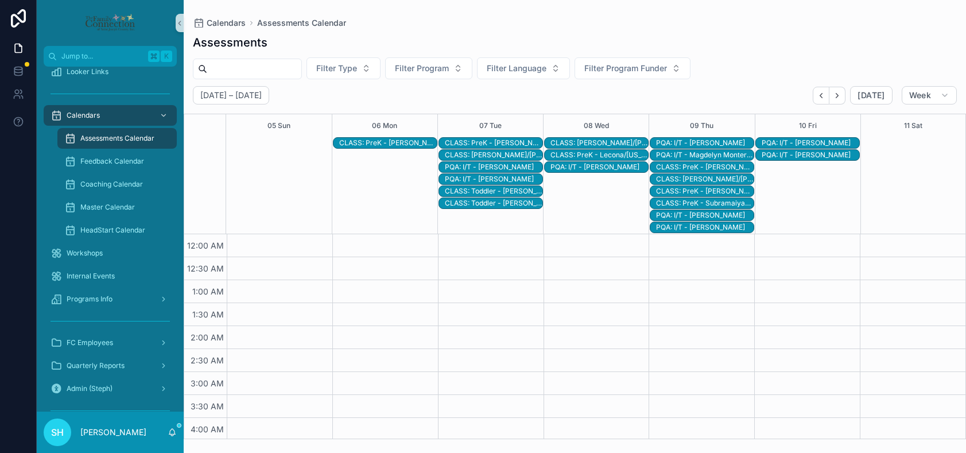
click at [595, 142] on div "CLASS: [PERSON_NAME]/[PERSON_NAME]" at bounding box center [600, 142] width 98 height 9
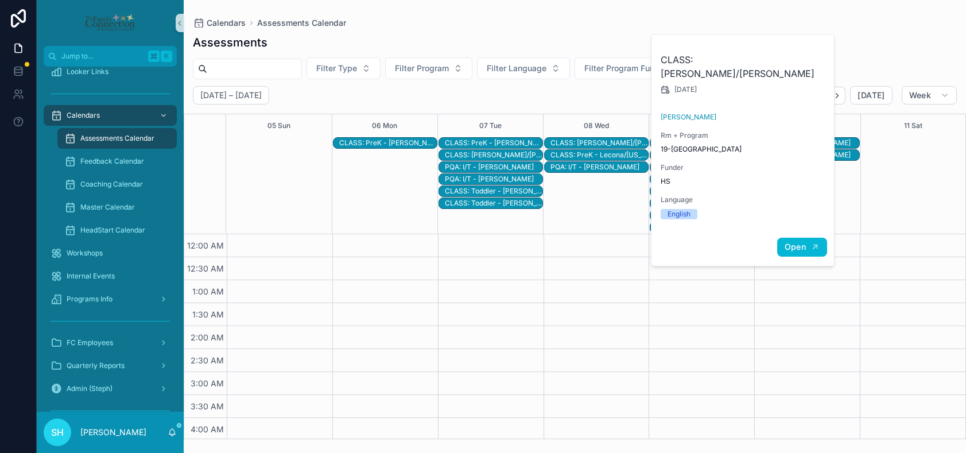
click at [800, 242] on span "Open" at bounding box center [795, 247] width 21 height 10
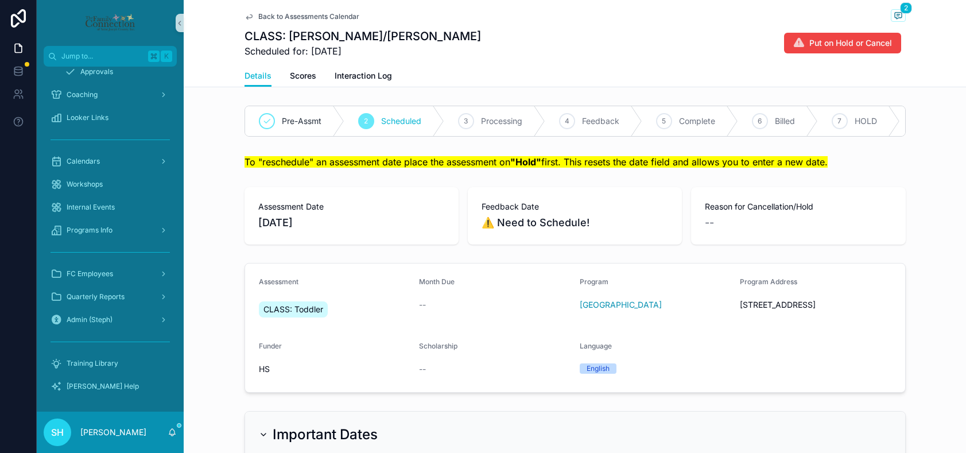
click at [296, 14] on span "Back to Assessments Calendar" at bounding box center [308, 16] width 101 height 9
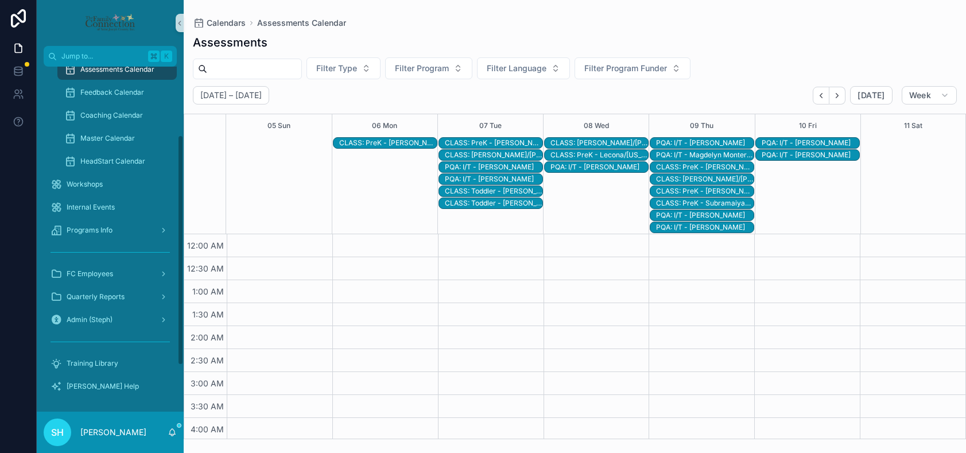
scroll to position [103, 0]
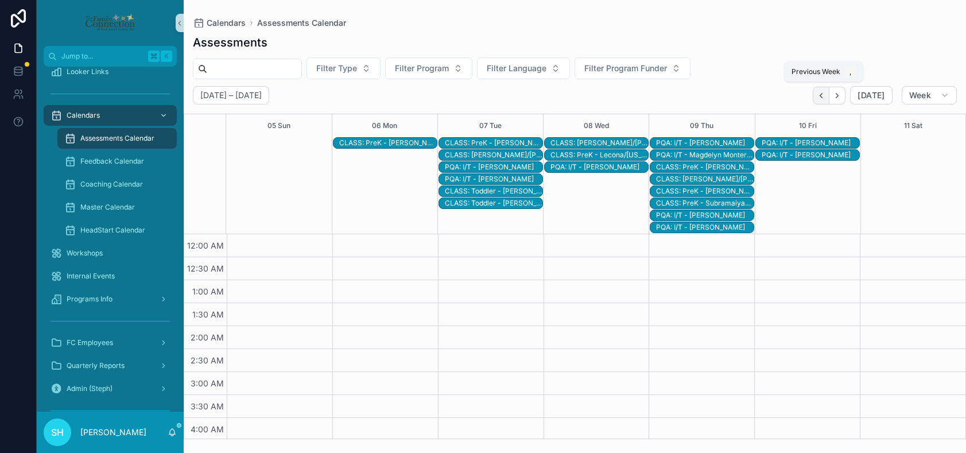
click at [823, 96] on icon "Back" at bounding box center [821, 95] width 9 height 9
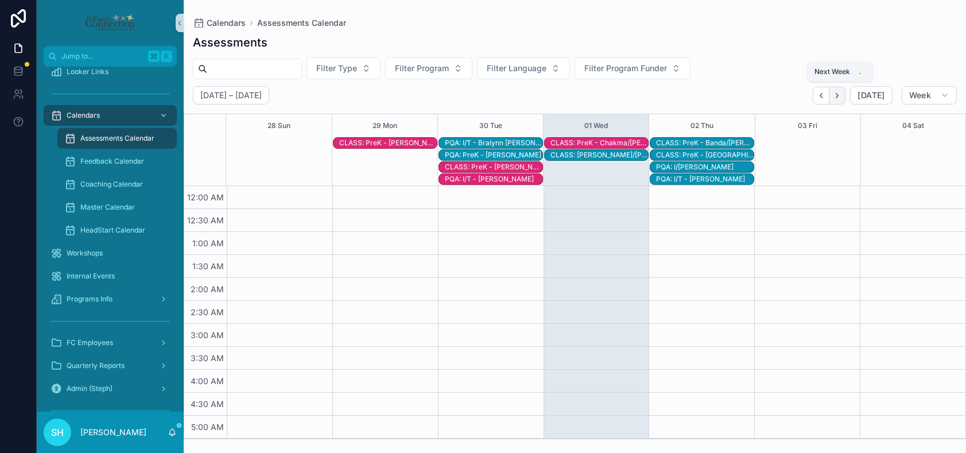
click at [841, 94] on icon "Next" at bounding box center [837, 95] width 9 height 9
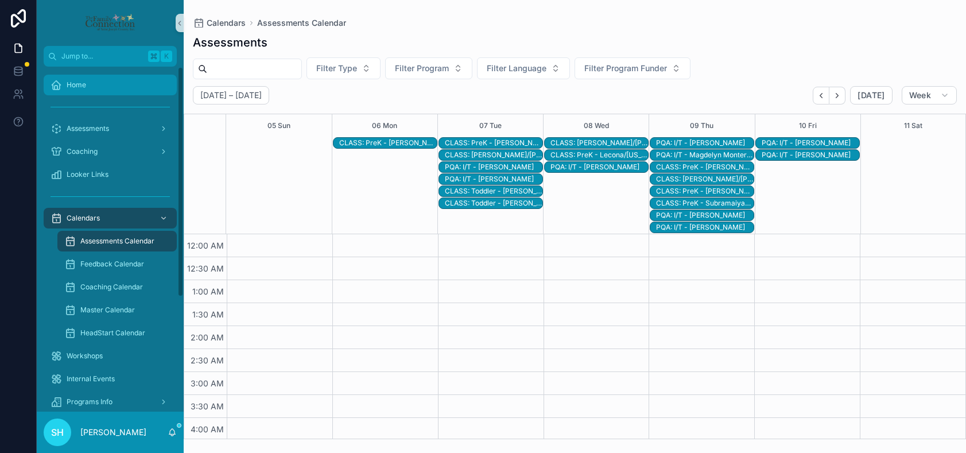
click at [91, 79] on div "Home" at bounding box center [110, 85] width 119 height 18
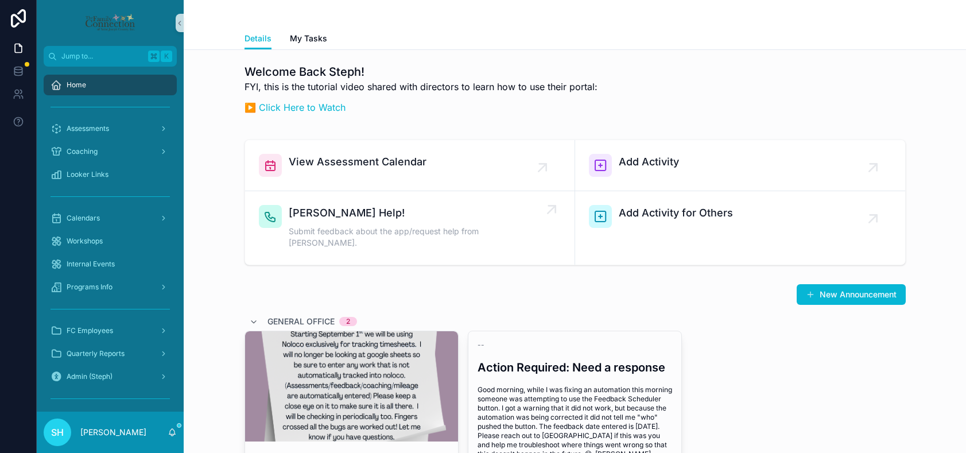
click at [438, 225] on div "Trisha Help! Submit feedback about the app/request help from Trish." at bounding box center [416, 228] width 254 height 46
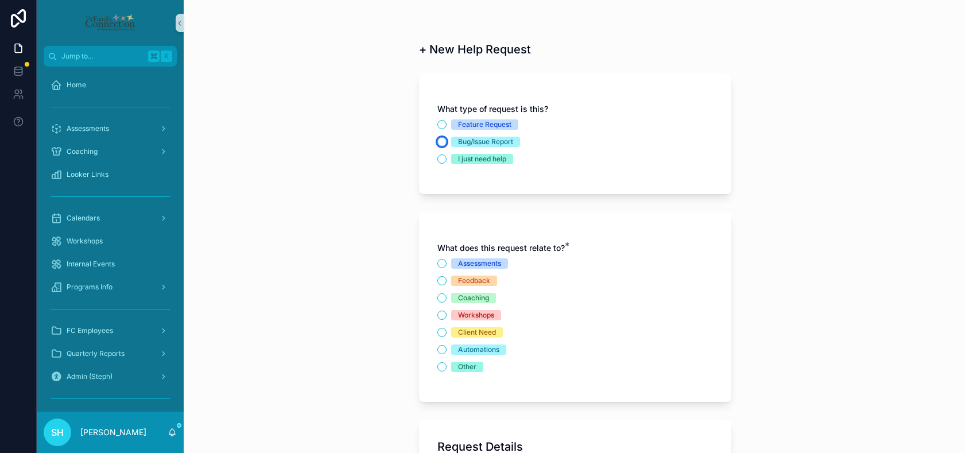
click at [442, 144] on button "Bug/Issue Report" at bounding box center [442, 141] width 9 height 9
click at [445, 317] on button "Workshops" at bounding box center [442, 315] width 9 height 9
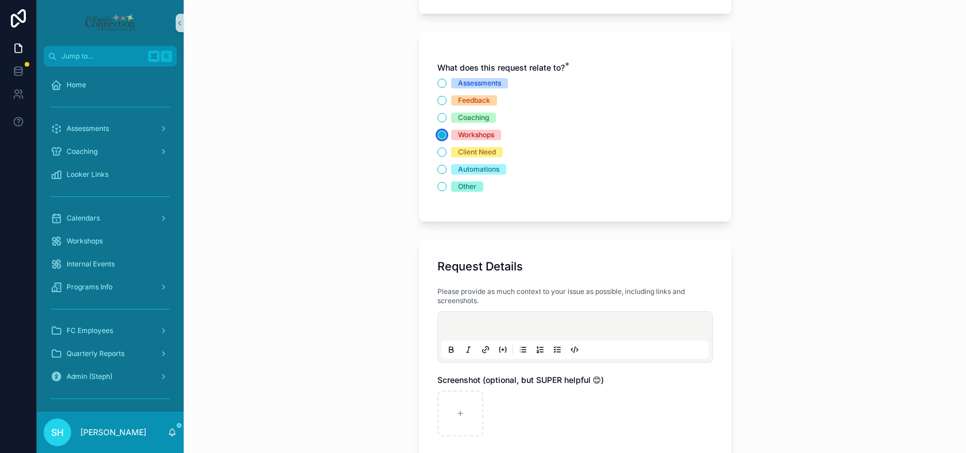
scroll to position [183, 0]
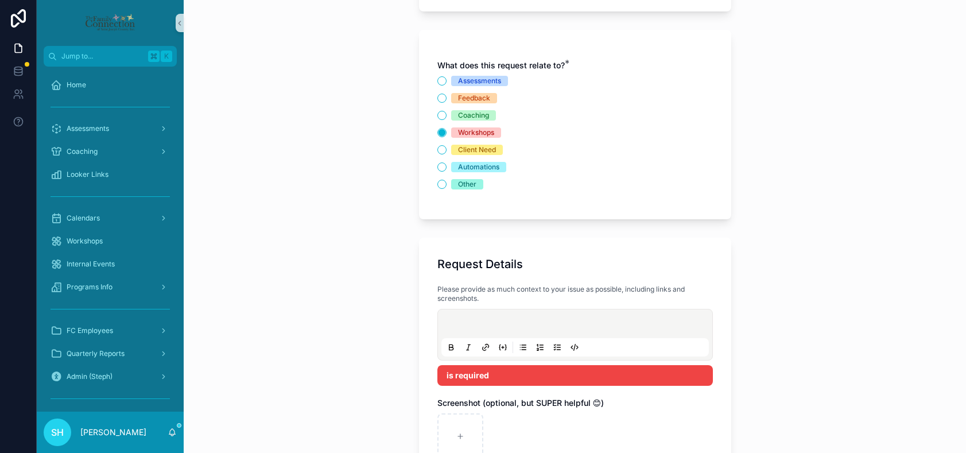
click at [450, 326] on p "scrollable content" at bounding box center [578, 325] width 268 height 11
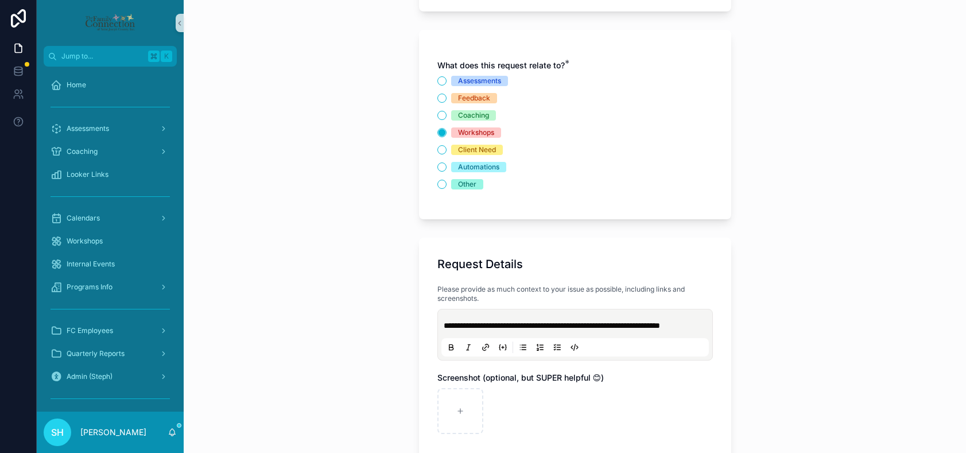
click at [599, 325] on span "**********" at bounding box center [552, 326] width 216 height 8
click at [637, 327] on span "**********" at bounding box center [552, 326] width 216 height 8
click at [657, 326] on span "**********" at bounding box center [551, 326] width 214 height 8
click at [660, 328] on span "**********" at bounding box center [552, 326] width 216 height 8
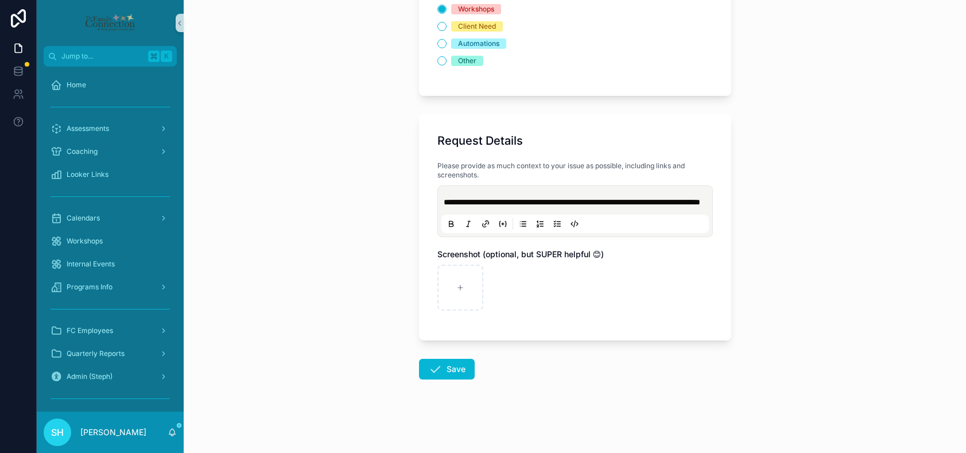
scroll to position [318, 0]
drag, startPoint x: 449, startPoint y: 366, endPoint x: 645, endPoint y: 306, distance: 204.7
click at [645, 306] on form "**********" at bounding box center [575, 107] width 312 height 693
click at [461, 285] on icon "scrollable content" at bounding box center [461, 288] width 8 height 8
type input "**********"
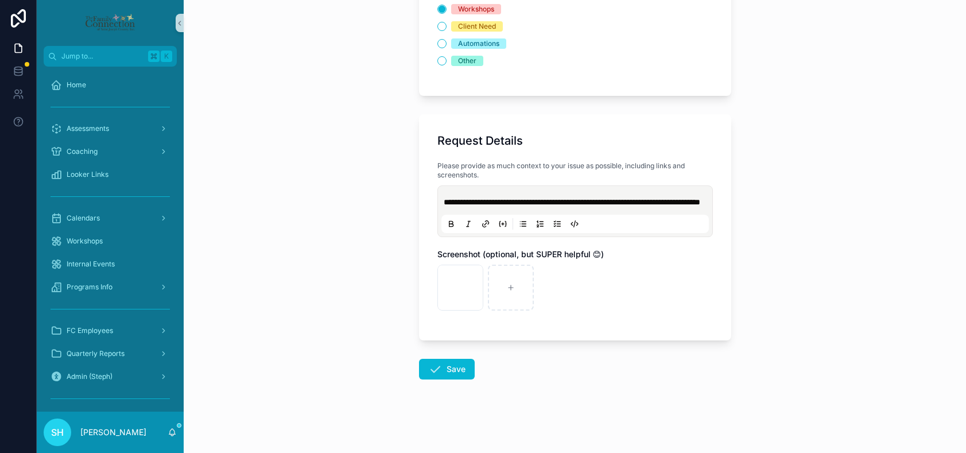
drag, startPoint x: 443, startPoint y: 367, endPoint x: 181, endPoint y: 206, distance: 307.6
click at [181, 206] on div "**********" at bounding box center [502, 226] width 930 height 453
click at [459, 285] on div "Screenshot 2025-10-01 at 1.02.36 PM .png" at bounding box center [461, 288] width 46 height 46
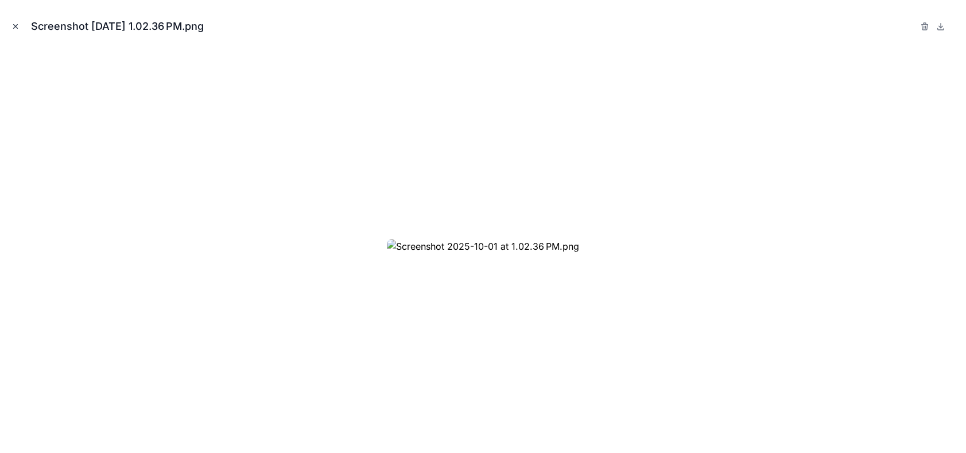
click at [13, 29] on icon "Close modal" at bounding box center [15, 26] width 8 height 8
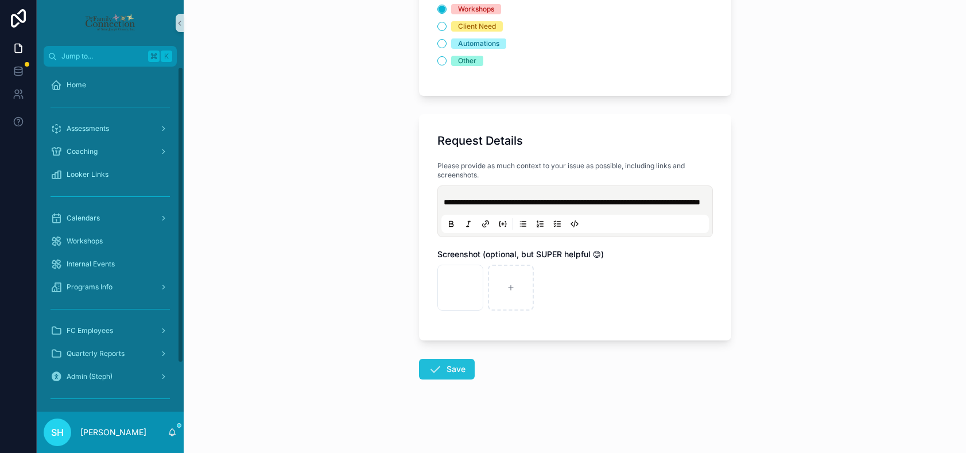
click at [452, 374] on button "Save" at bounding box center [447, 369] width 56 height 21
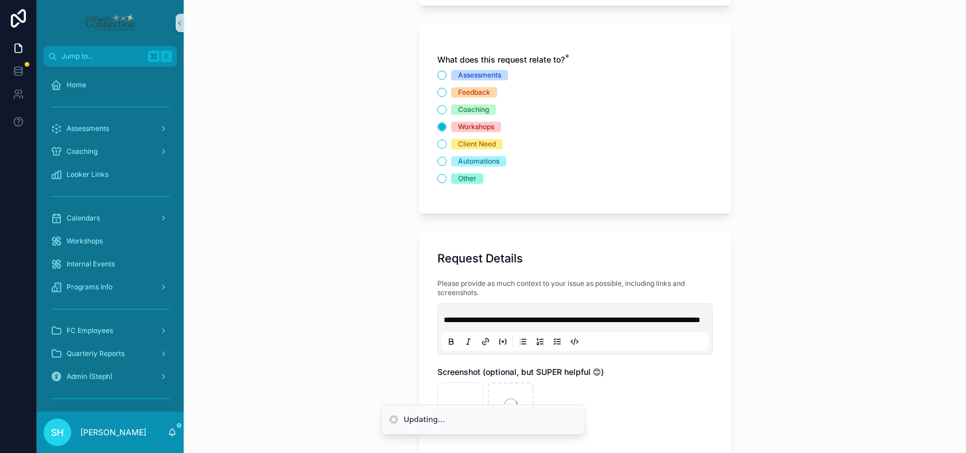
scroll to position [318, 0]
